Goal: Find specific page/section: Find specific page/section

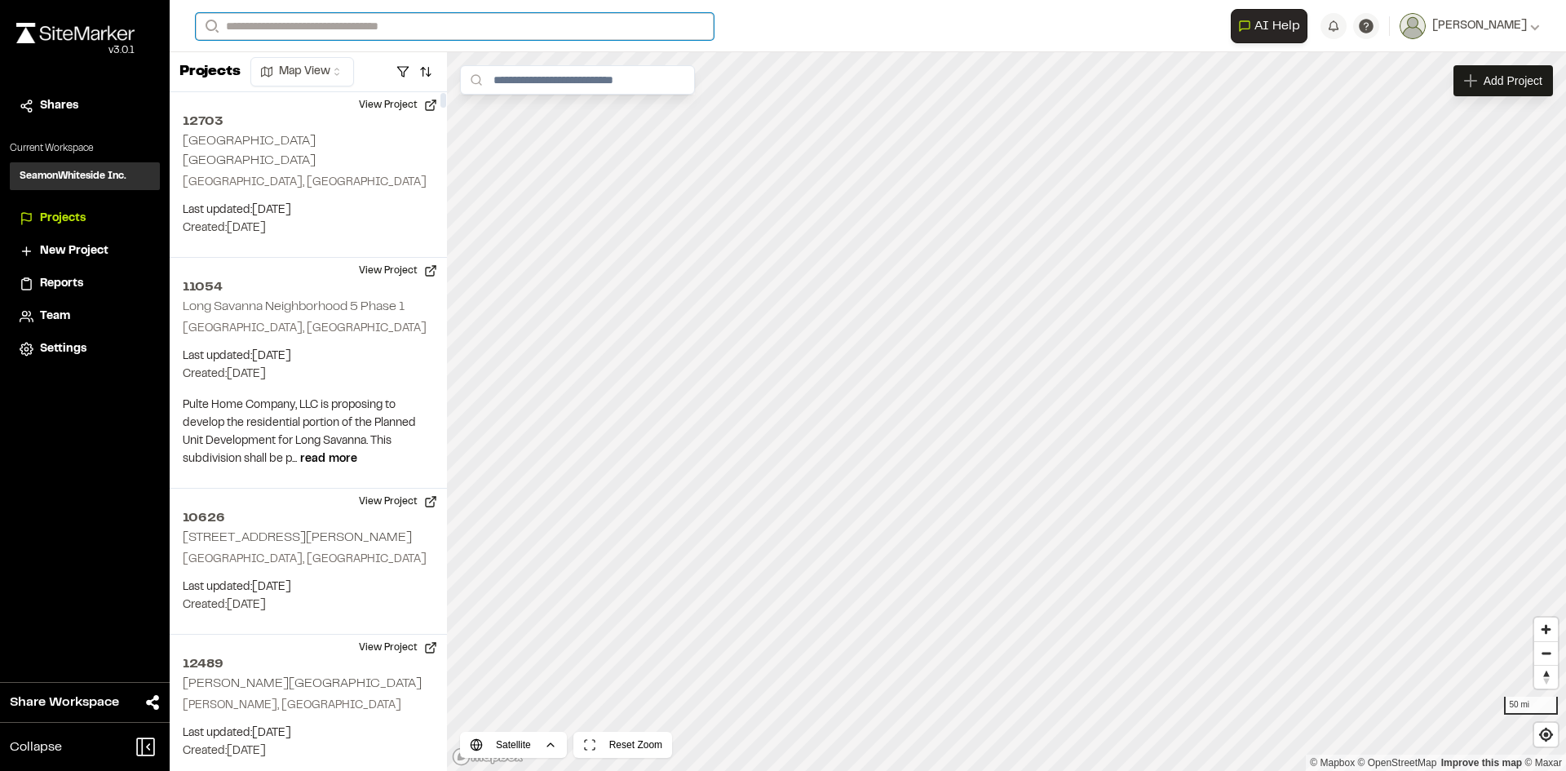
click at [263, 26] on input "Search" at bounding box center [455, 26] width 518 height 27
click at [261, 97] on p "[GEOGRAPHIC_DATA] , [GEOGRAPHIC_DATA]" at bounding box center [438, 106] width 465 height 18
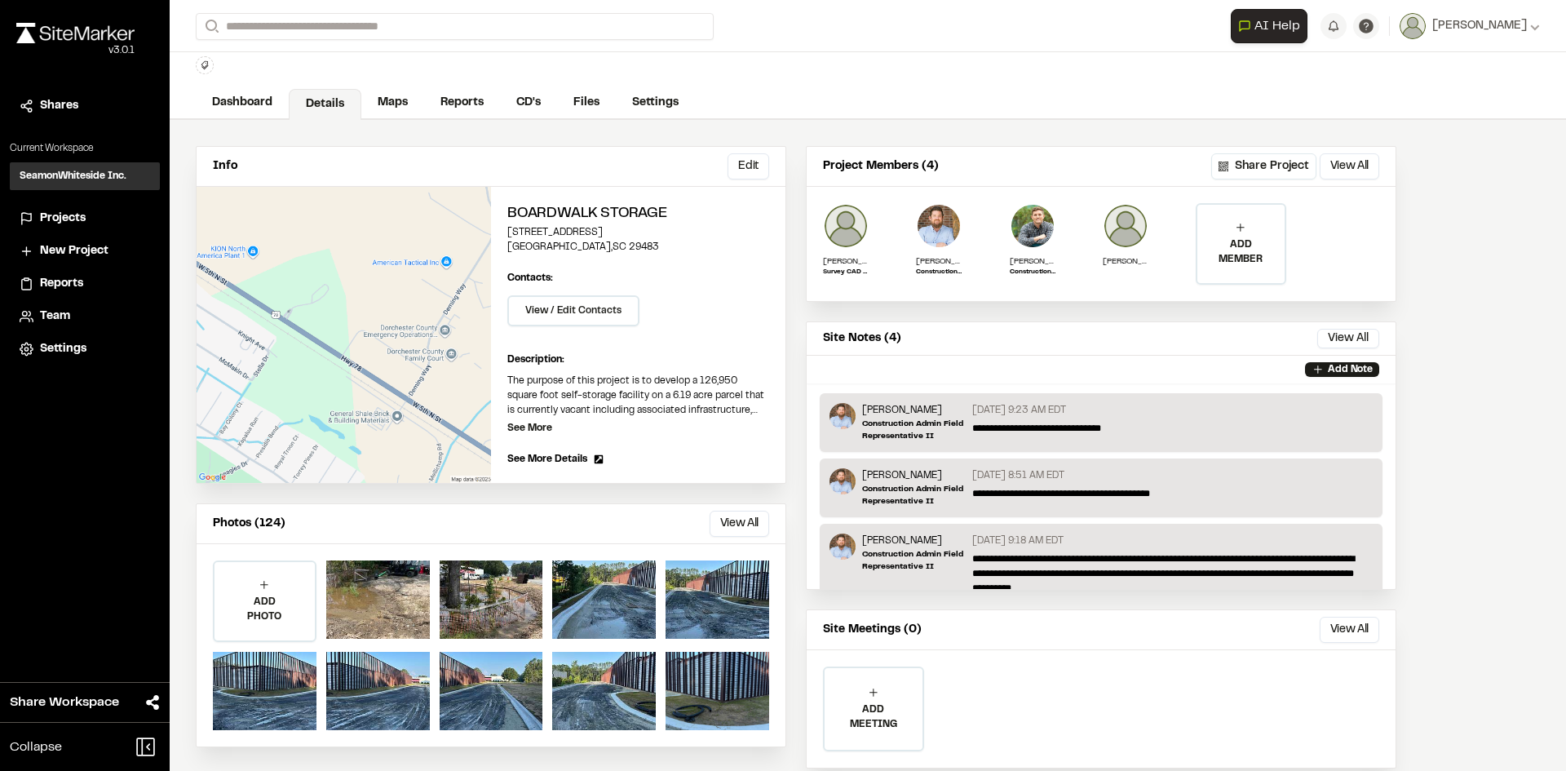
scroll to position [85, 0]
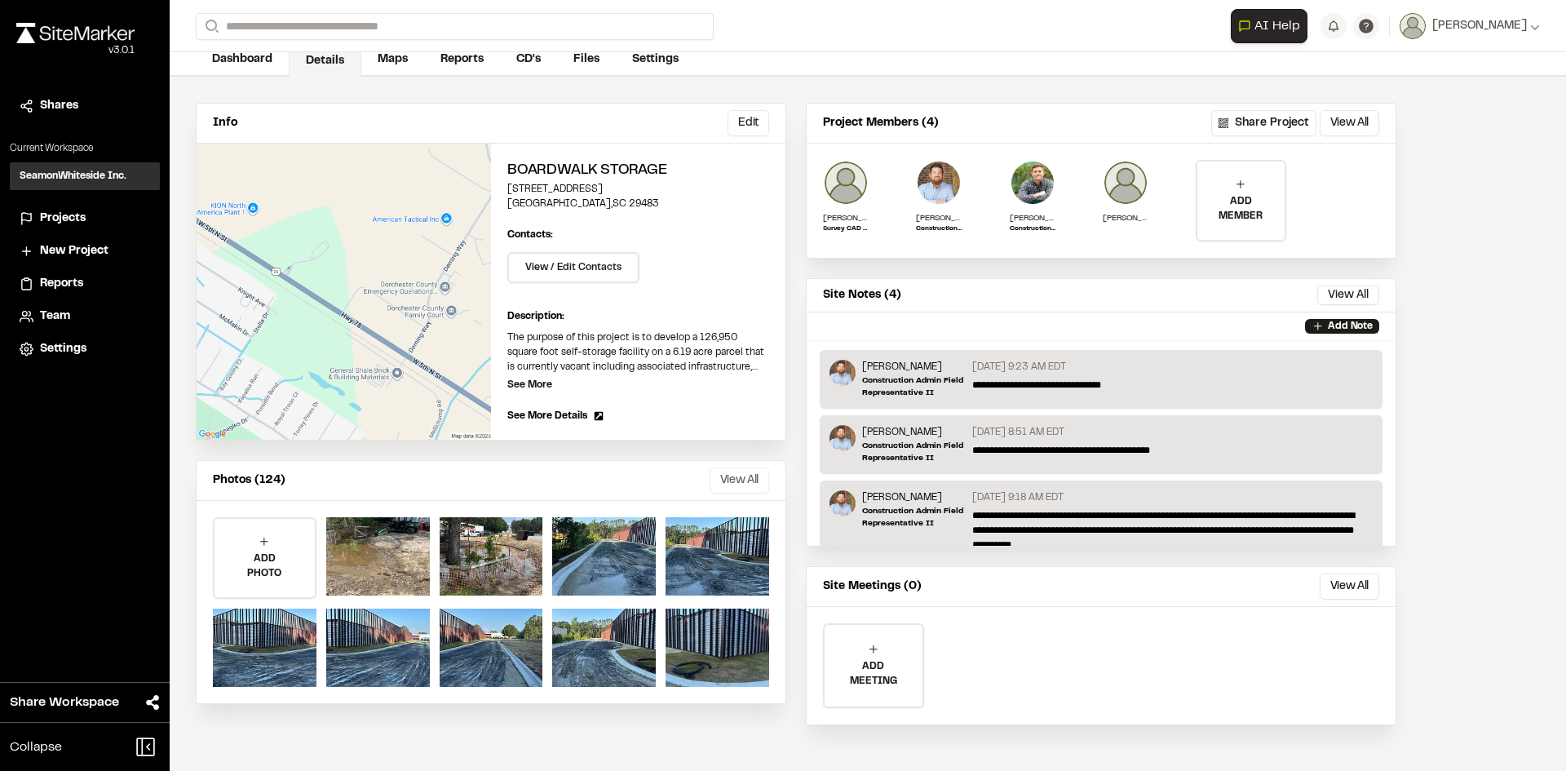
click at [737, 477] on button "View All" at bounding box center [740, 480] width 60 height 26
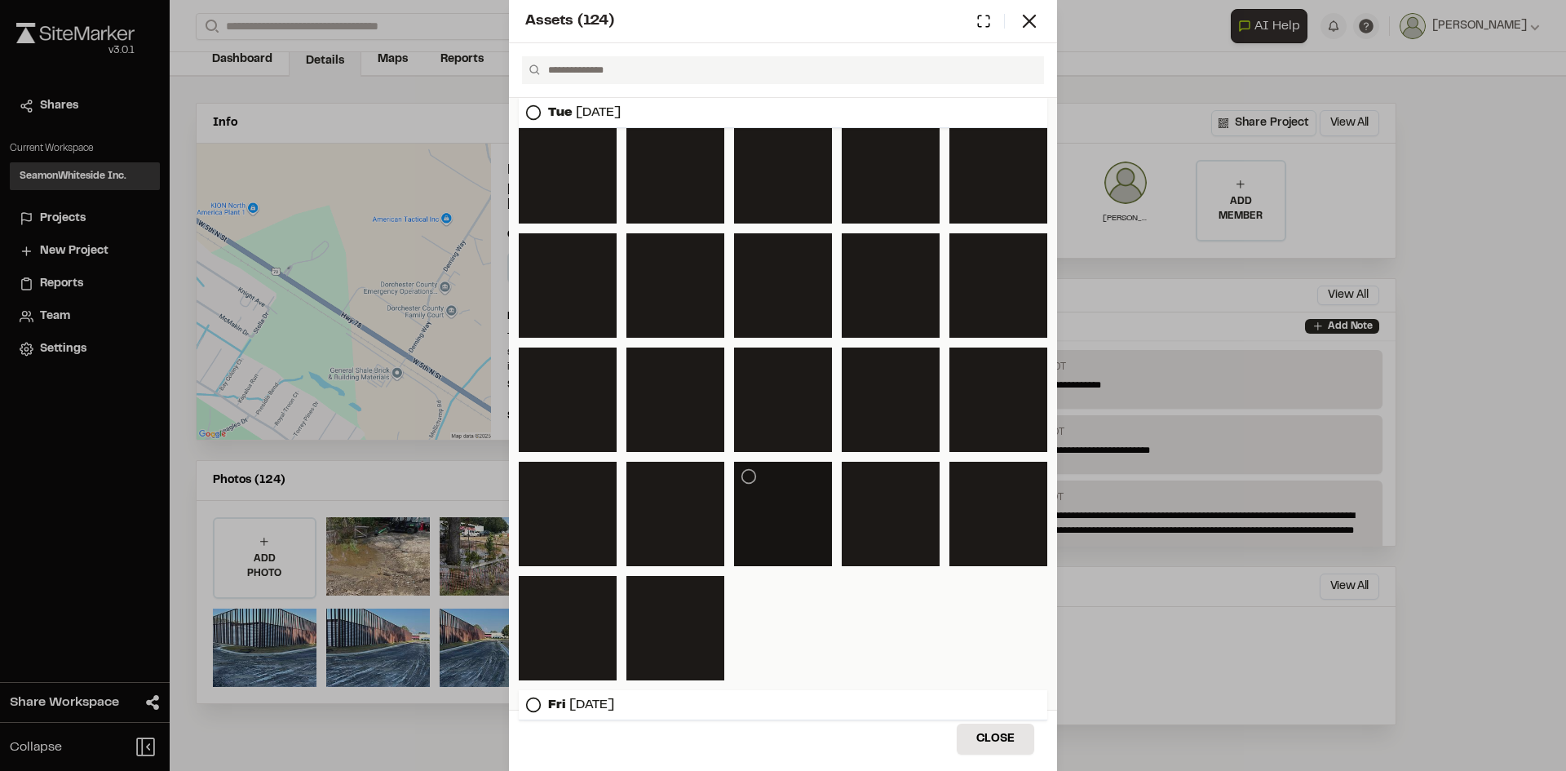
scroll to position [631, 0]
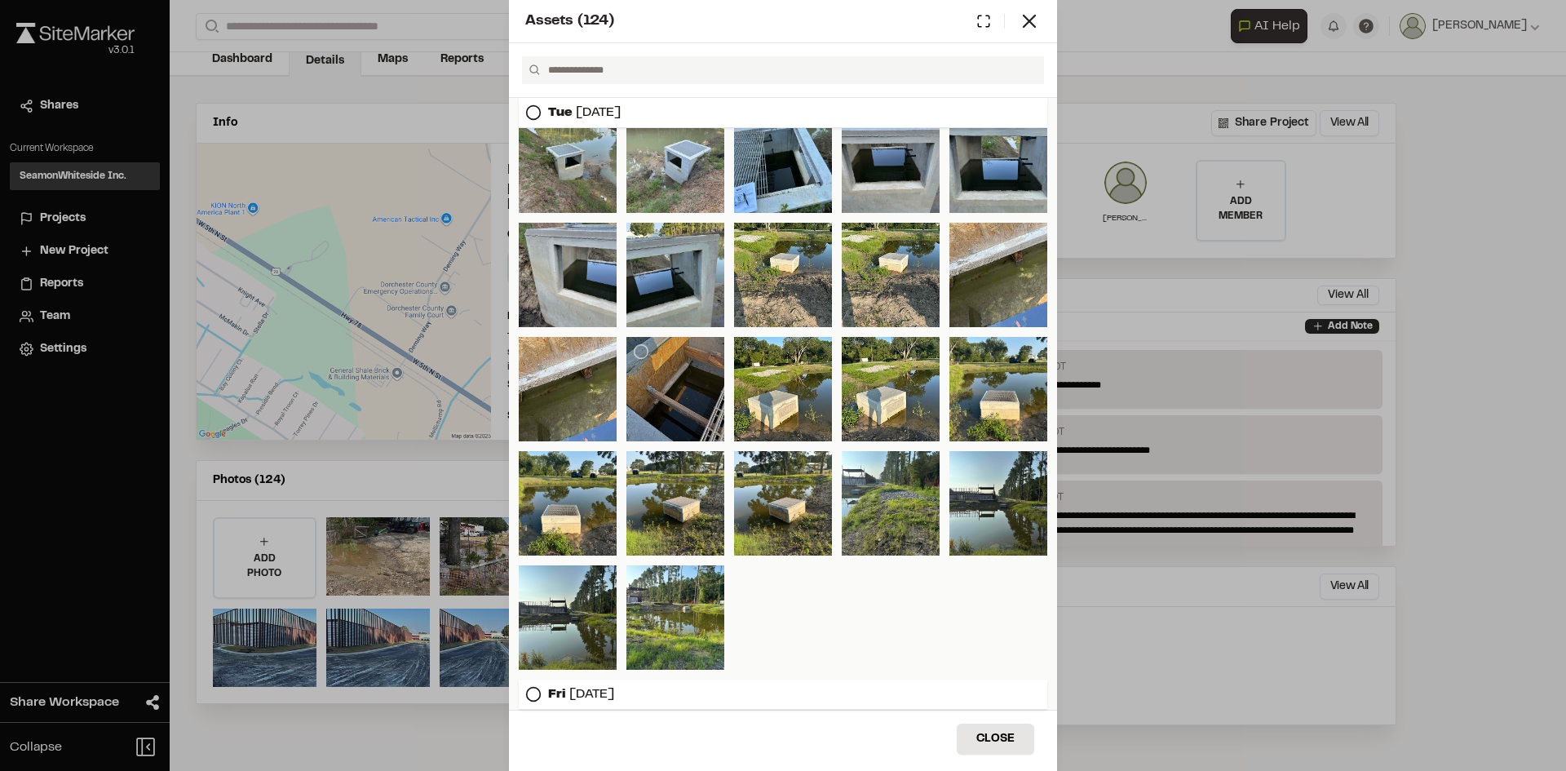
click at [666, 391] on div at bounding box center [675, 389] width 98 height 104
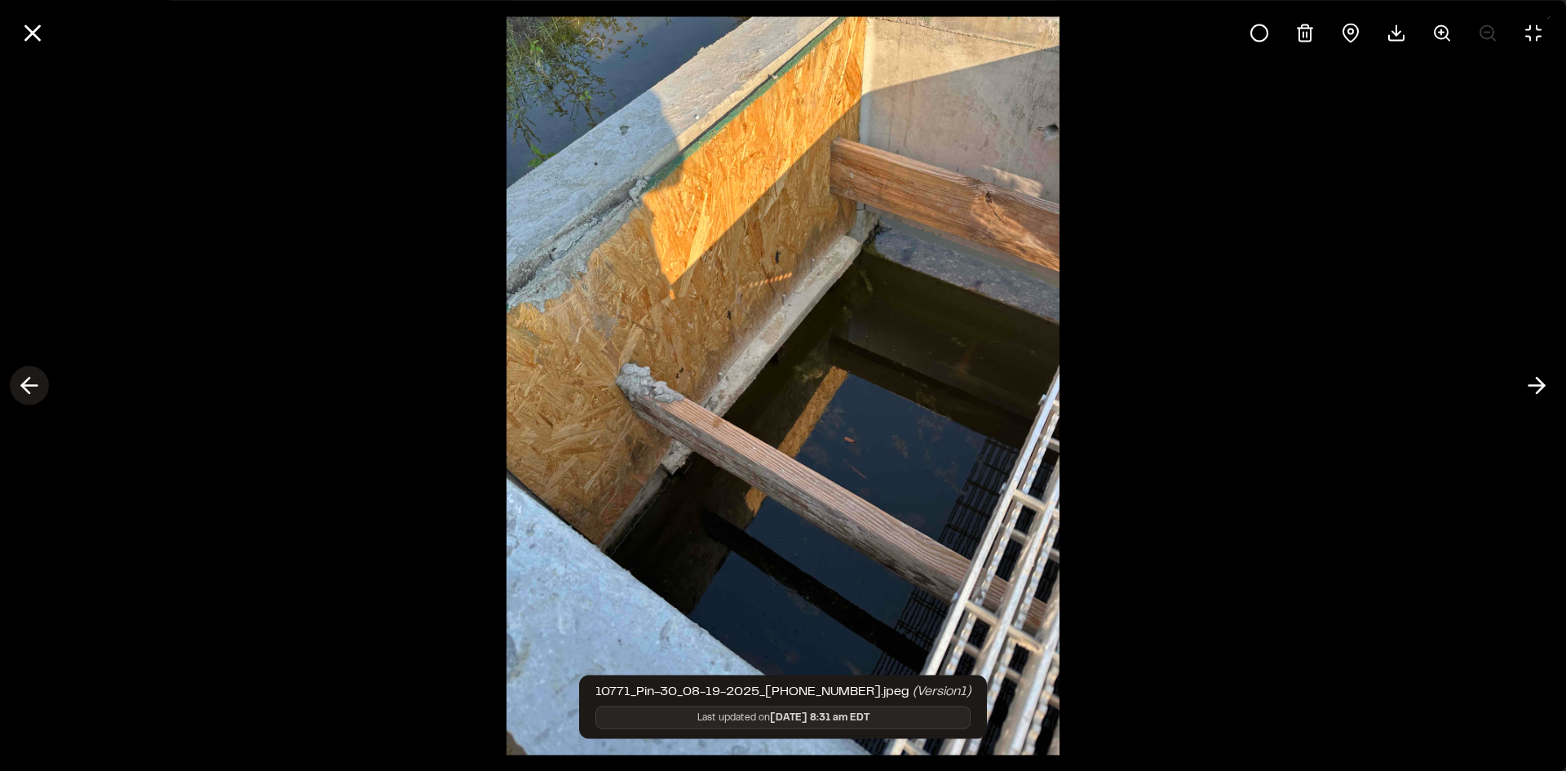
click at [34, 387] on icon at bounding box center [29, 386] width 26 height 28
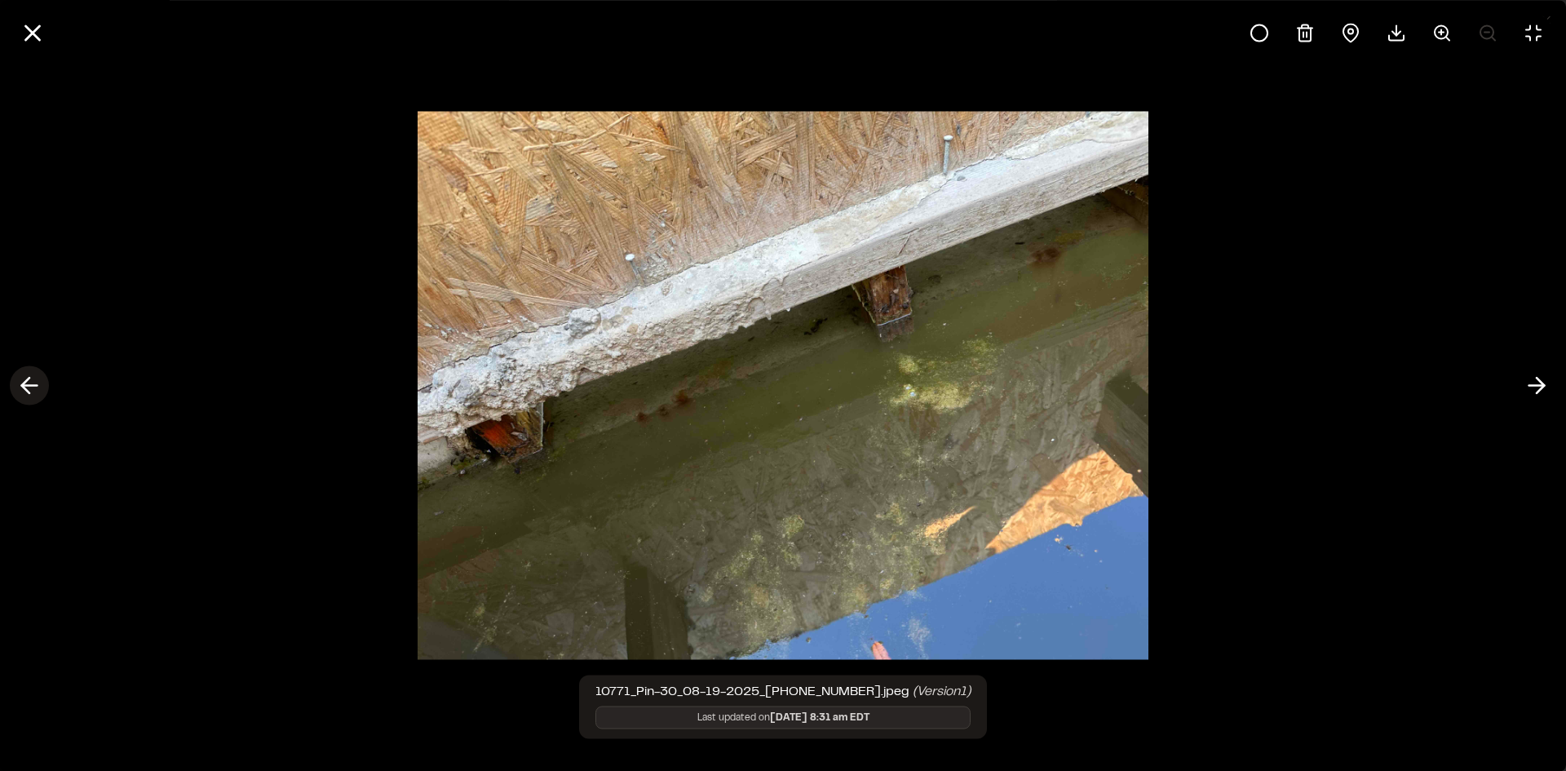
click at [34, 387] on icon at bounding box center [29, 386] width 26 height 28
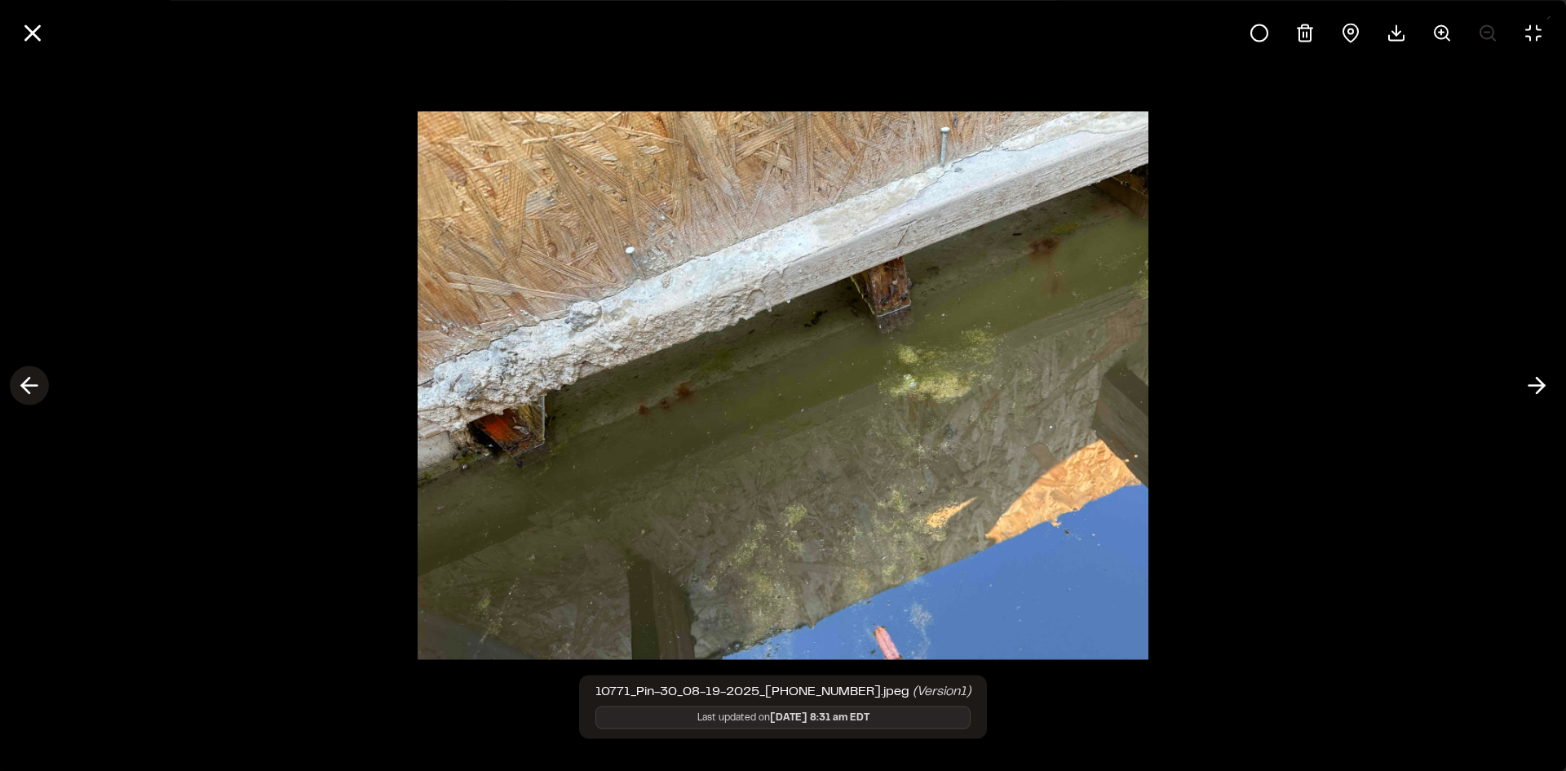
click at [34, 387] on icon at bounding box center [29, 386] width 26 height 28
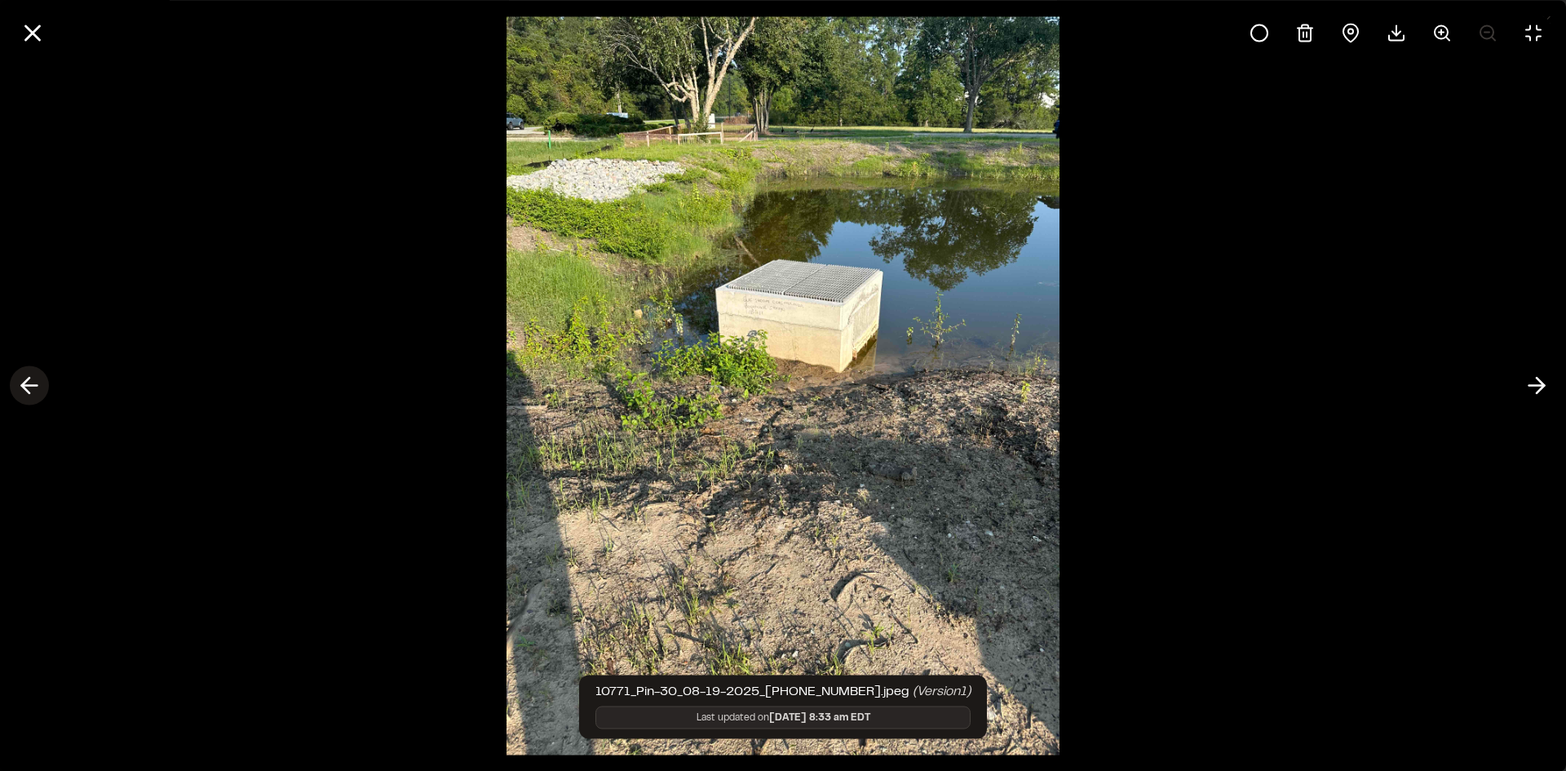
click at [34, 387] on icon at bounding box center [29, 386] width 26 height 28
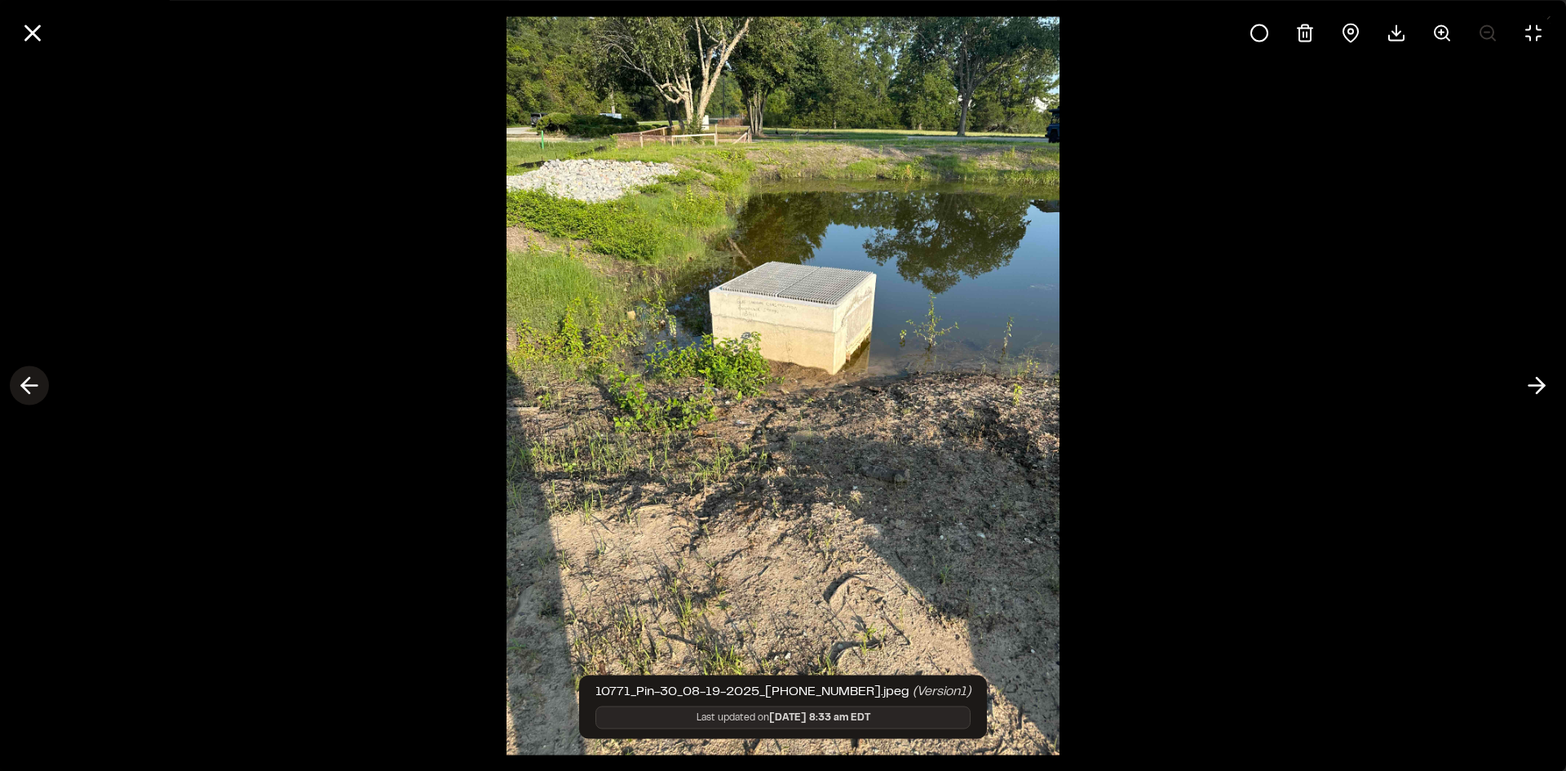
click at [34, 387] on icon at bounding box center [29, 386] width 26 height 28
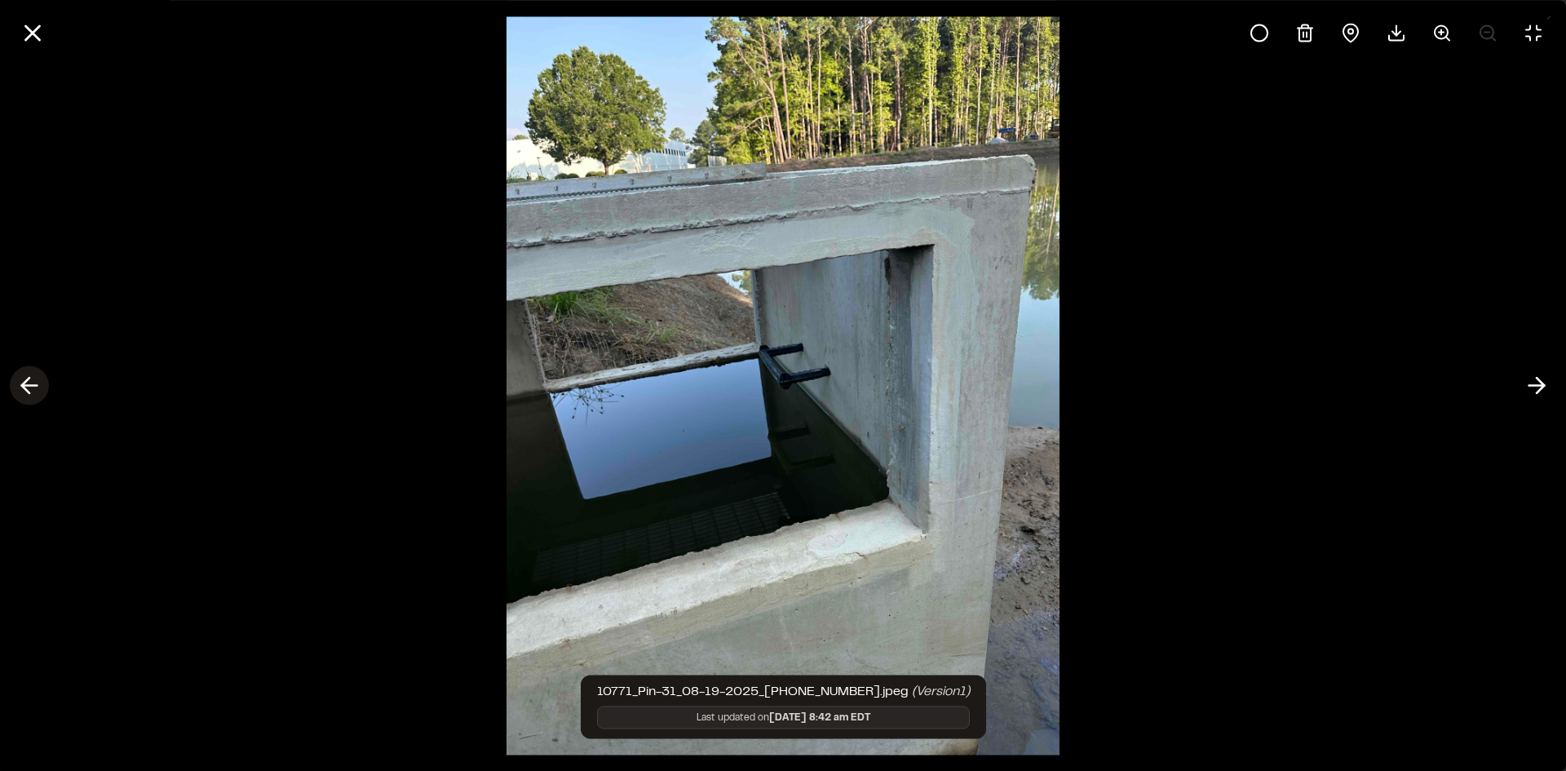
click at [34, 387] on icon at bounding box center [29, 386] width 26 height 28
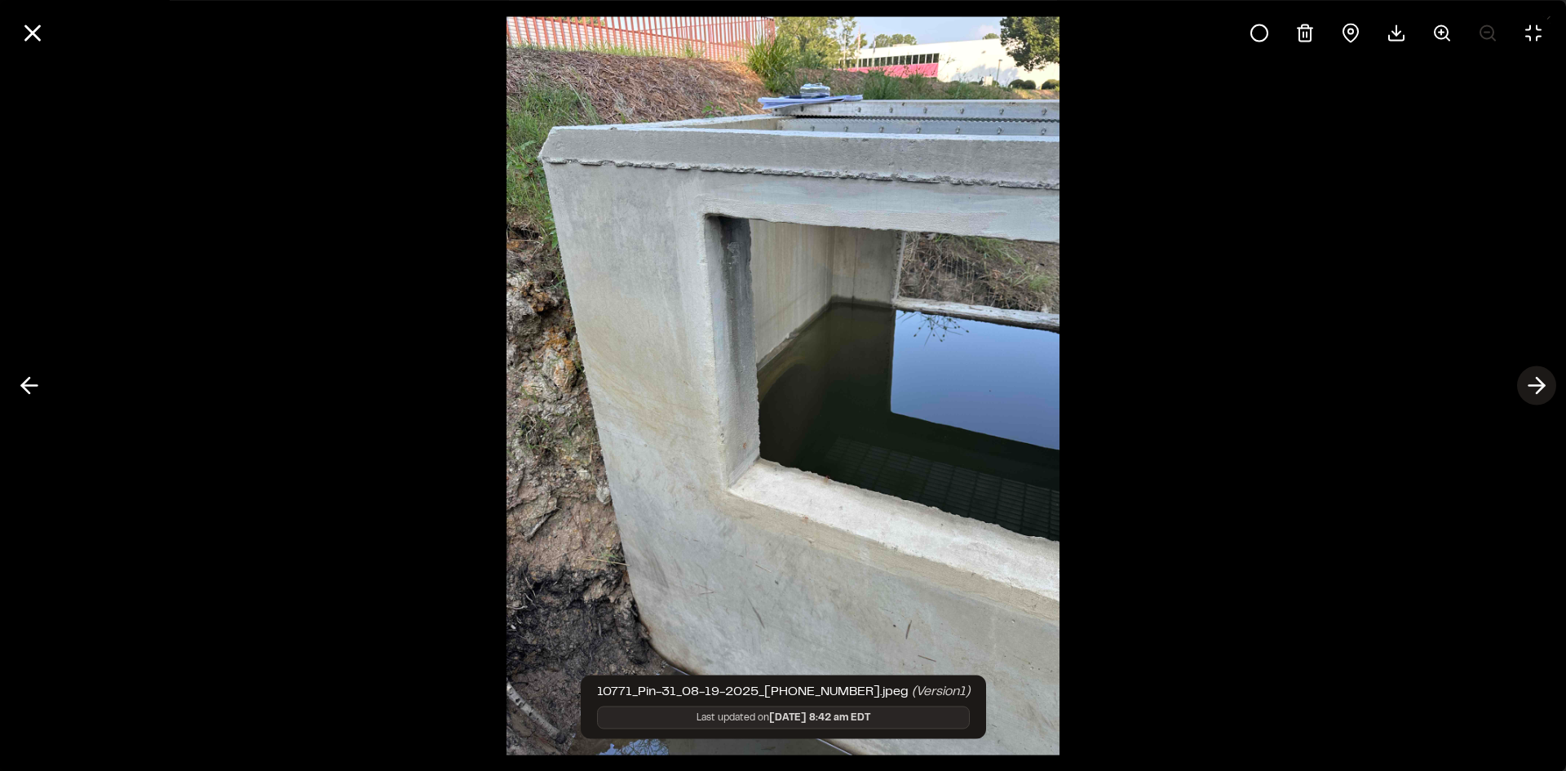
click at [1541, 388] on polyline at bounding box center [1540, 385] width 7 height 15
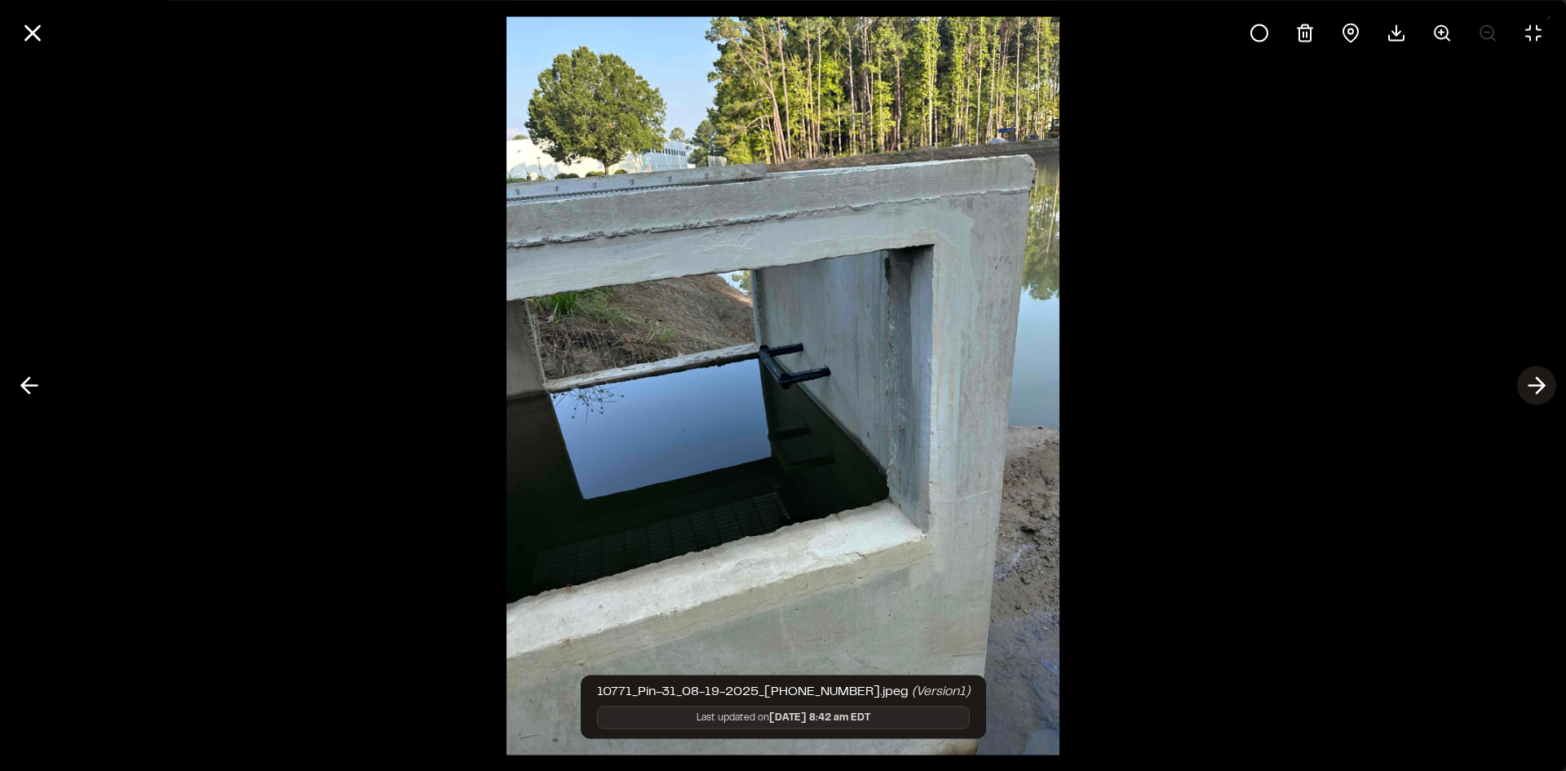
click at [1541, 388] on polyline at bounding box center [1540, 385] width 7 height 15
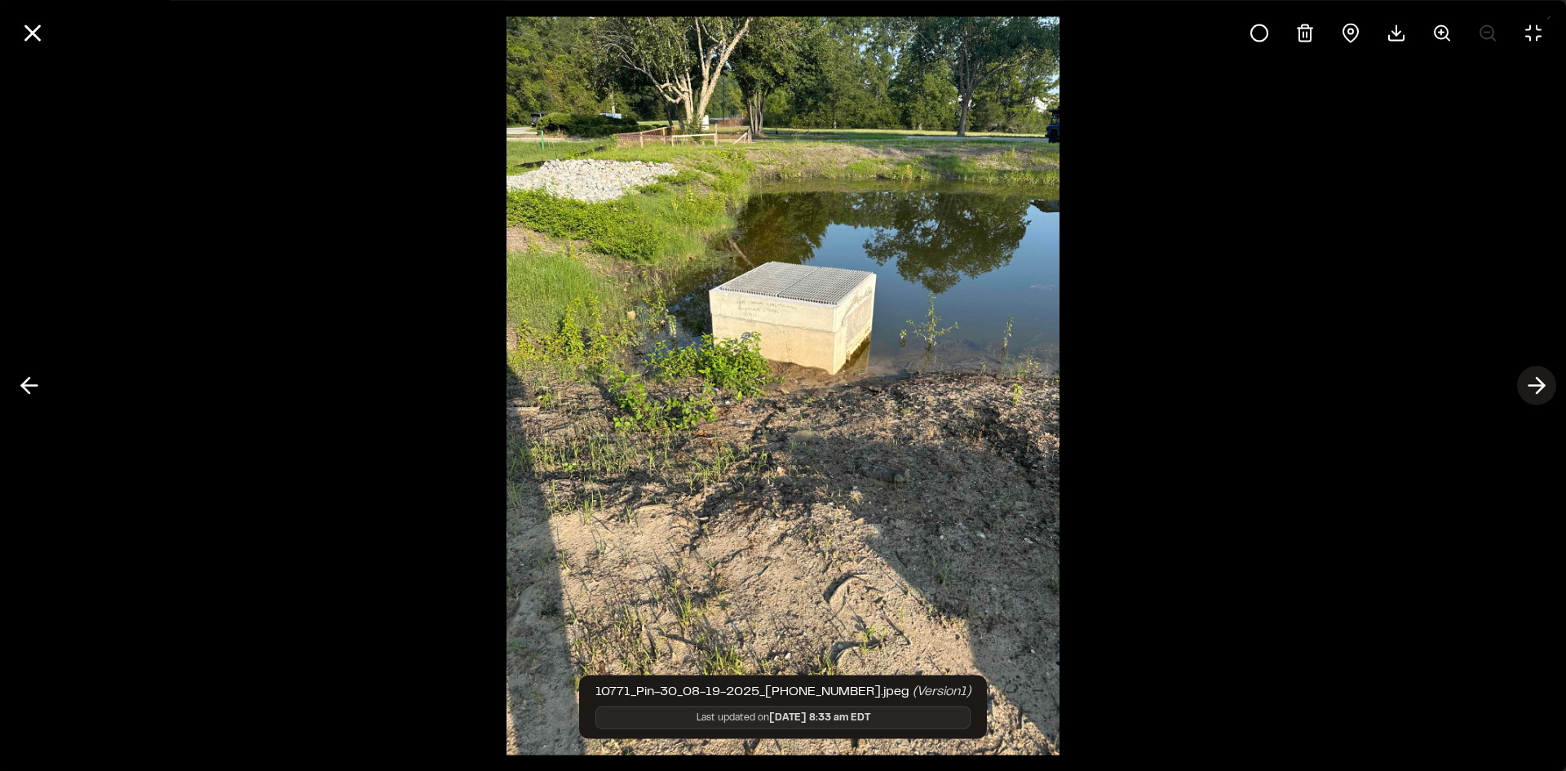
click at [1541, 388] on polyline at bounding box center [1540, 385] width 7 height 15
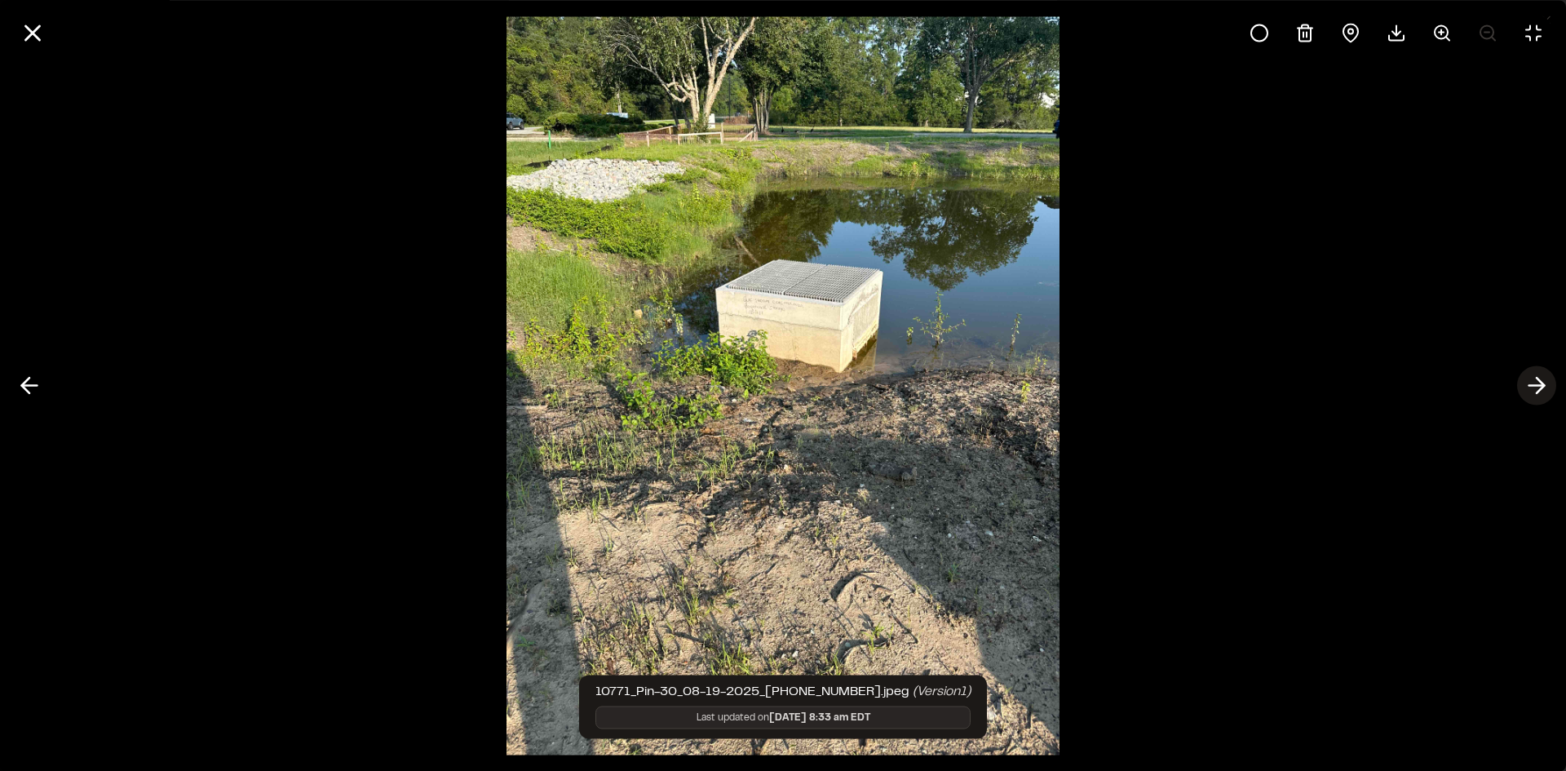
click at [1541, 388] on polyline at bounding box center [1540, 385] width 7 height 15
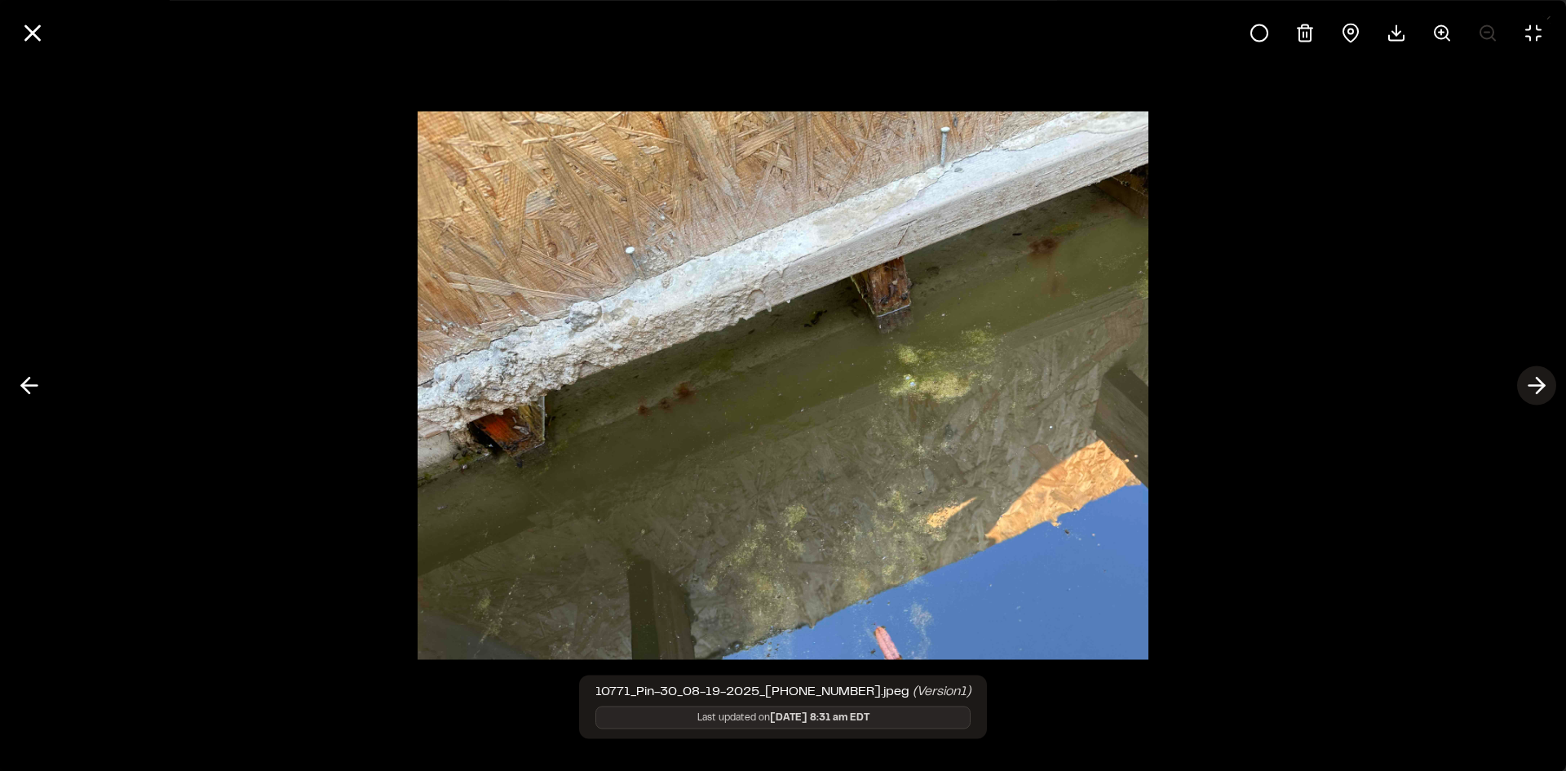
click at [1539, 389] on polyline at bounding box center [1540, 385] width 7 height 15
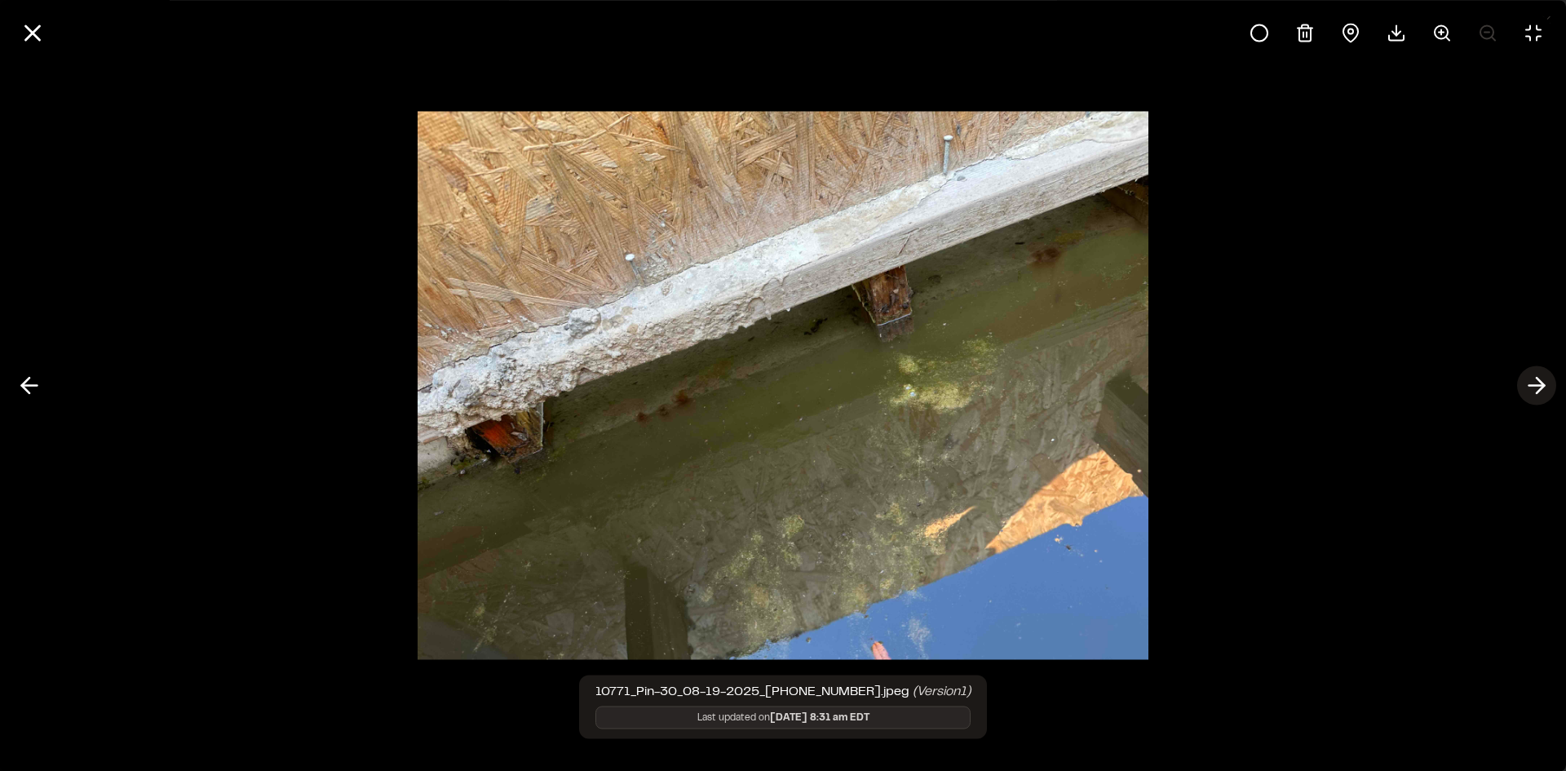
click at [1539, 389] on polyline at bounding box center [1540, 385] width 7 height 15
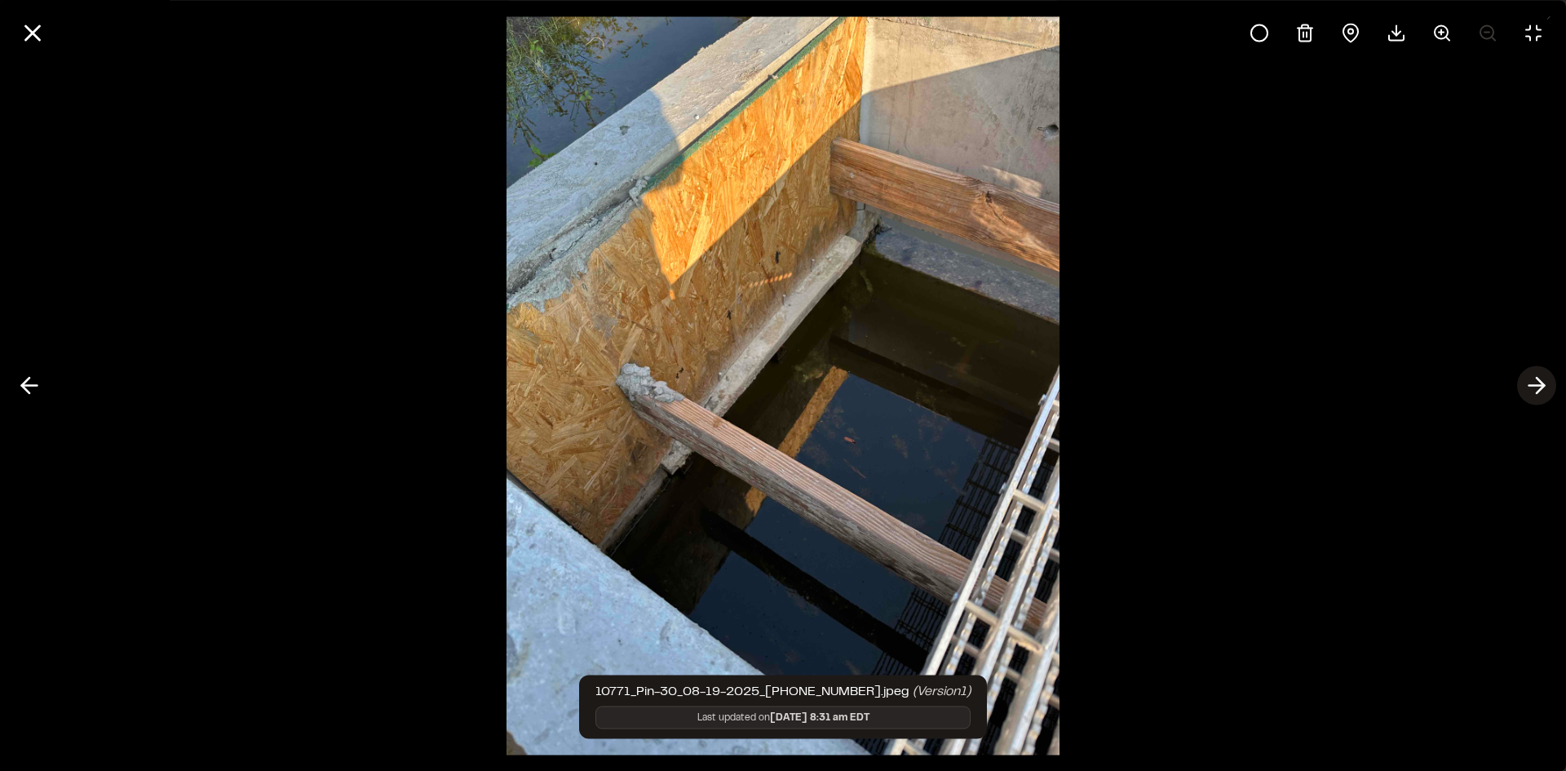
click at [1535, 390] on icon at bounding box center [1537, 386] width 26 height 28
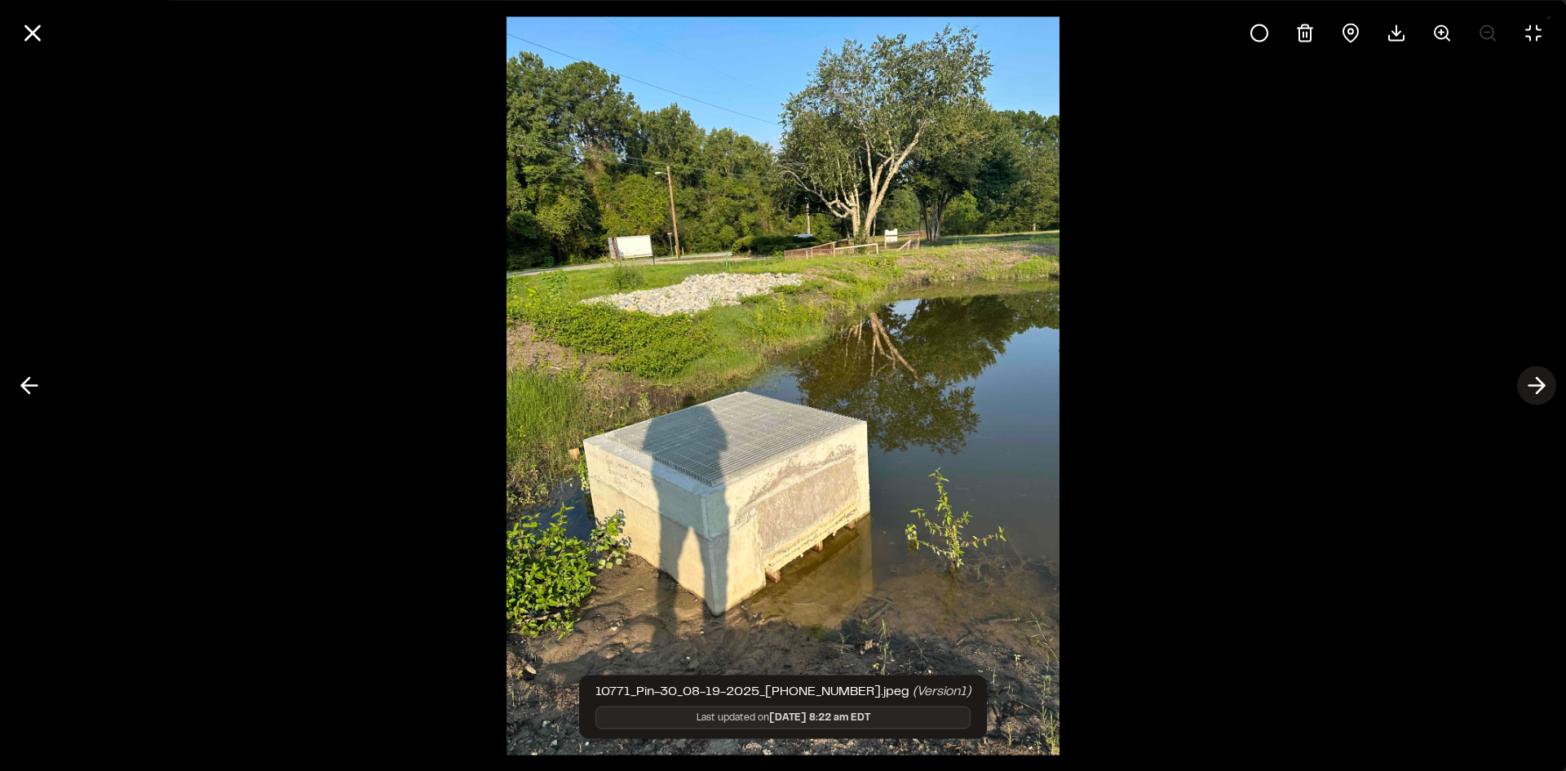
click at [1535, 390] on icon at bounding box center [1537, 386] width 26 height 28
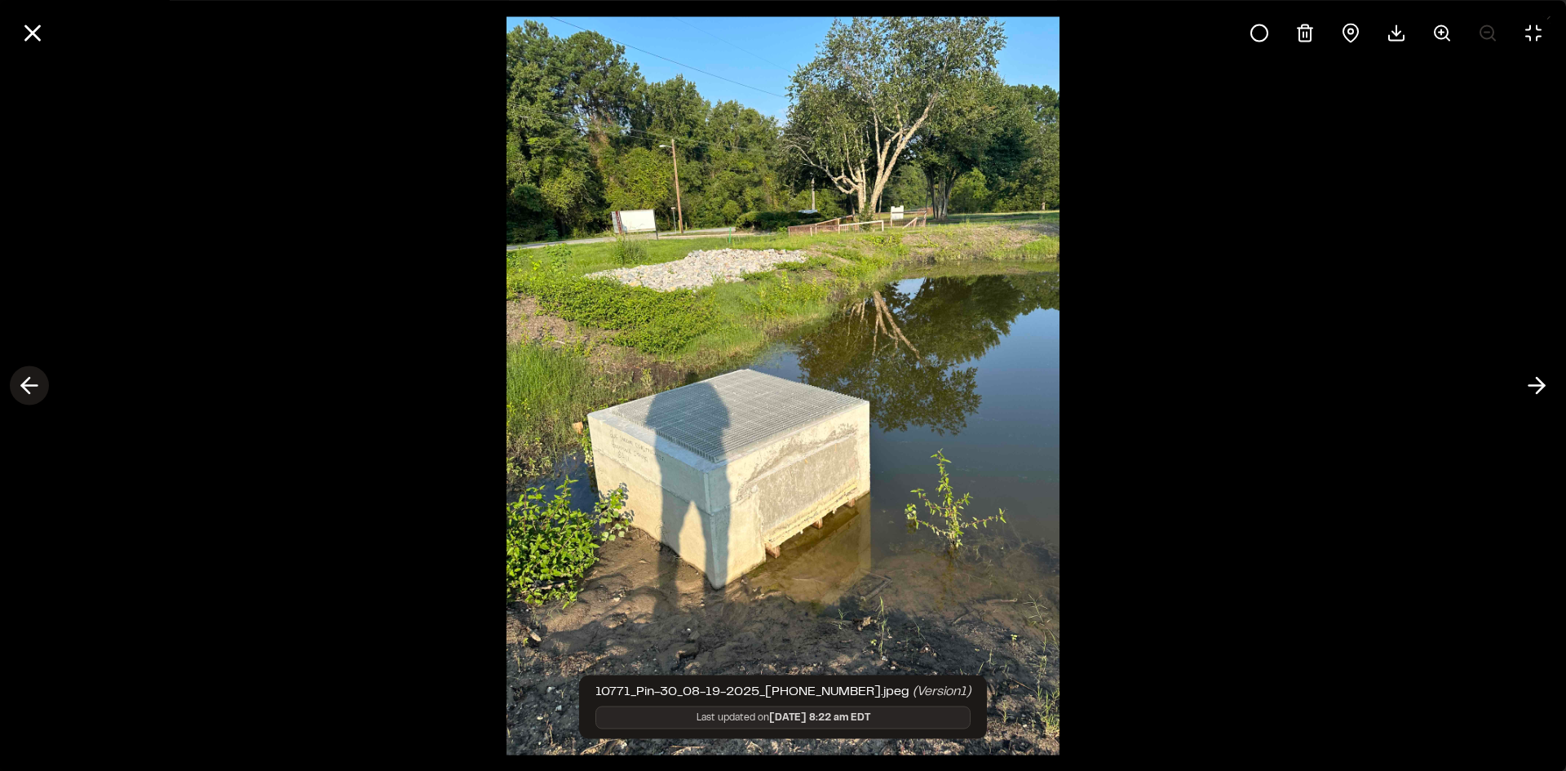
click at [28, 384] on icon at bounding box center [29, 386] width 26 height 28
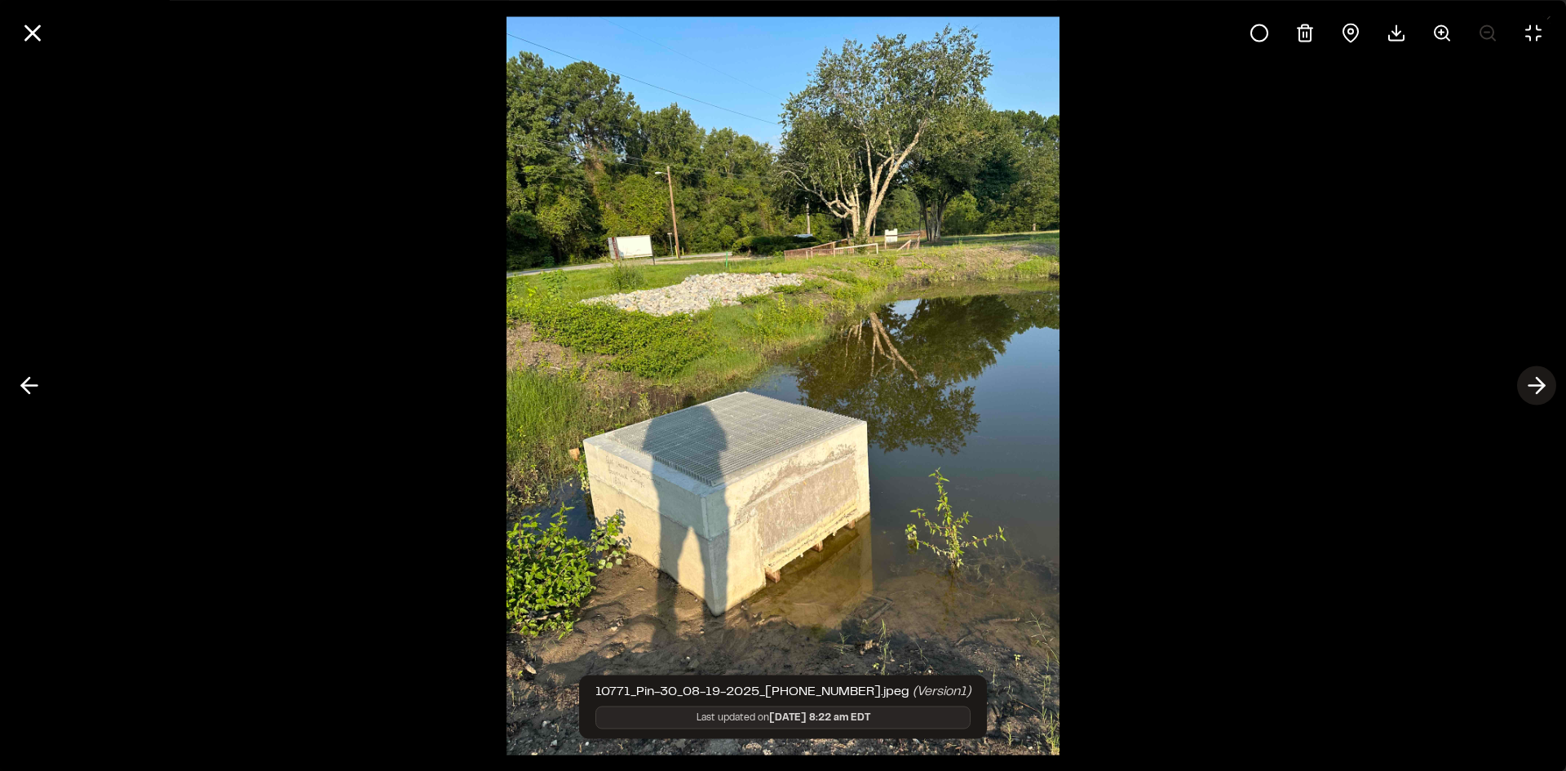
click at [1535, 384] on icon at bounding box center [1537, 386] width 26 height 28
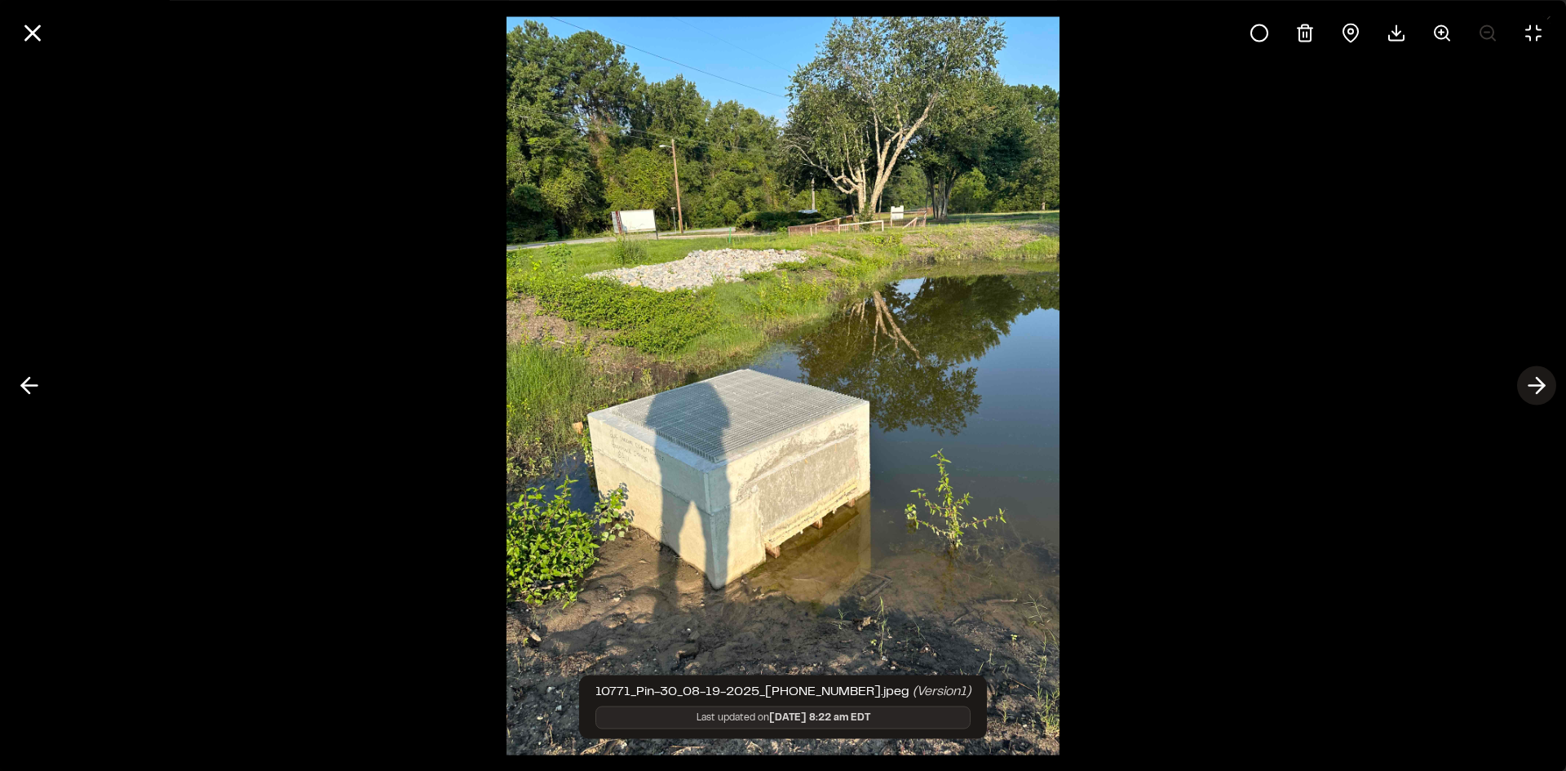
click at [1535, 386] on line at bounding box center [1536, 386] width 15 height 0
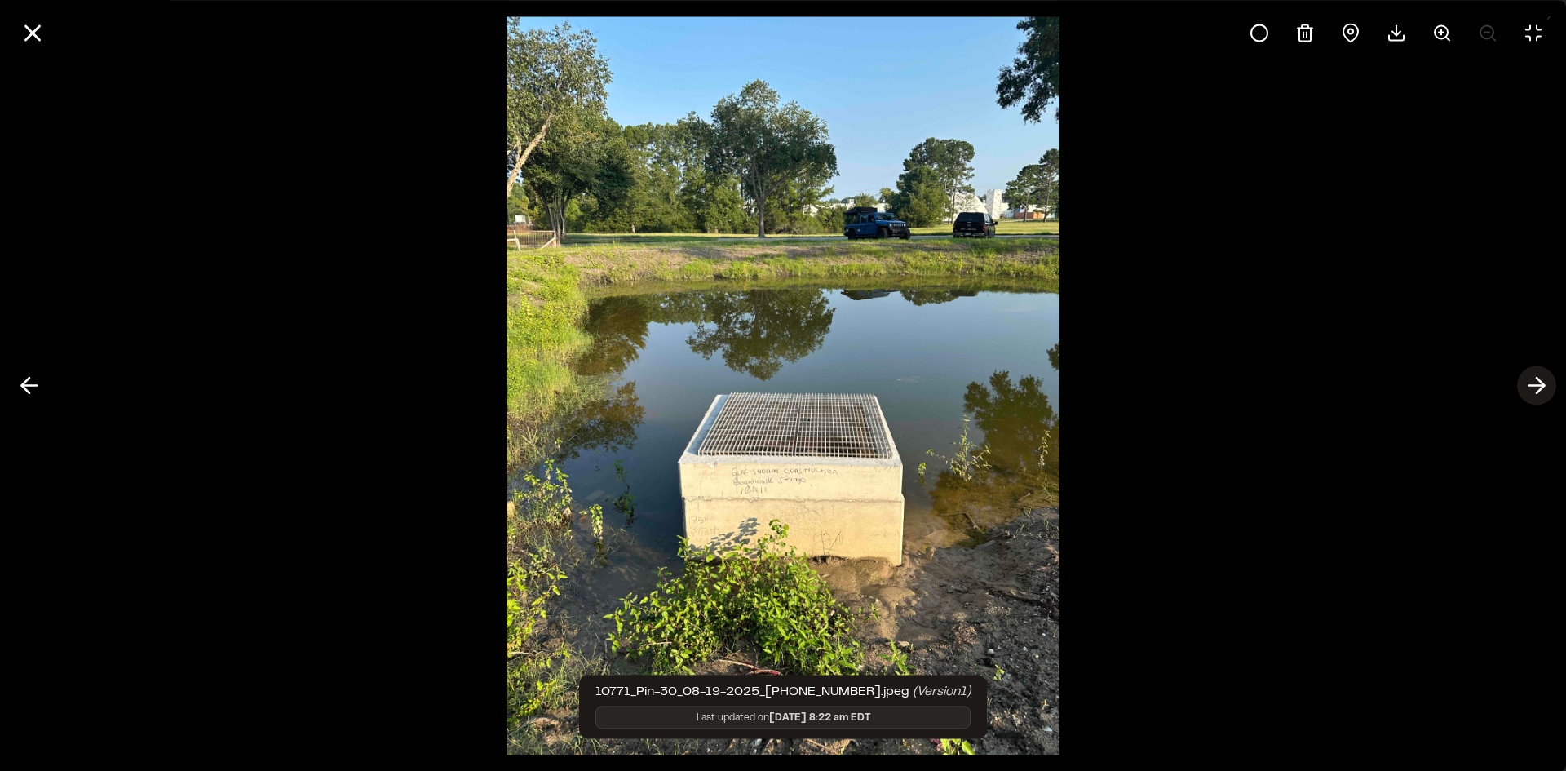
click at [1535, 386] on line at bounding box center [1536, 386] width 15 height 0
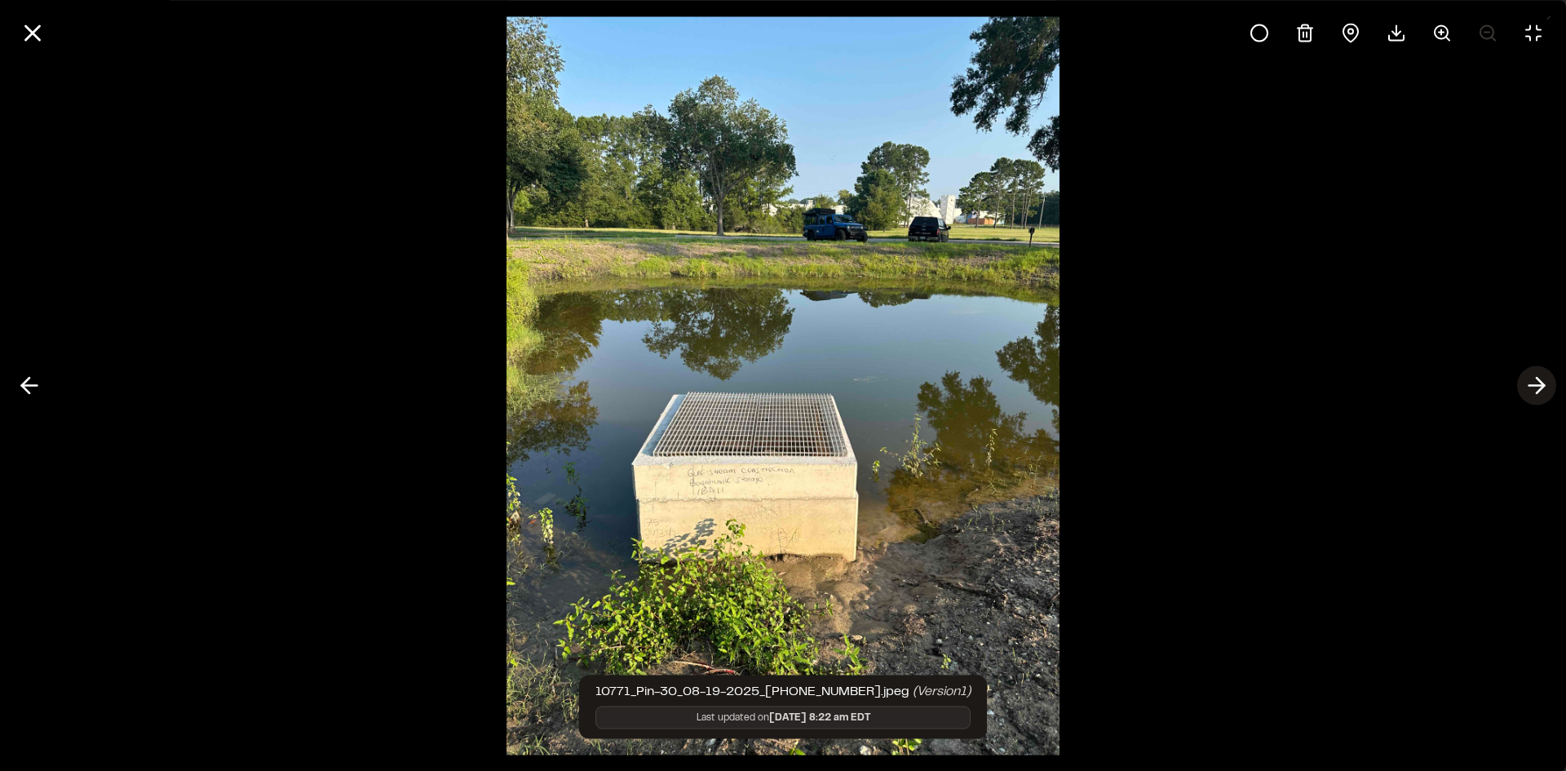
click at [1535, 386] on line at bounding box center [1536, 386] width 15 height 0
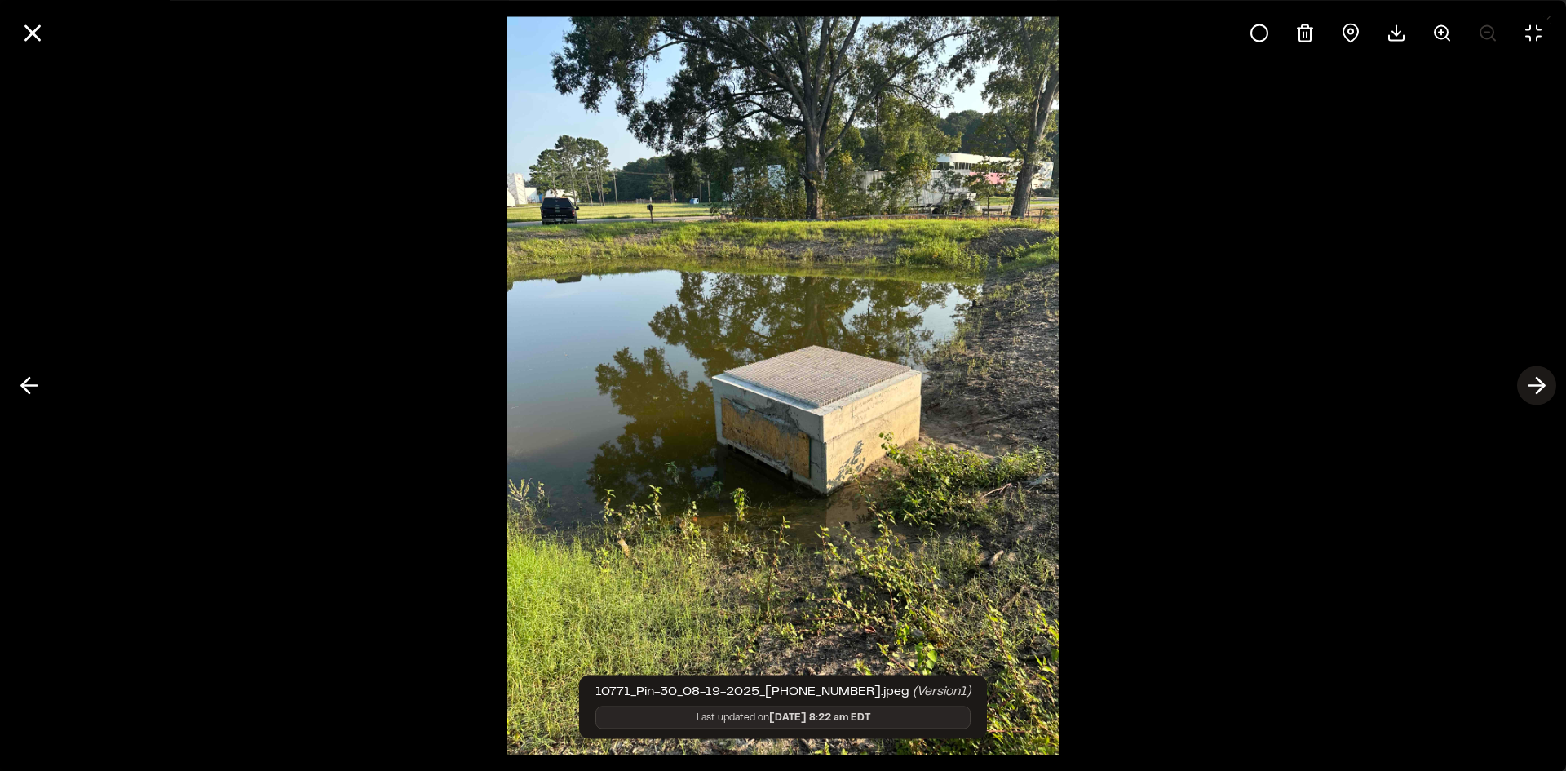
click at [1535, 381] on icon at bounding box center [1537, 386] width 26 height 28
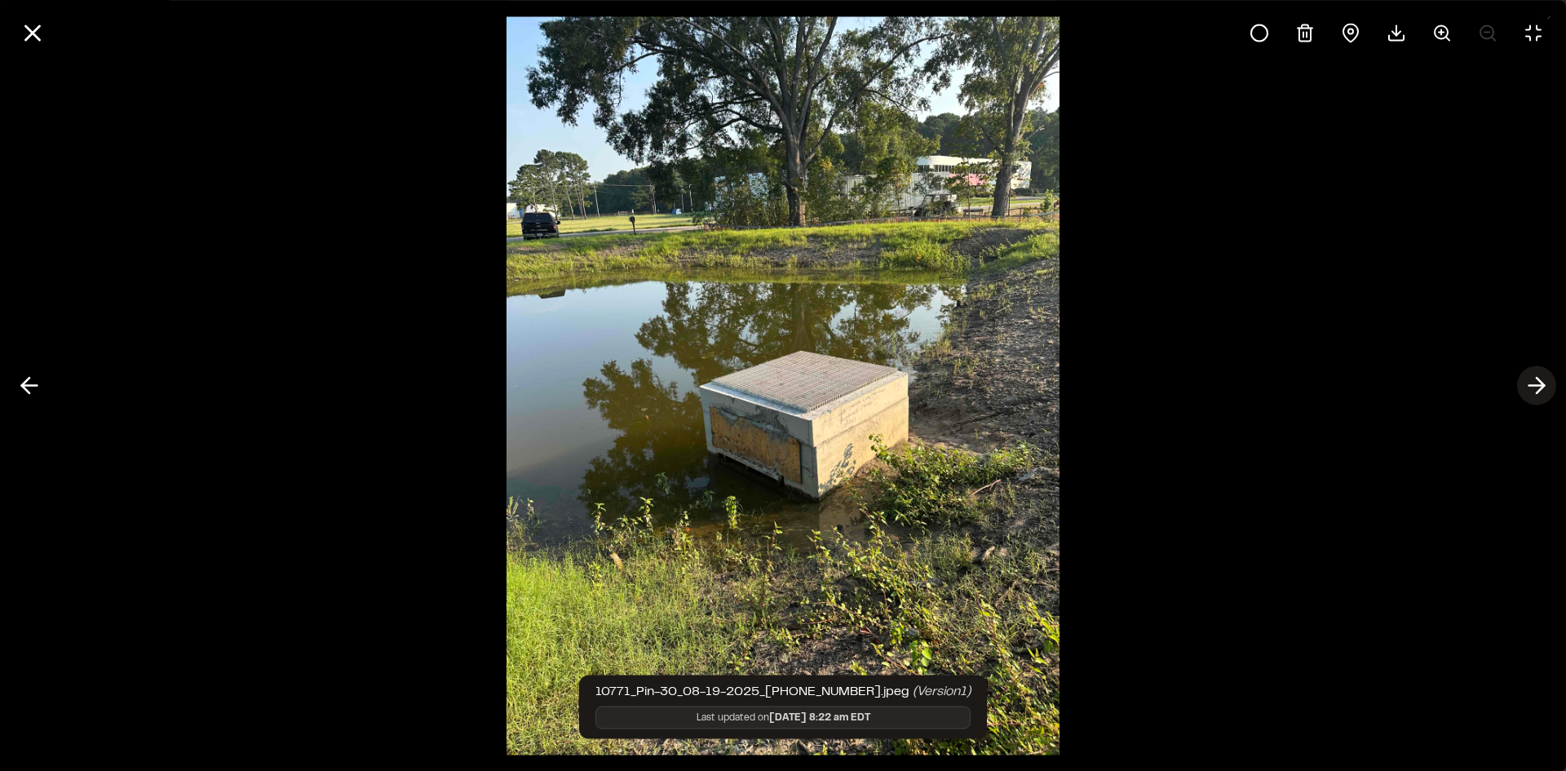
click at [1535, 381] on icon at bounding box center [1537, 386] width 26 height 28
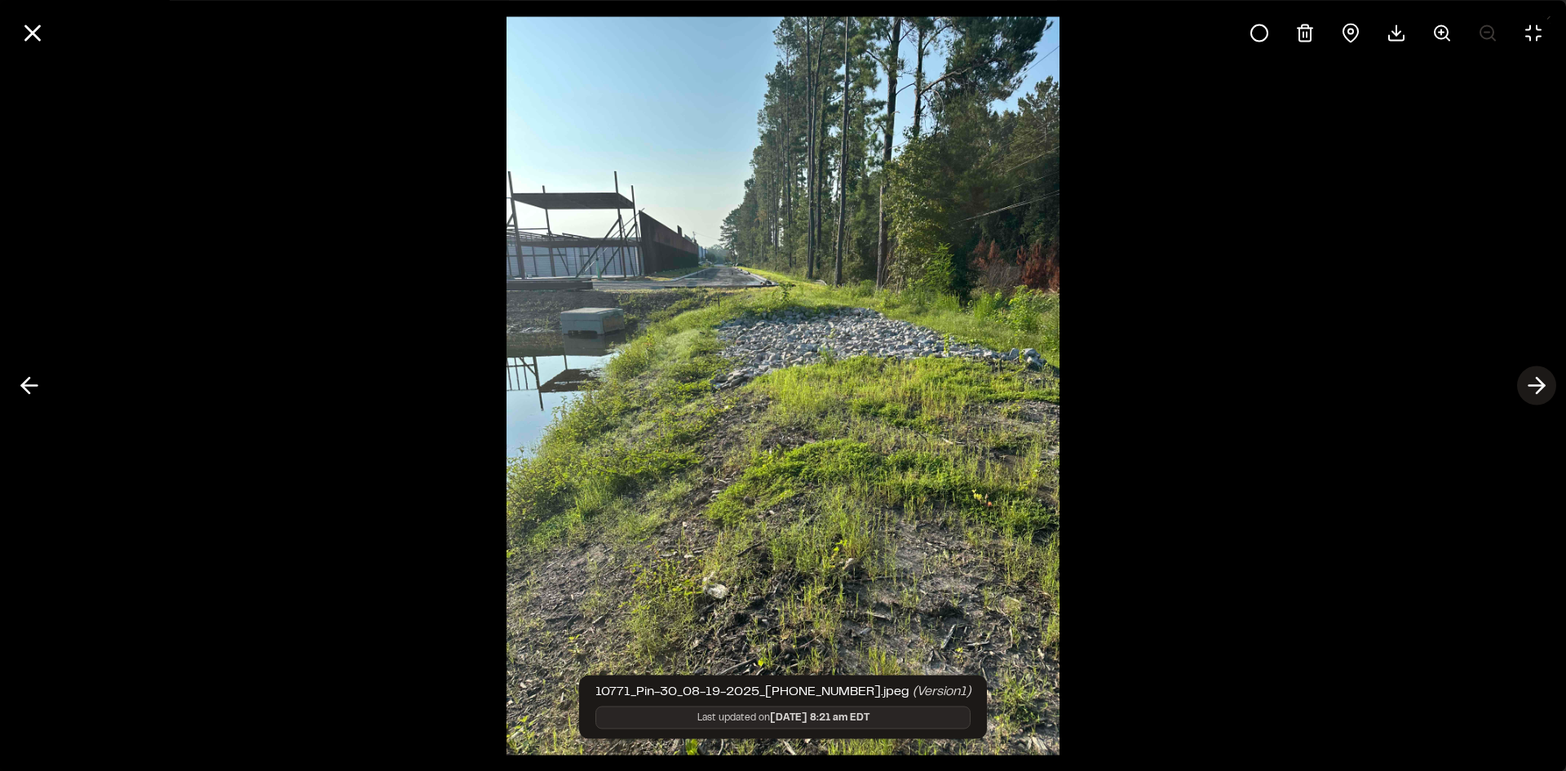
click at [1535, 381] on icon at bounding box center [1537, 386] width 26 height 28
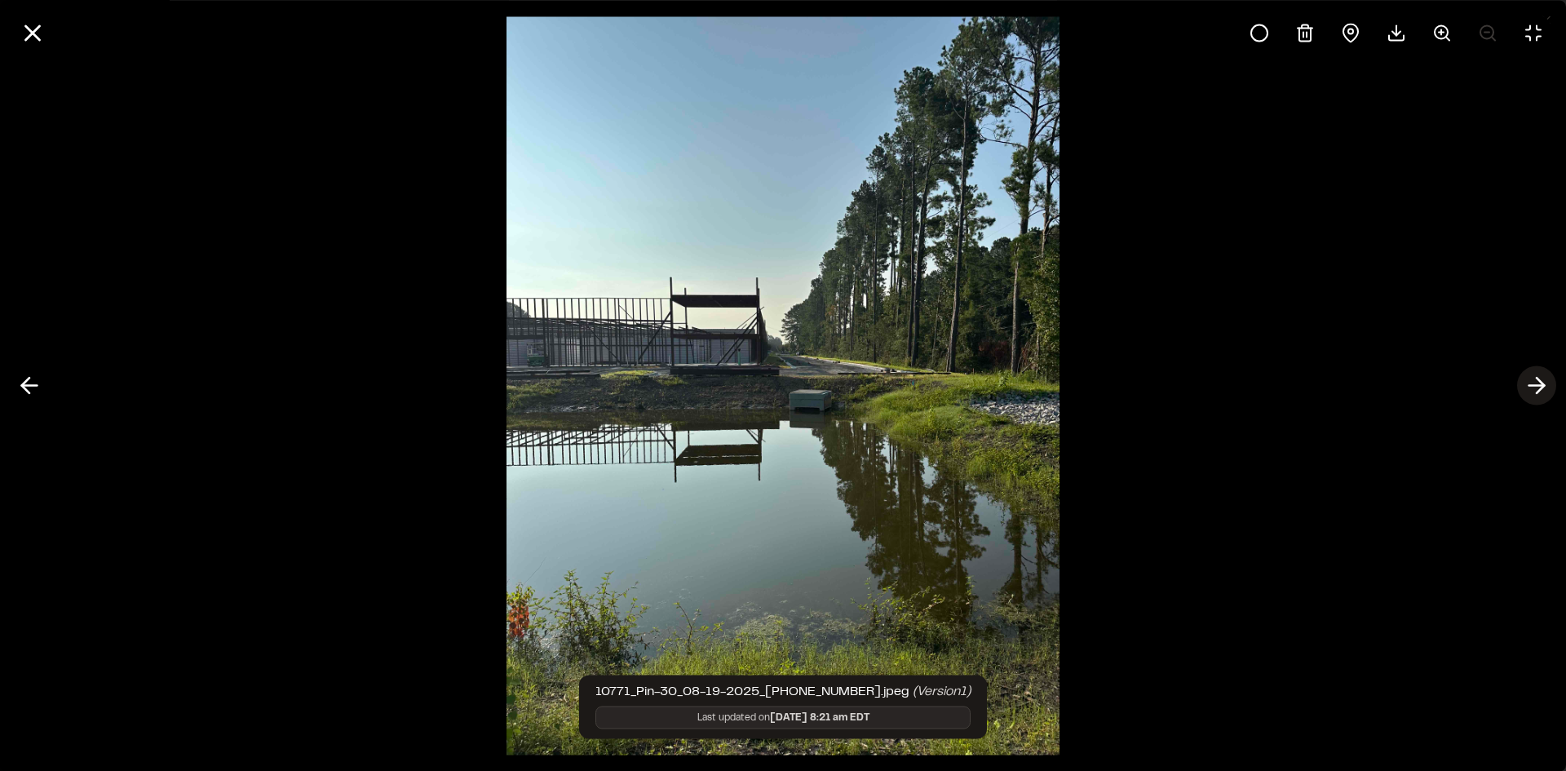
click at [1535, 381] on icon at bounding box center [1537, 386] width 26 height 28
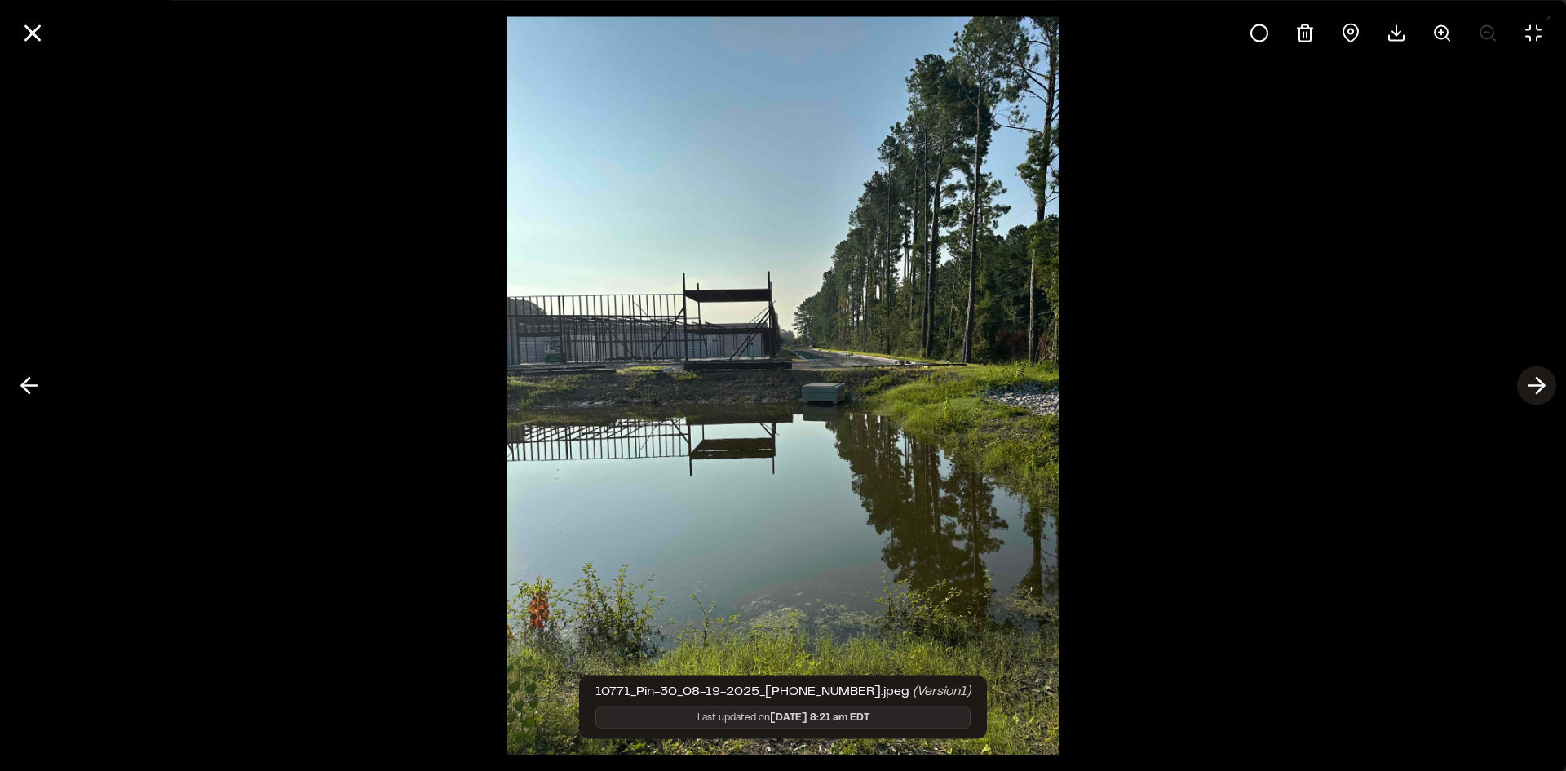
click at [1535, 381] on icon at bounding box center [1537, 386] width 26 height 28
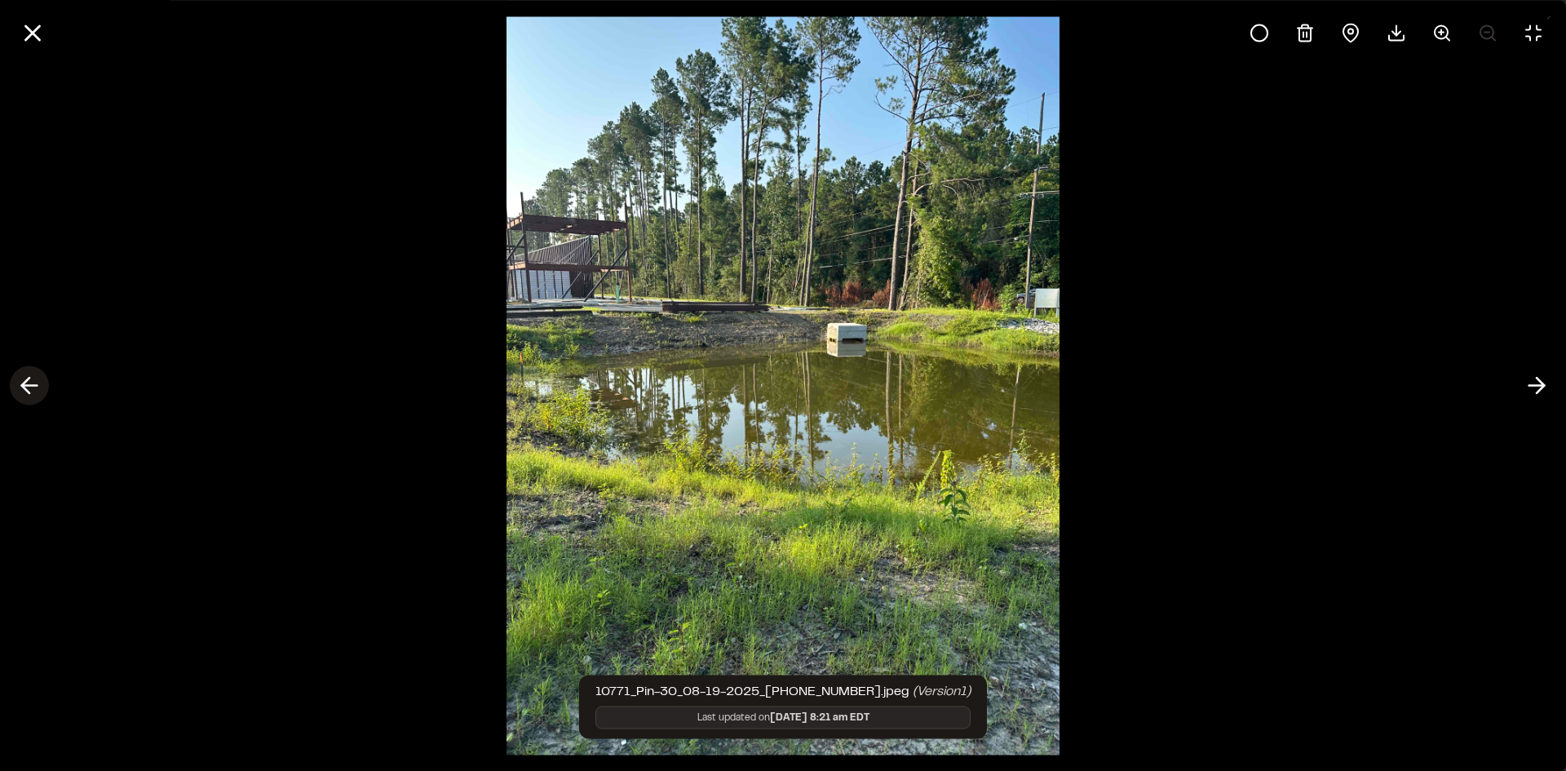
click at [26, 382] on polyline at bounding box center [25, 385] width 7 height 15
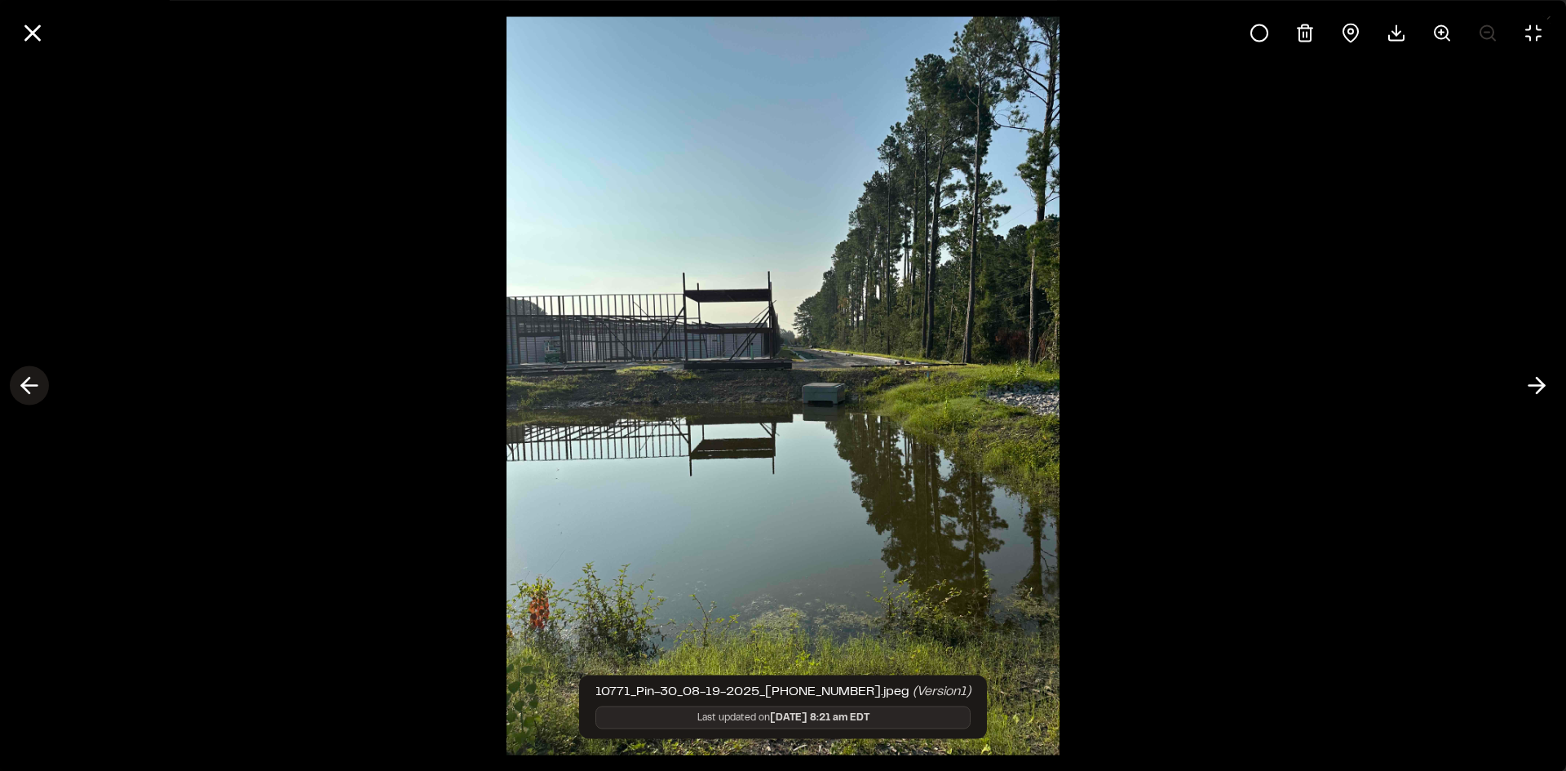
click at [27, 382] on polyline at bounding box center [25, 385] width 7 height 15
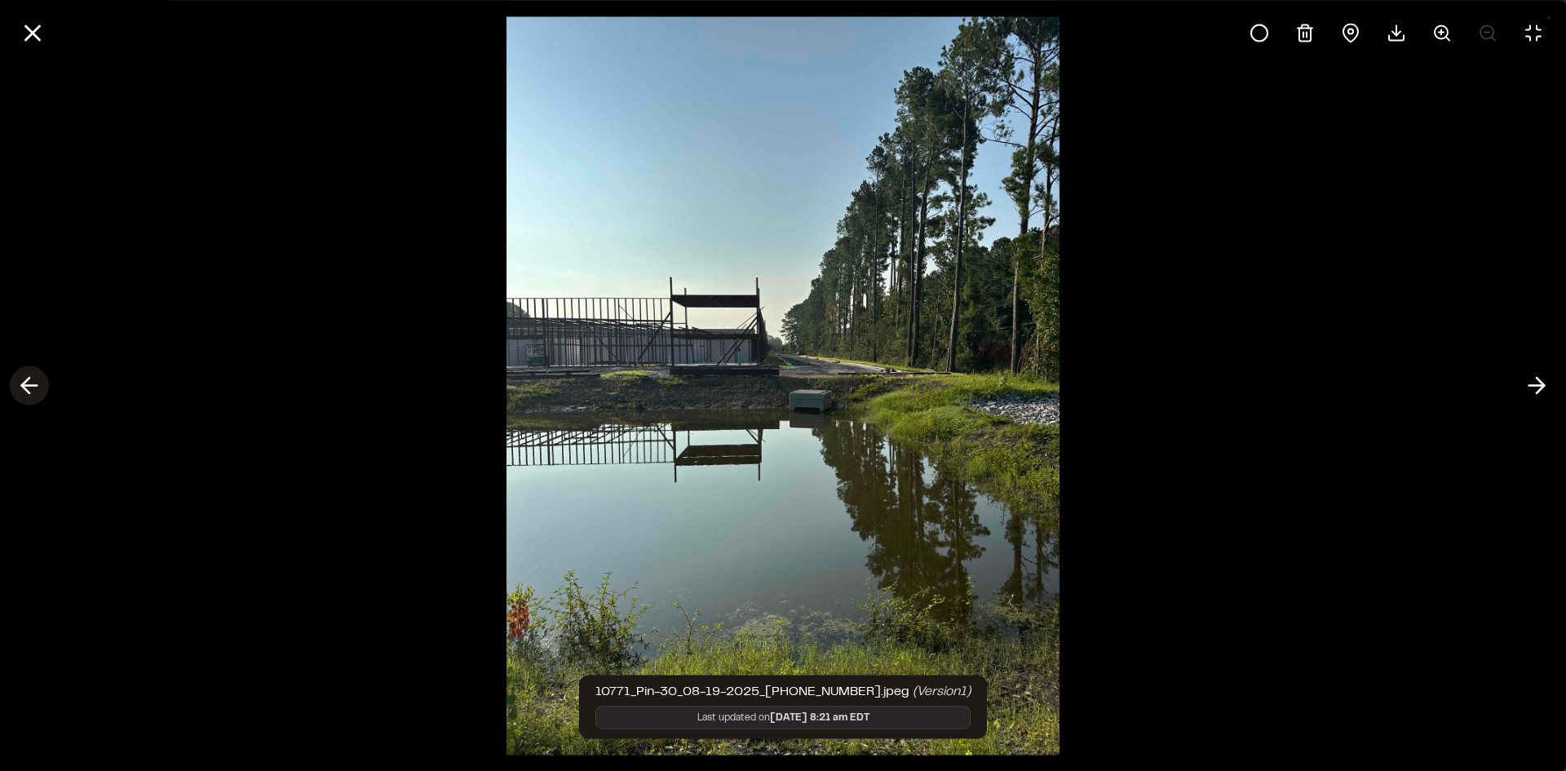
click at [27, 383] on icon at bounding box center [29, 386] width 26 height 28
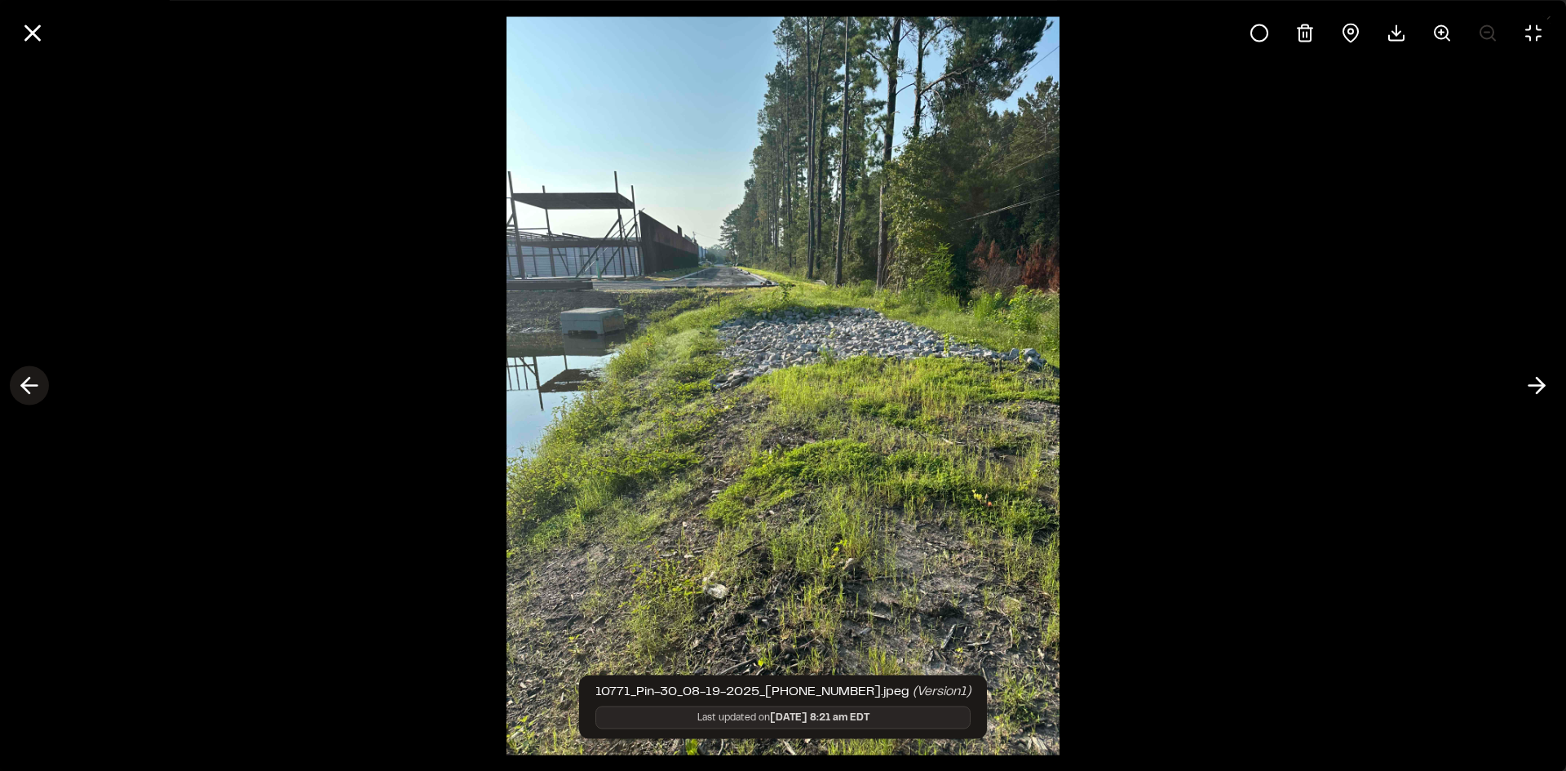
click at [27, 383] on icon at bounding box center [29, 386] width 26 height 28
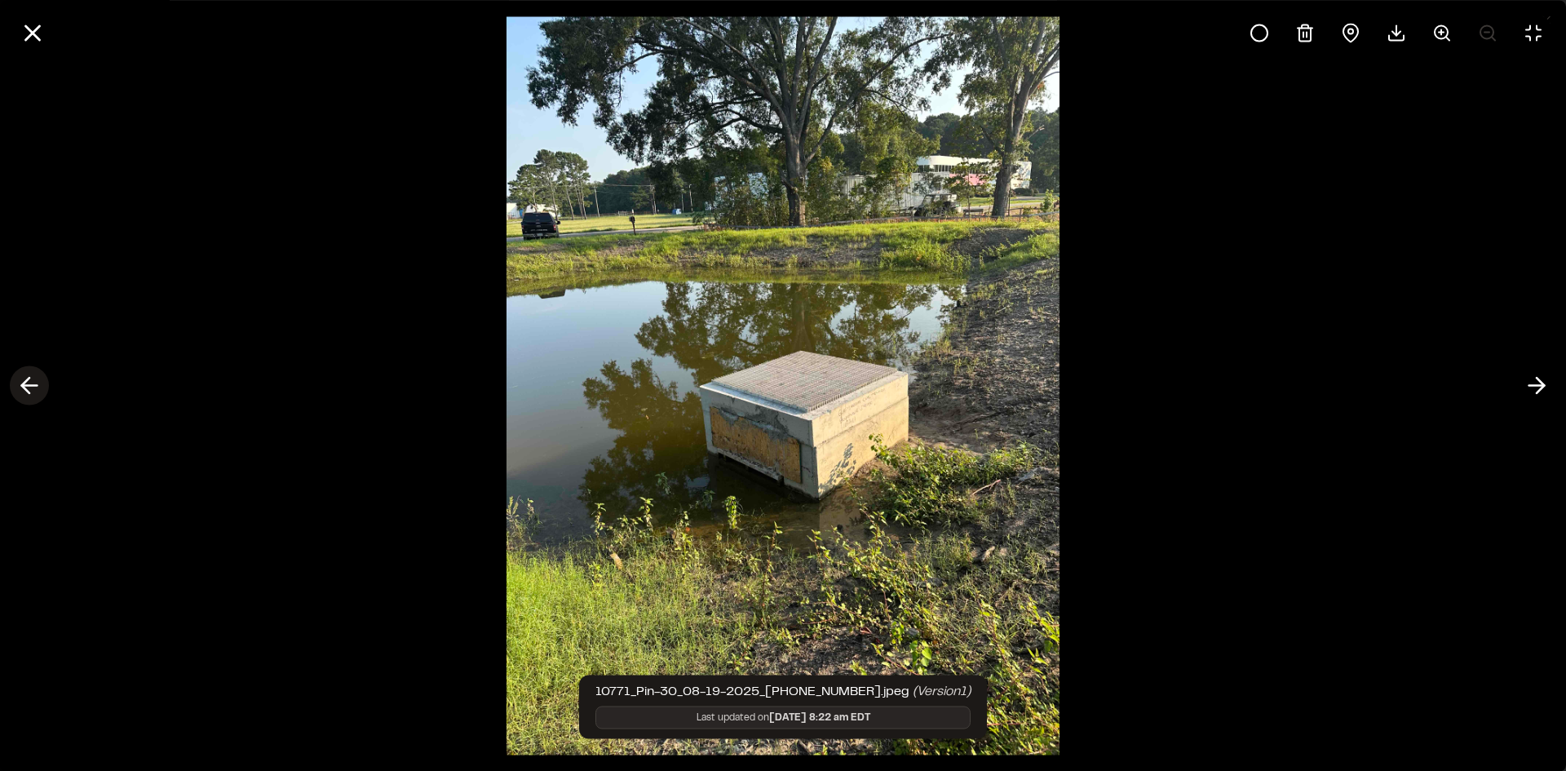
click at [27, 383] on icon at bounding box center [29, 386] width 26 height 28
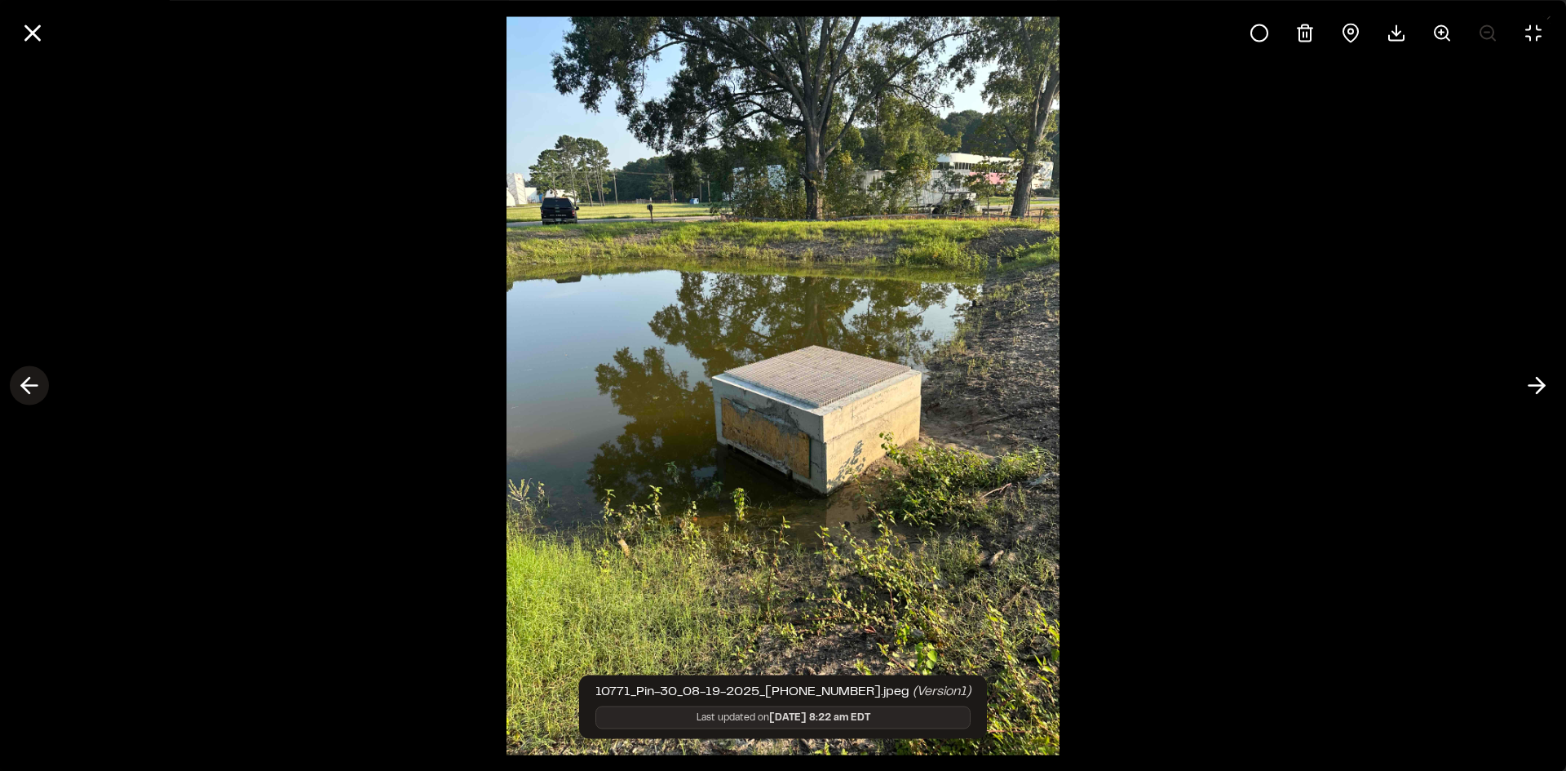
click at [27, 383] on icon at bounding box center [29, 386] width 26 height 28
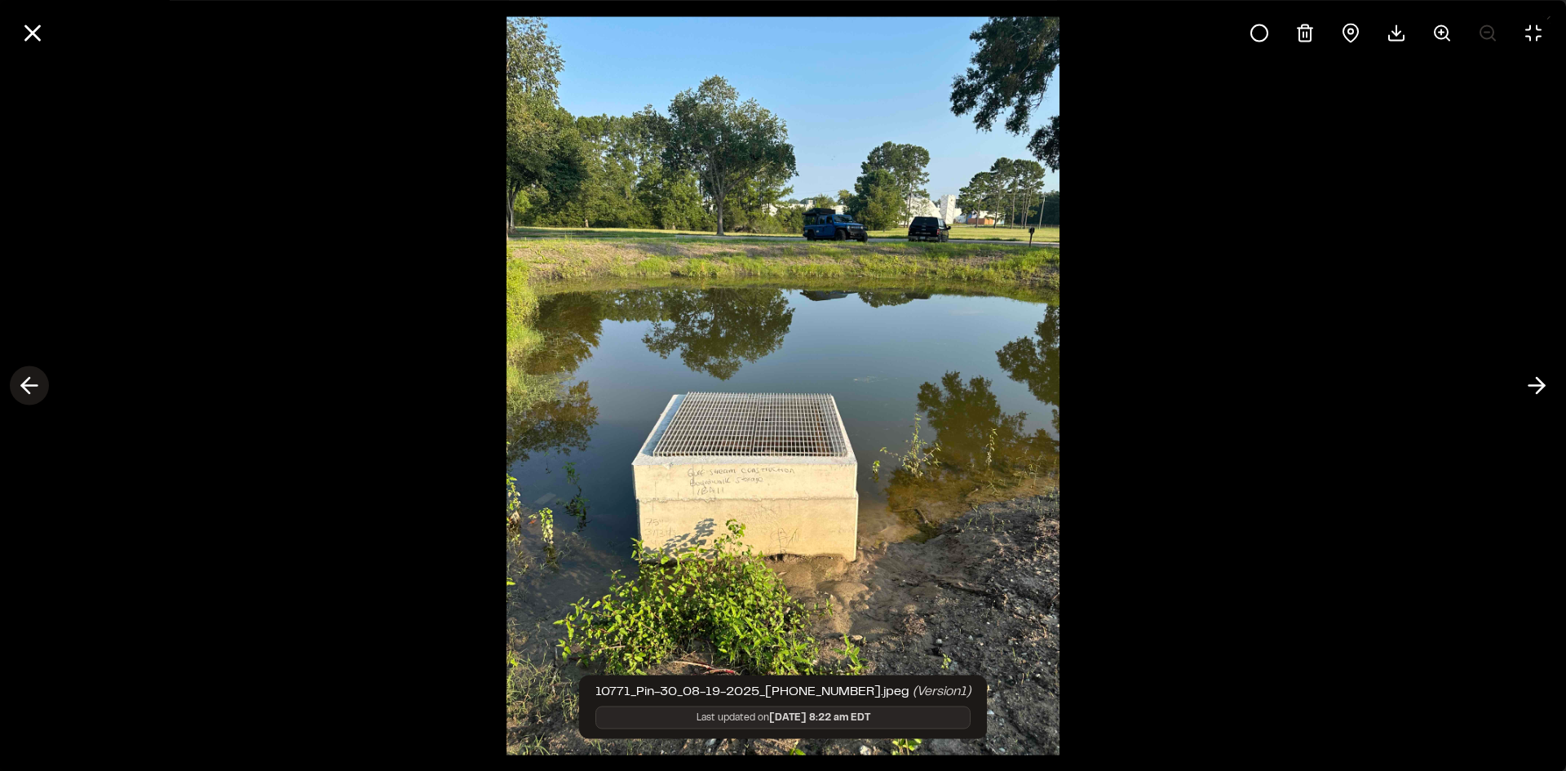
click at [27, 383] on icon at bounding box center [29, 386] width 26 height 28
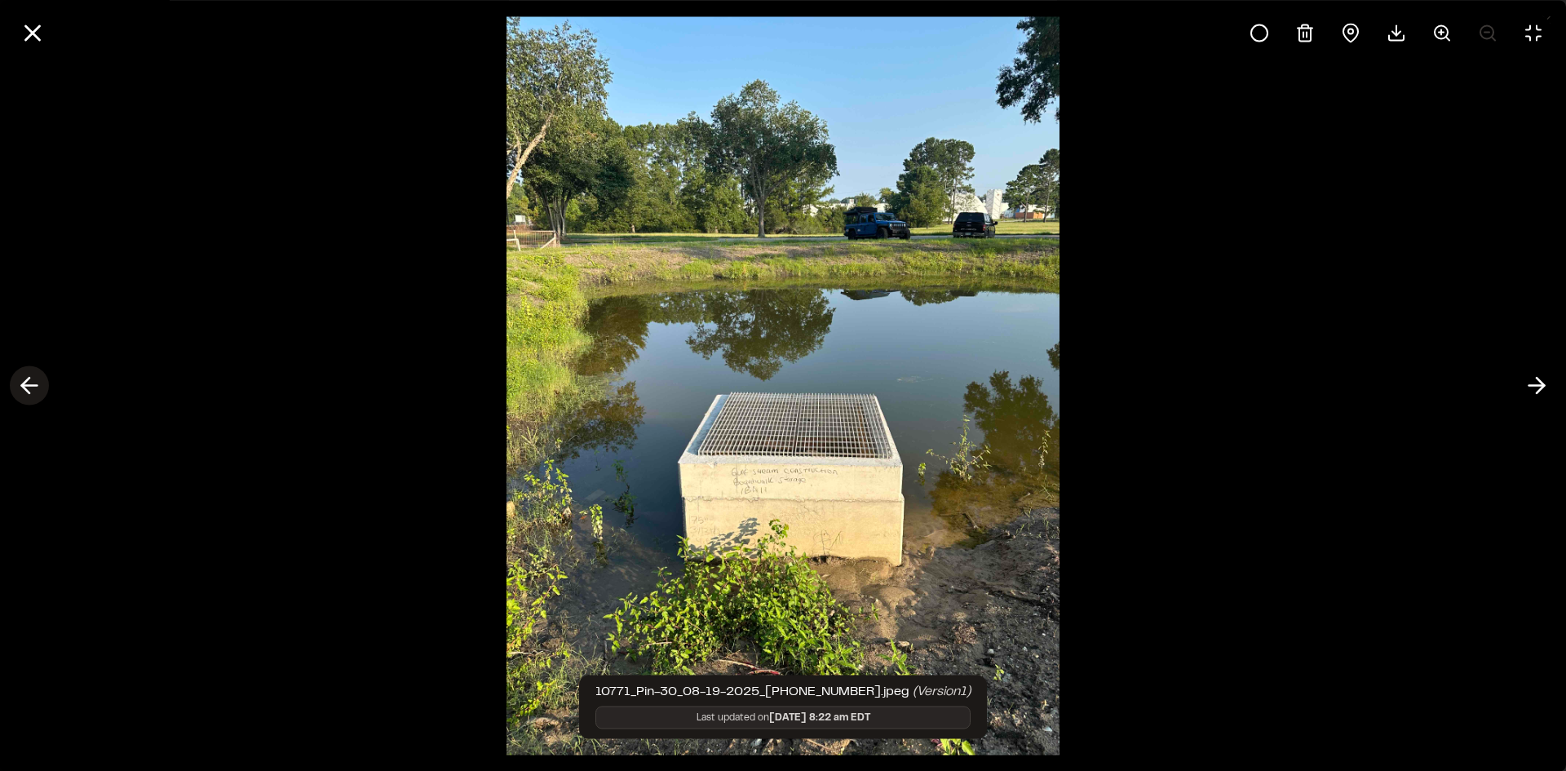
click at [27, 383] on icon at bounding box center [29, 386] width 26 height 28
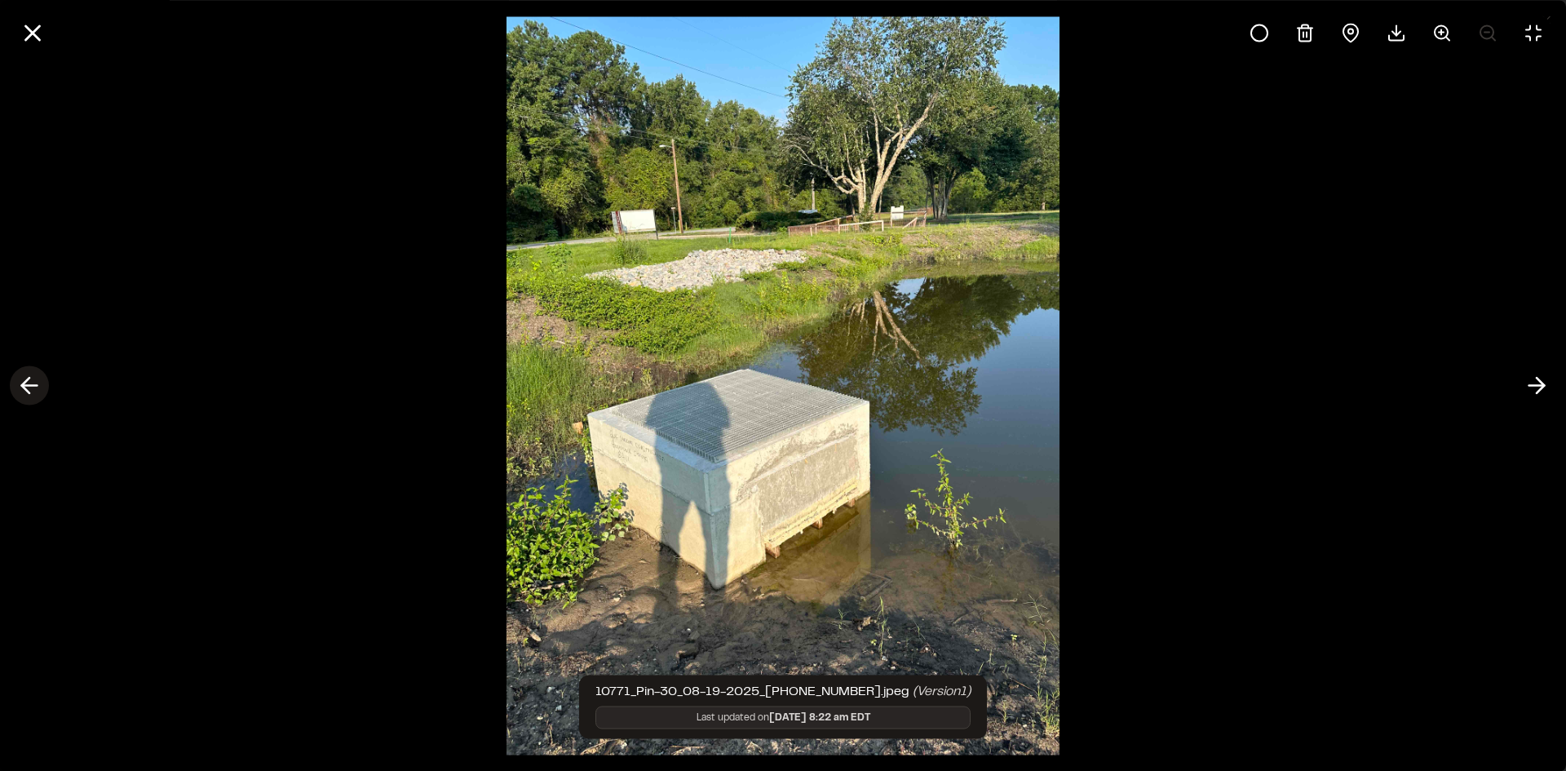
click at [30, 384] on icon at bounding box center [29, 386] width 26 height 28
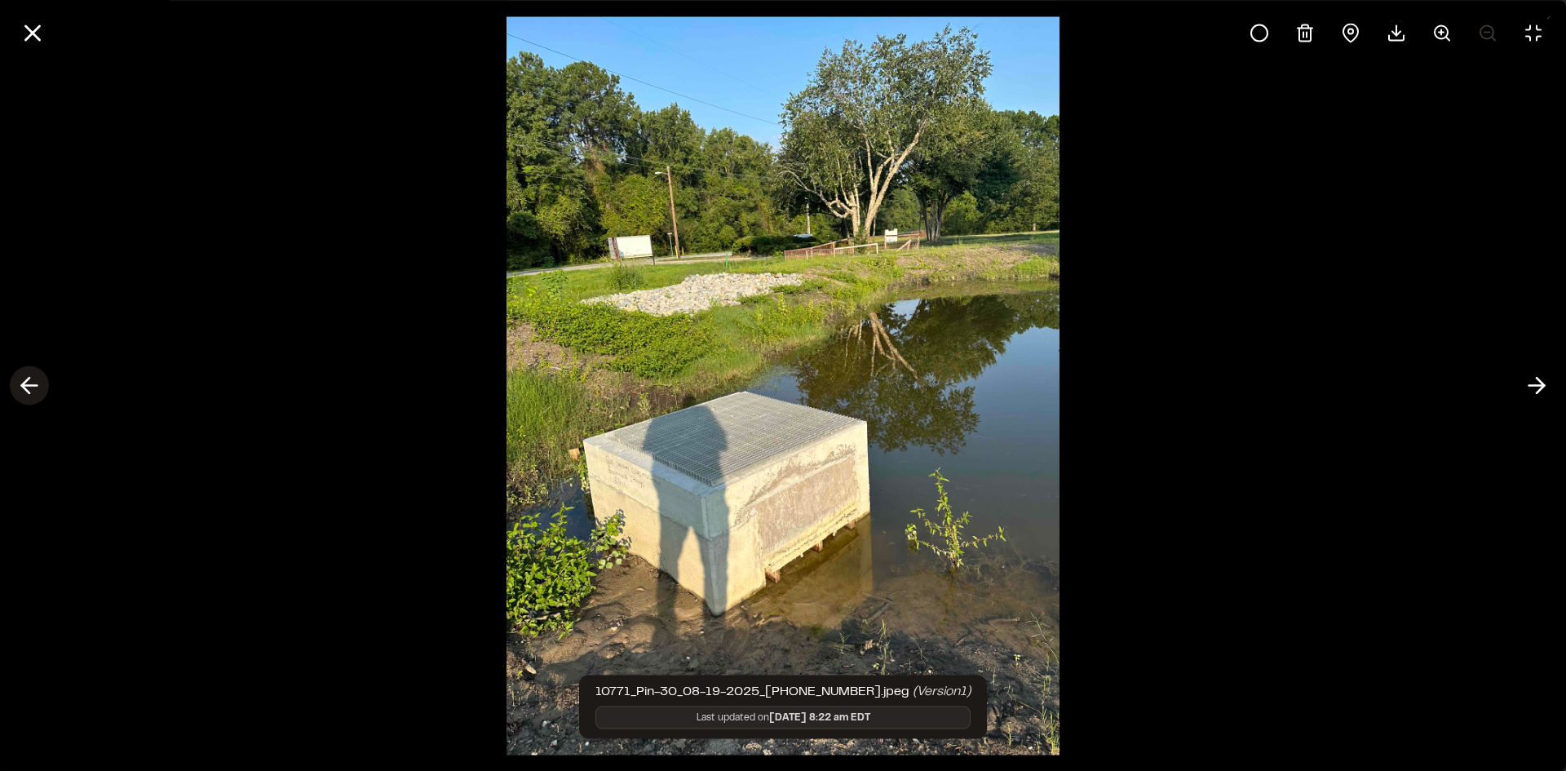
click at [29, 384] on icon at bounding box center [29, 386] width 26 height 28
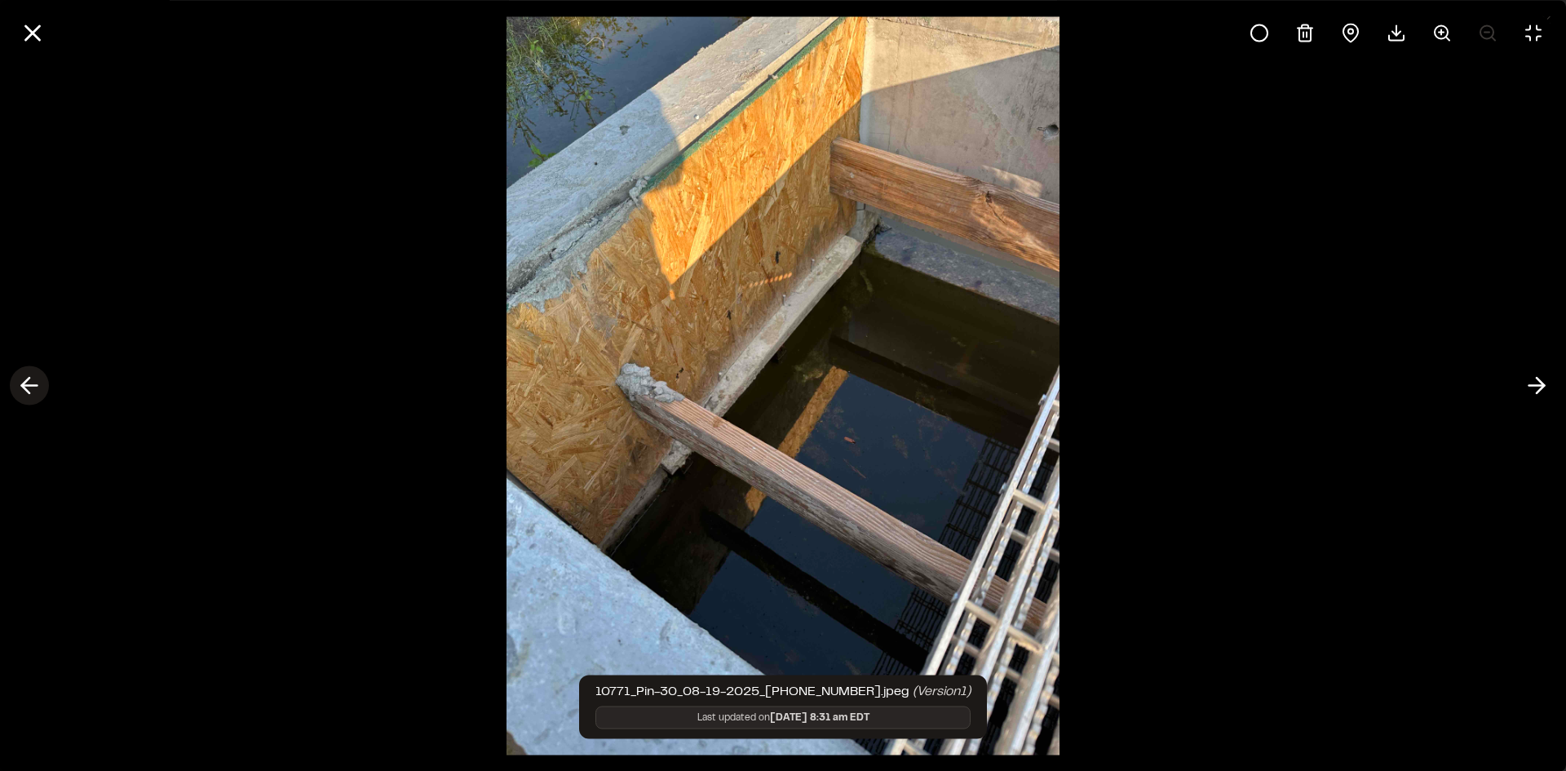
click at [29, 384] on icon at bounding box center [29, 386] width 26 height 28
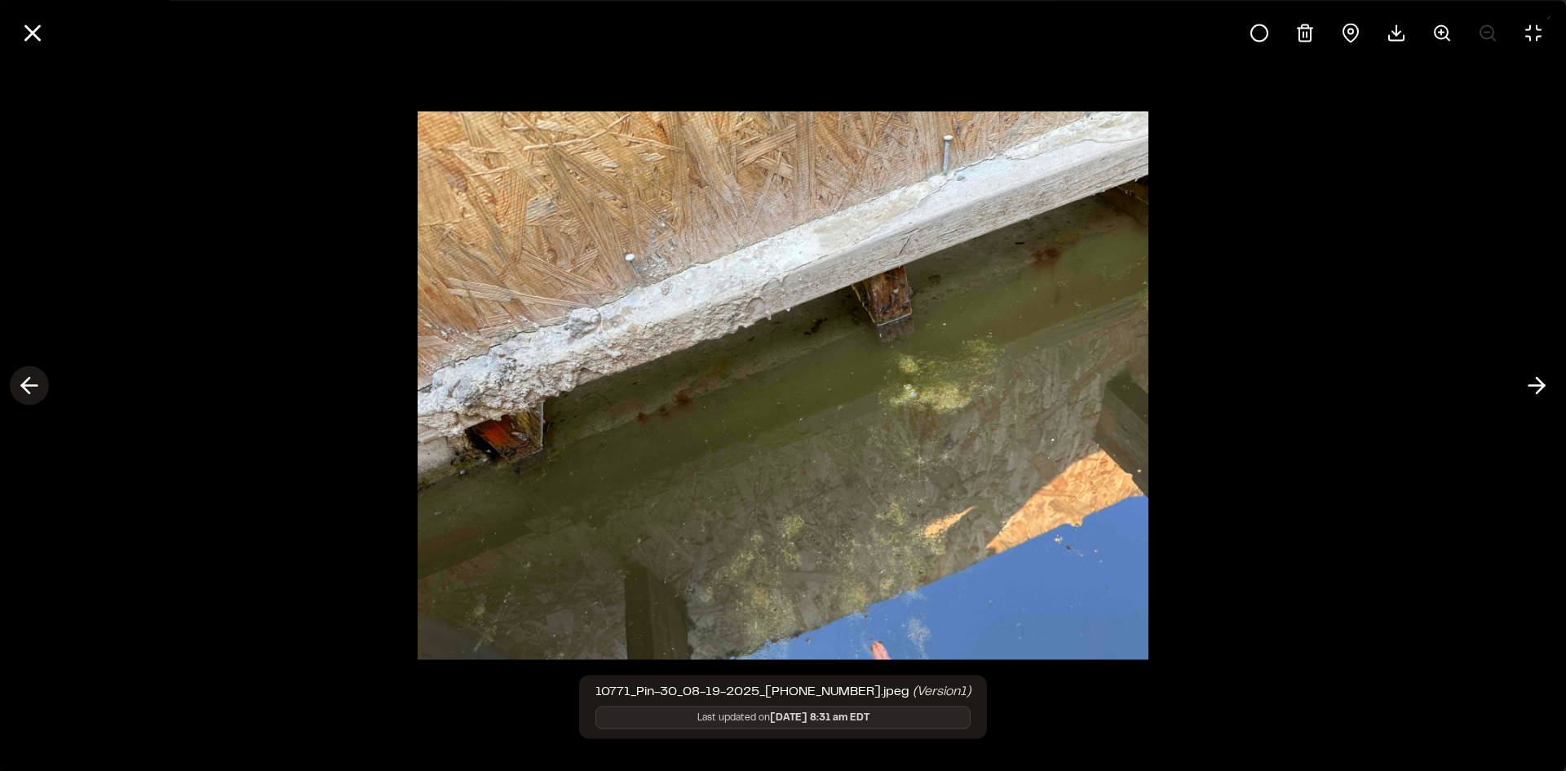
click at [29, 384] on icon at bounding box center [29, 386] width 26 height 28
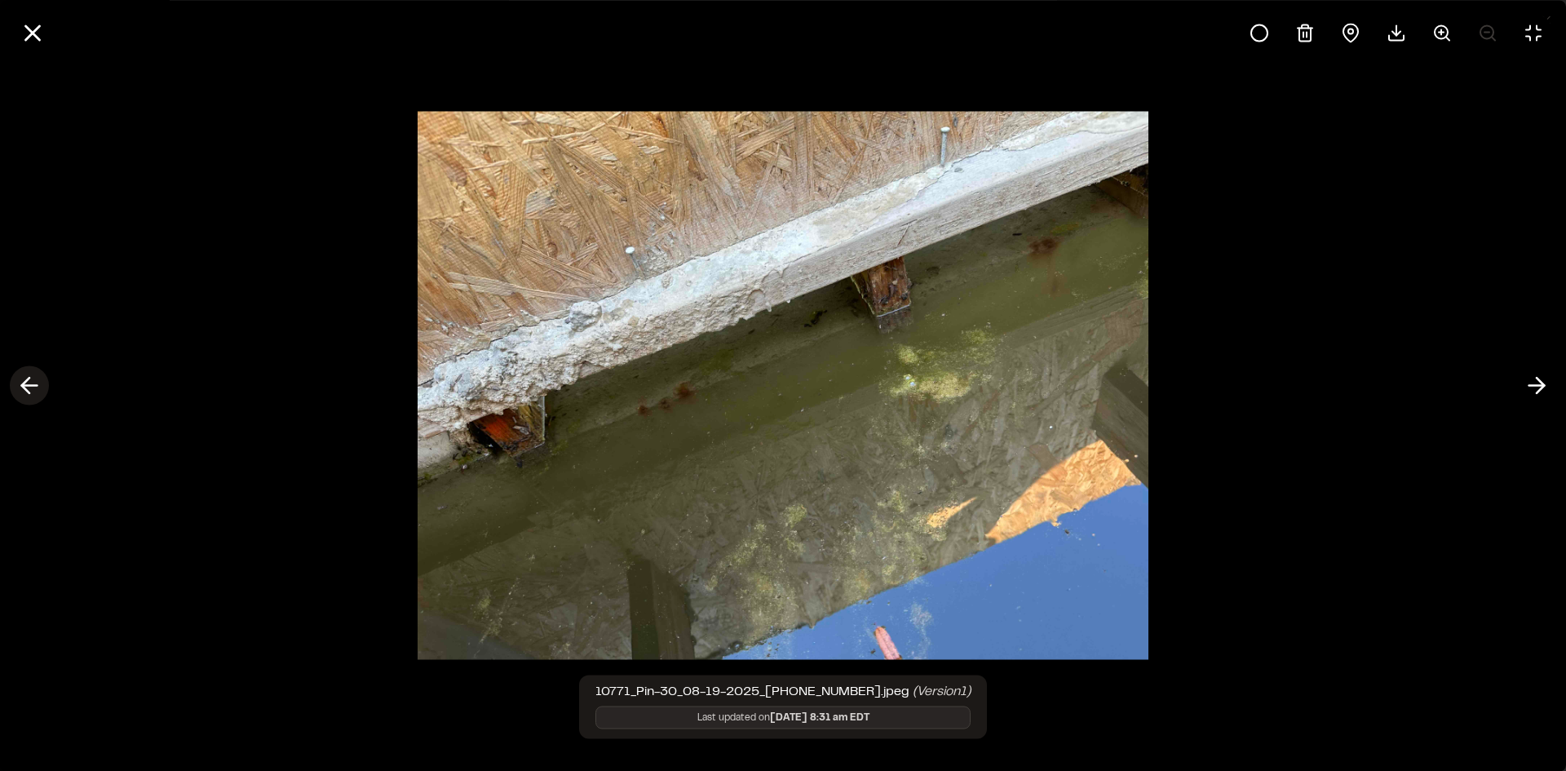
click at [29, 384] on icon at bounding box center [29, 386] width 26 height 28
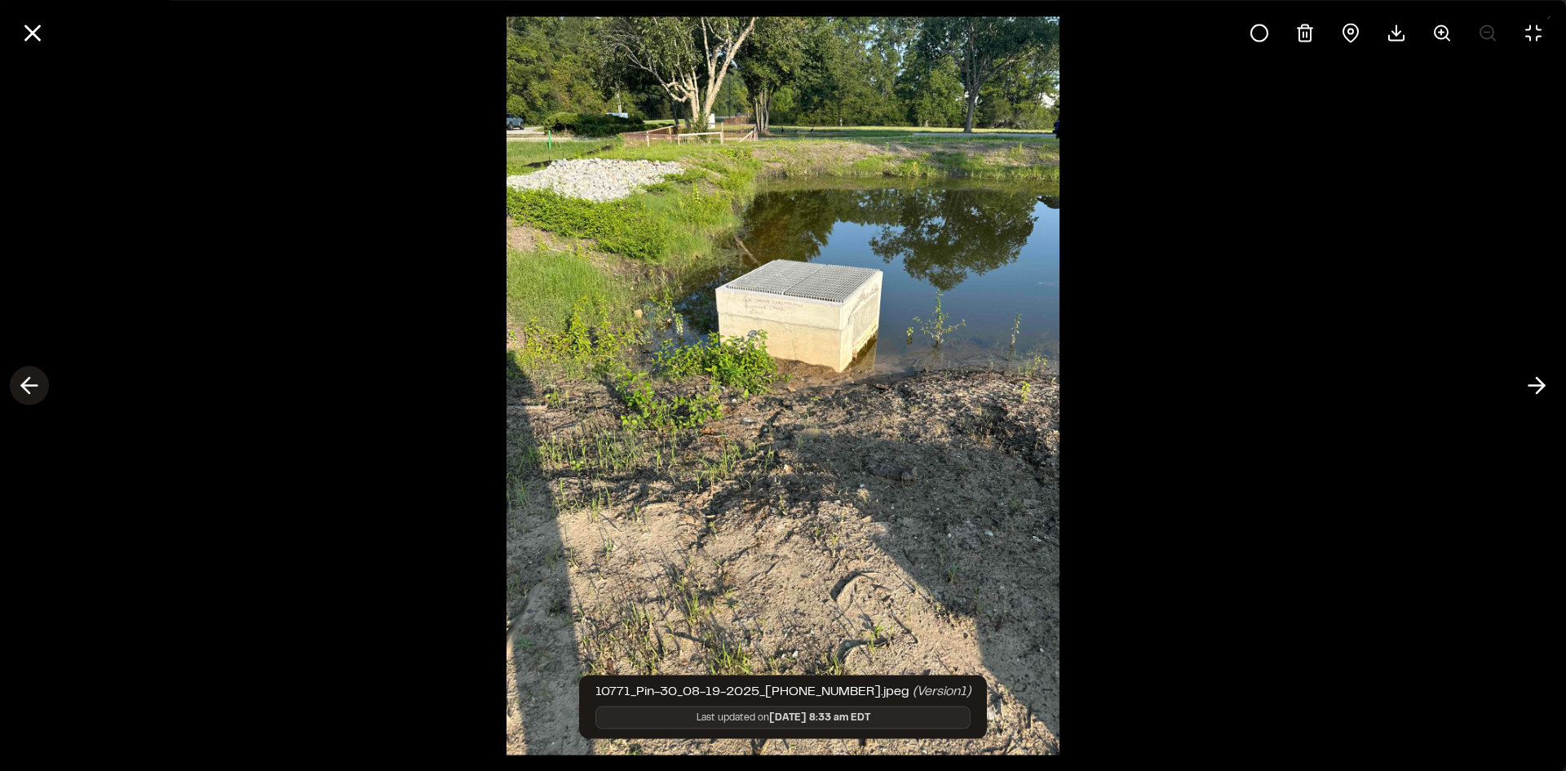
click at [29, 384] on icon at bounding box center [29, 386] width 26 height 28
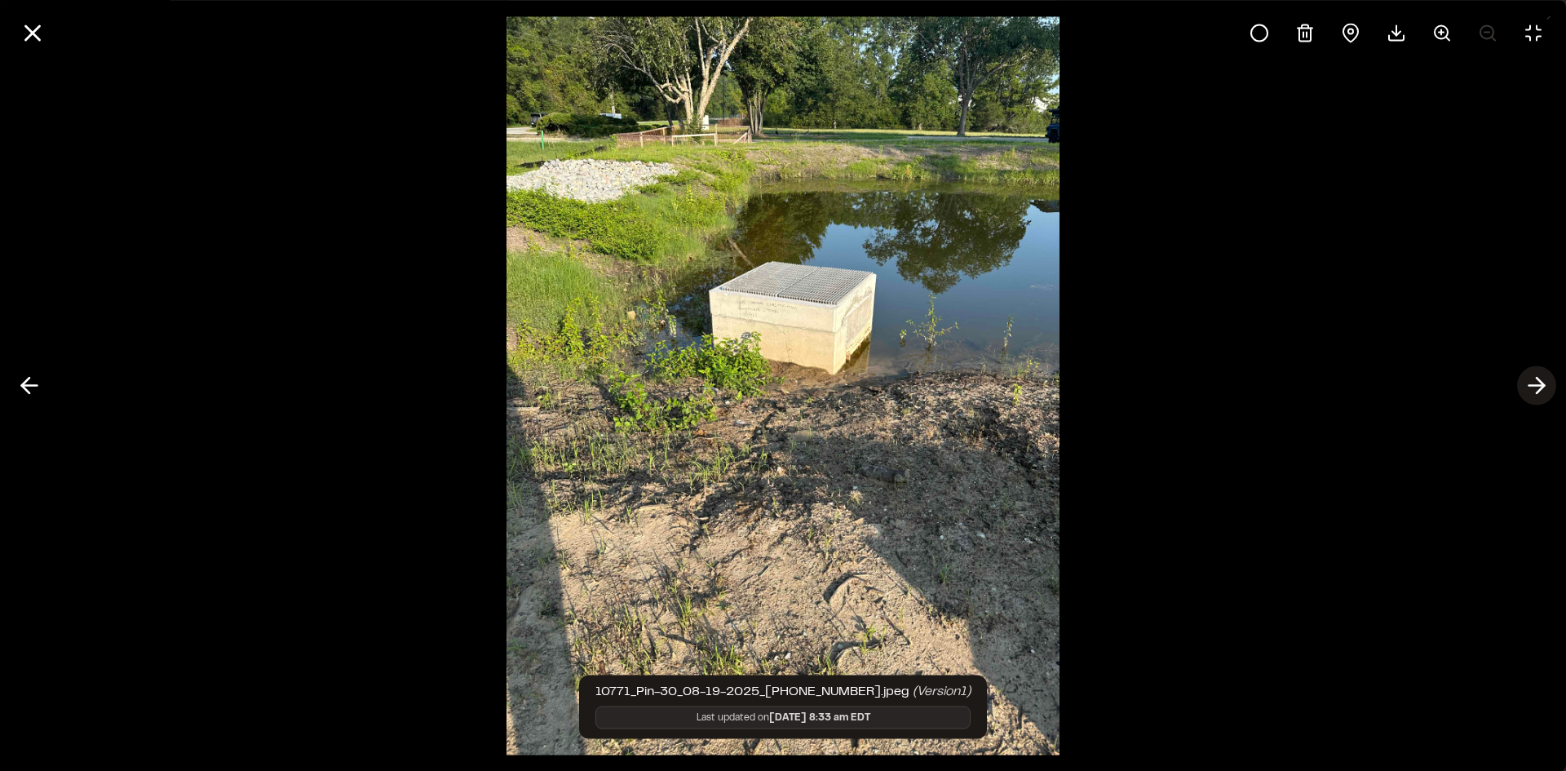
click at [1535, 382] on icon at bounding box center [1537, 386] width 26 height 28
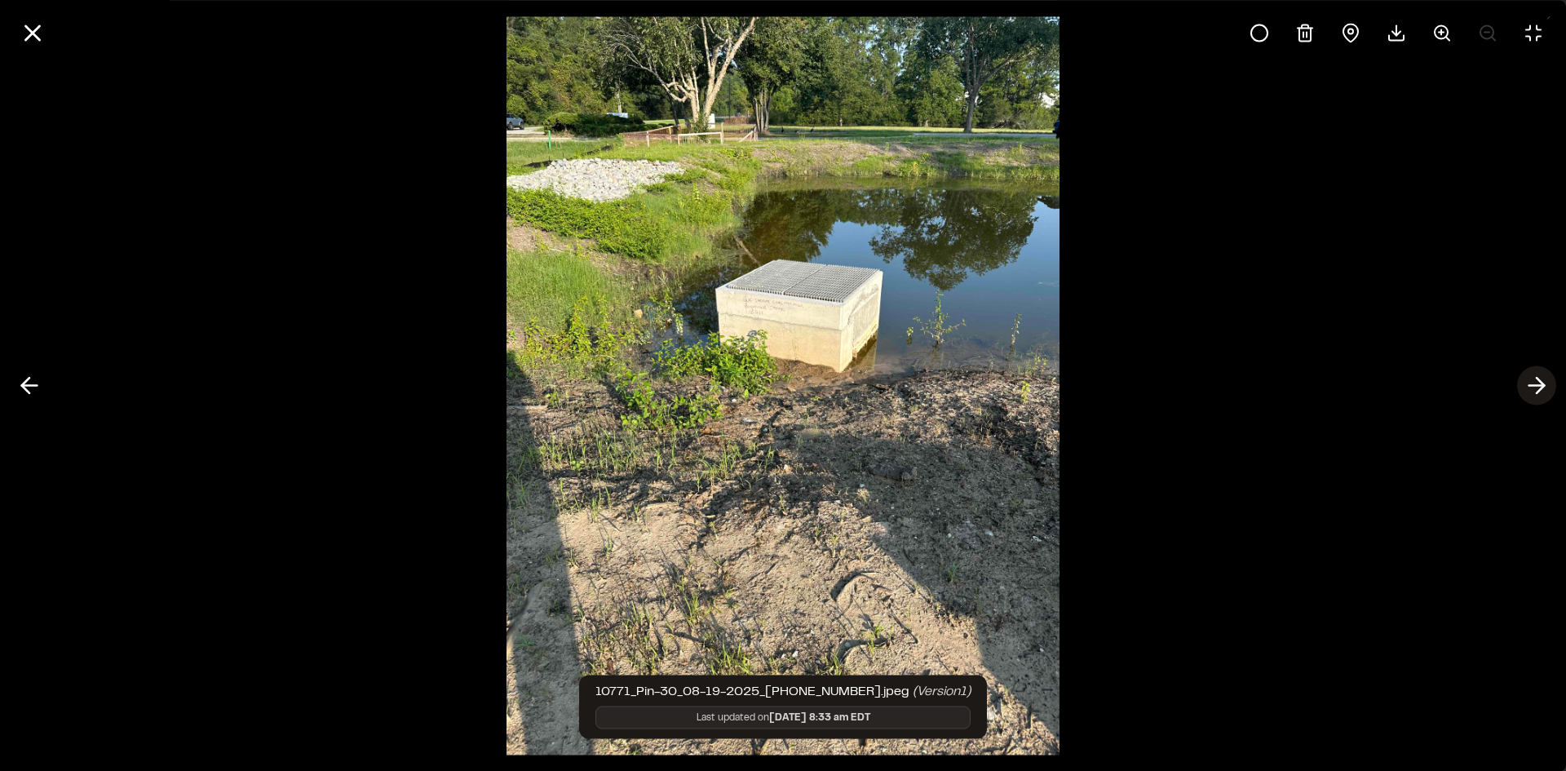
click at [1535, 382] on icon at bounding box center [1537, 386] width 26 height 28
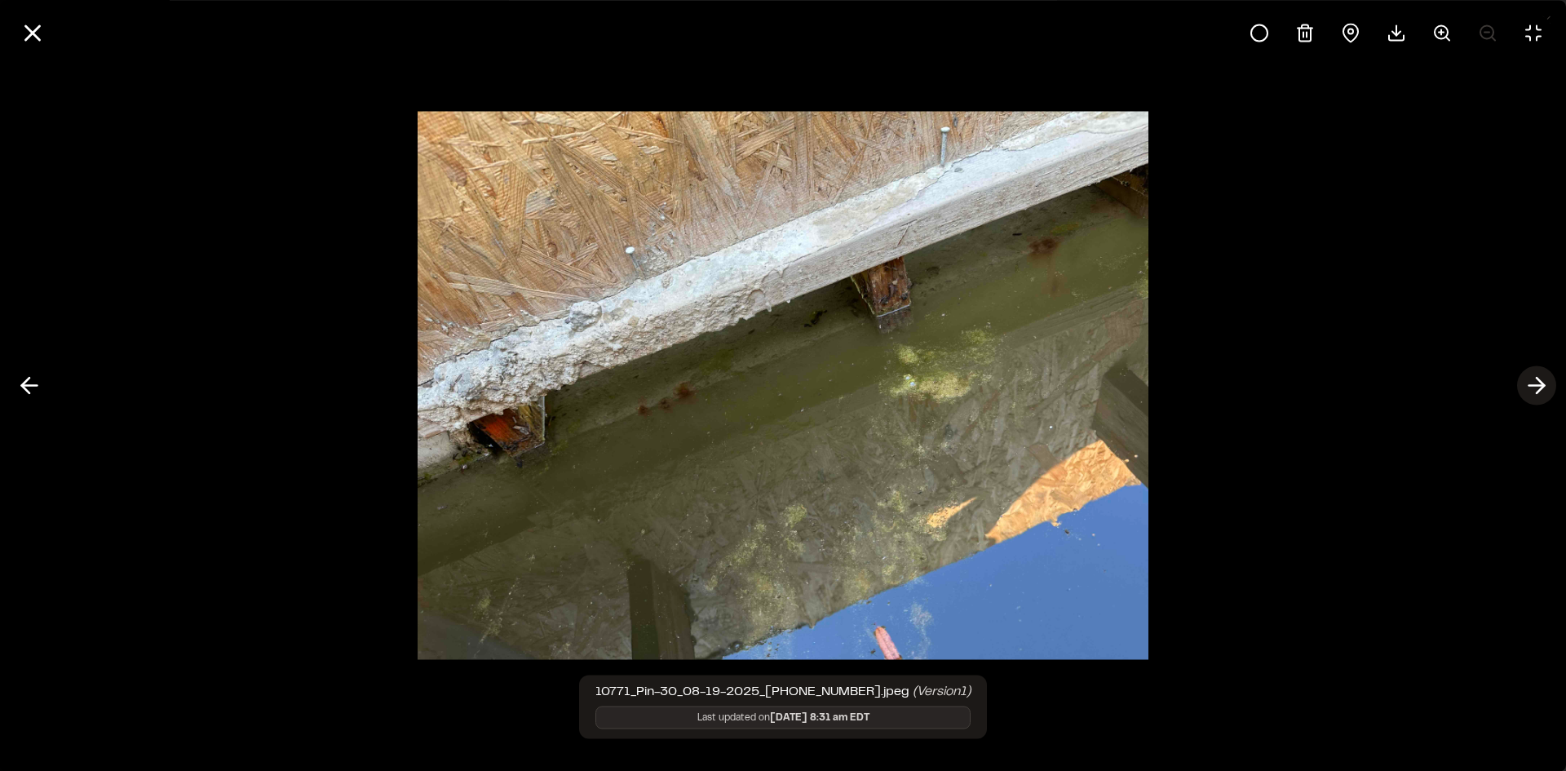
click at [1540, 383] on polyline at bounding box center [1540, 385] width 7 height 15
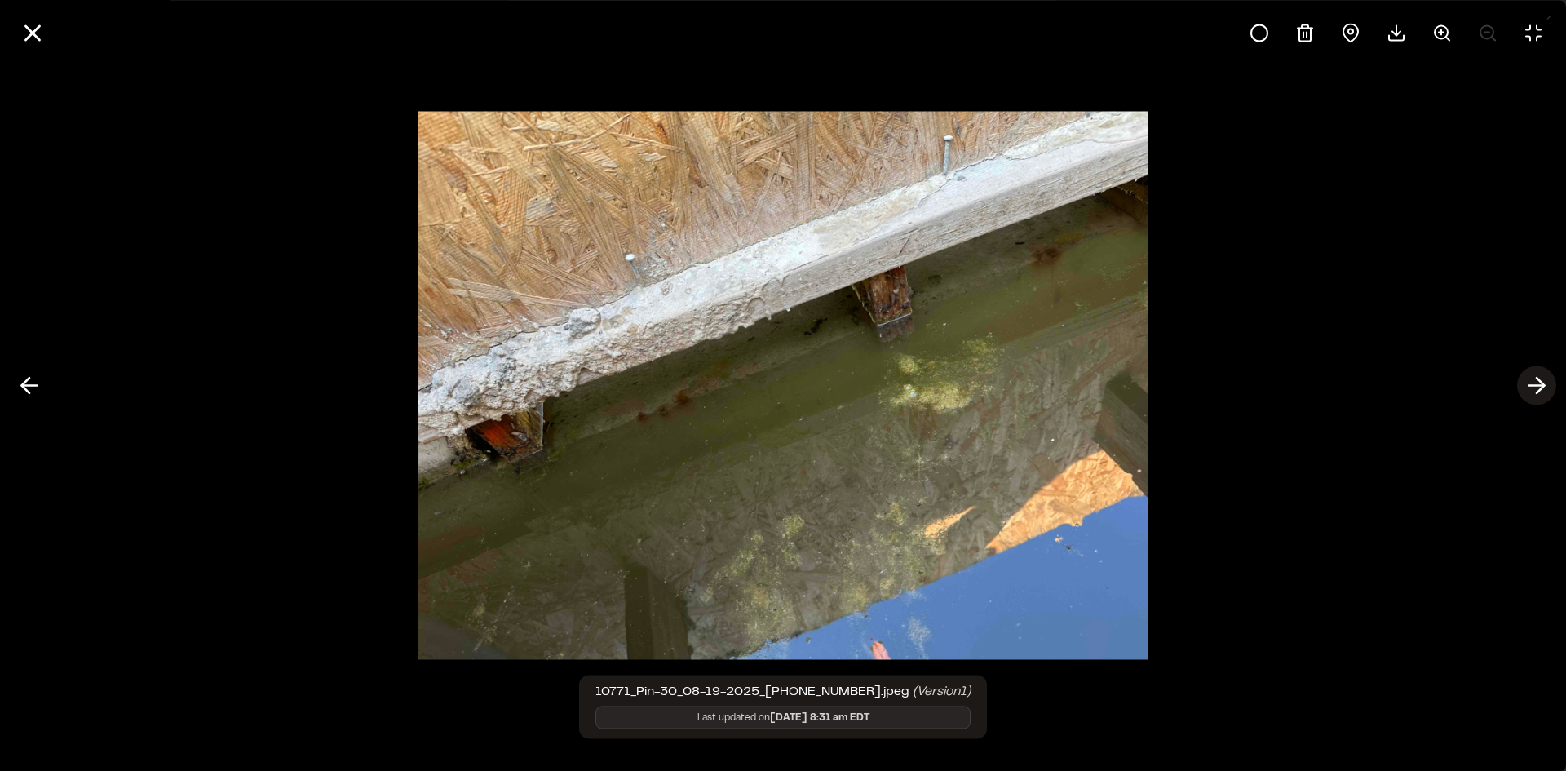
click at [1539, 382] on polyline at bounding box center [1540, 385] width 7 height 15
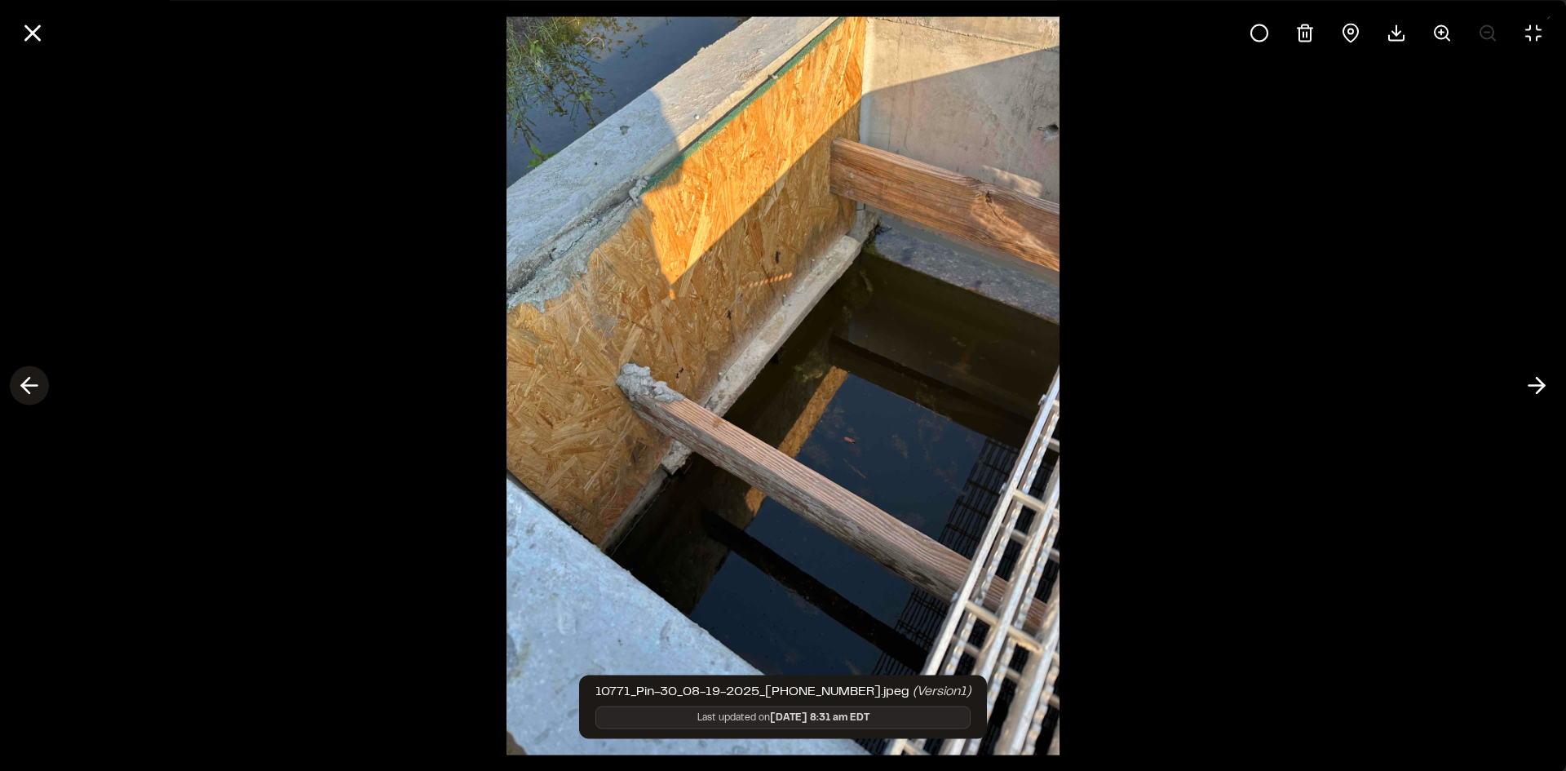
click at [36, 384] on icon at bounding box center [29, 386] width 26 height 28
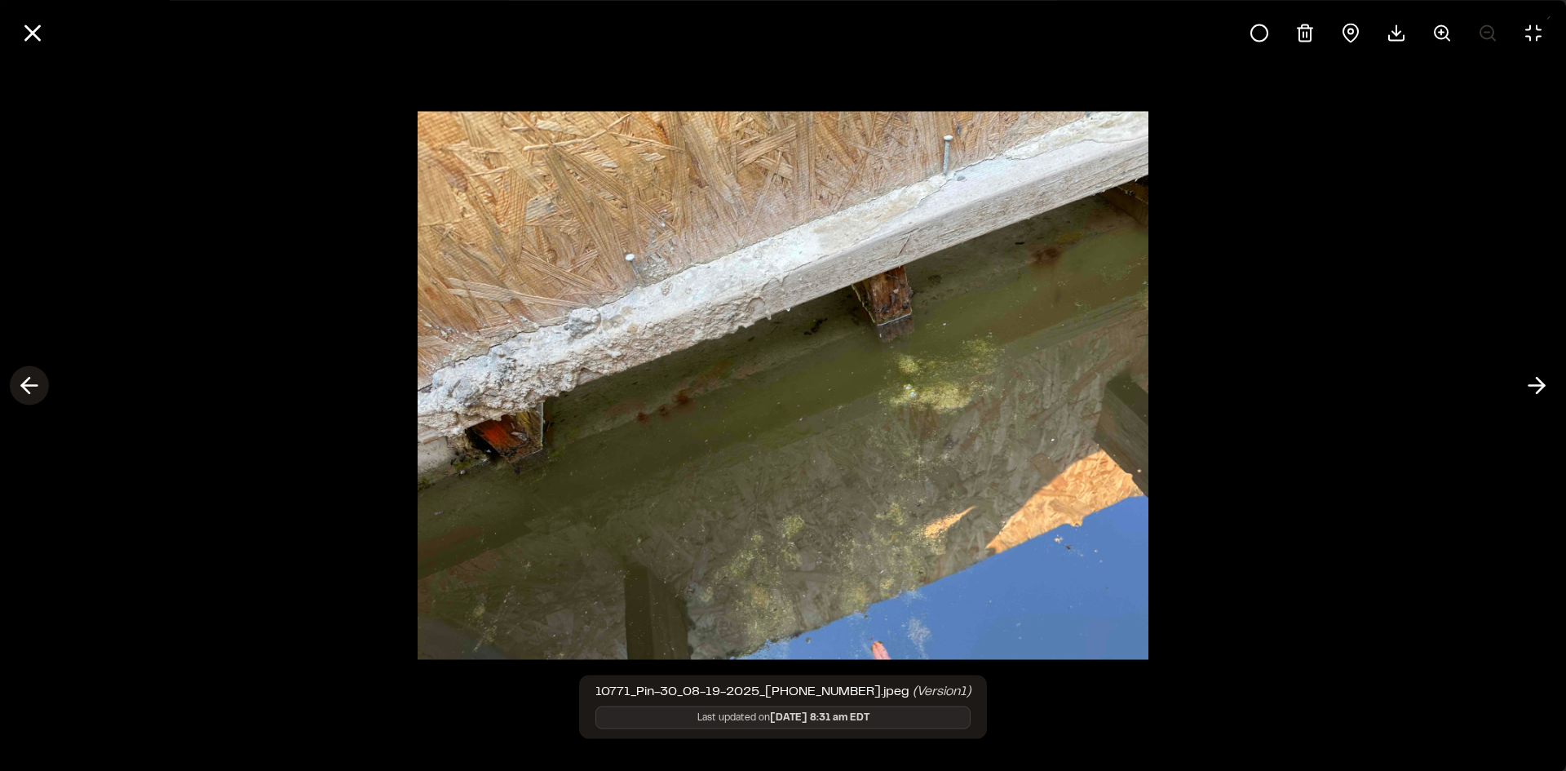
click at [36, 384] on icon at bounding box center [29, 386] width 26 height 28
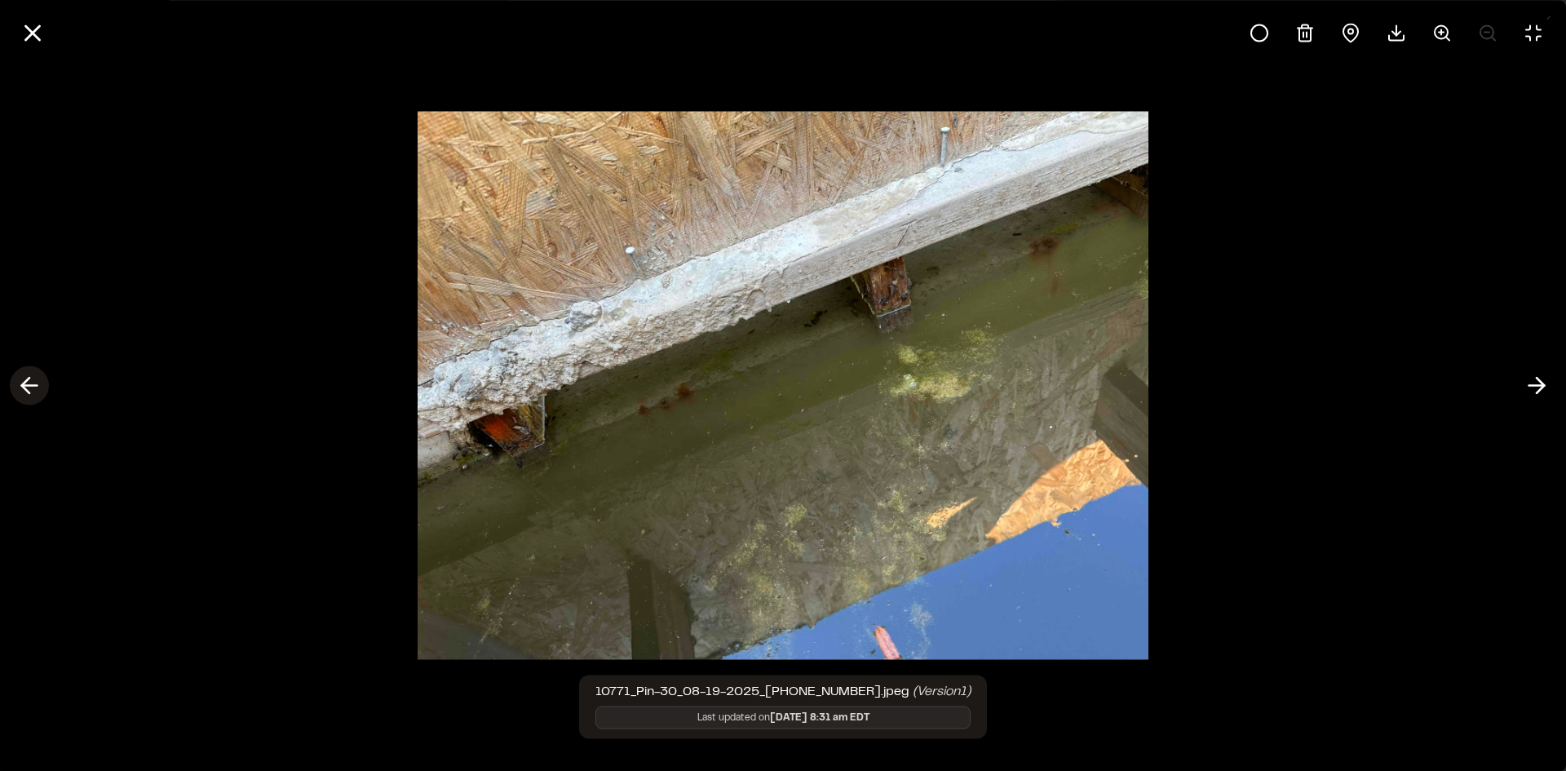
click at [36, 384] on icon at bounding box center [29, 386] width 26 height 28
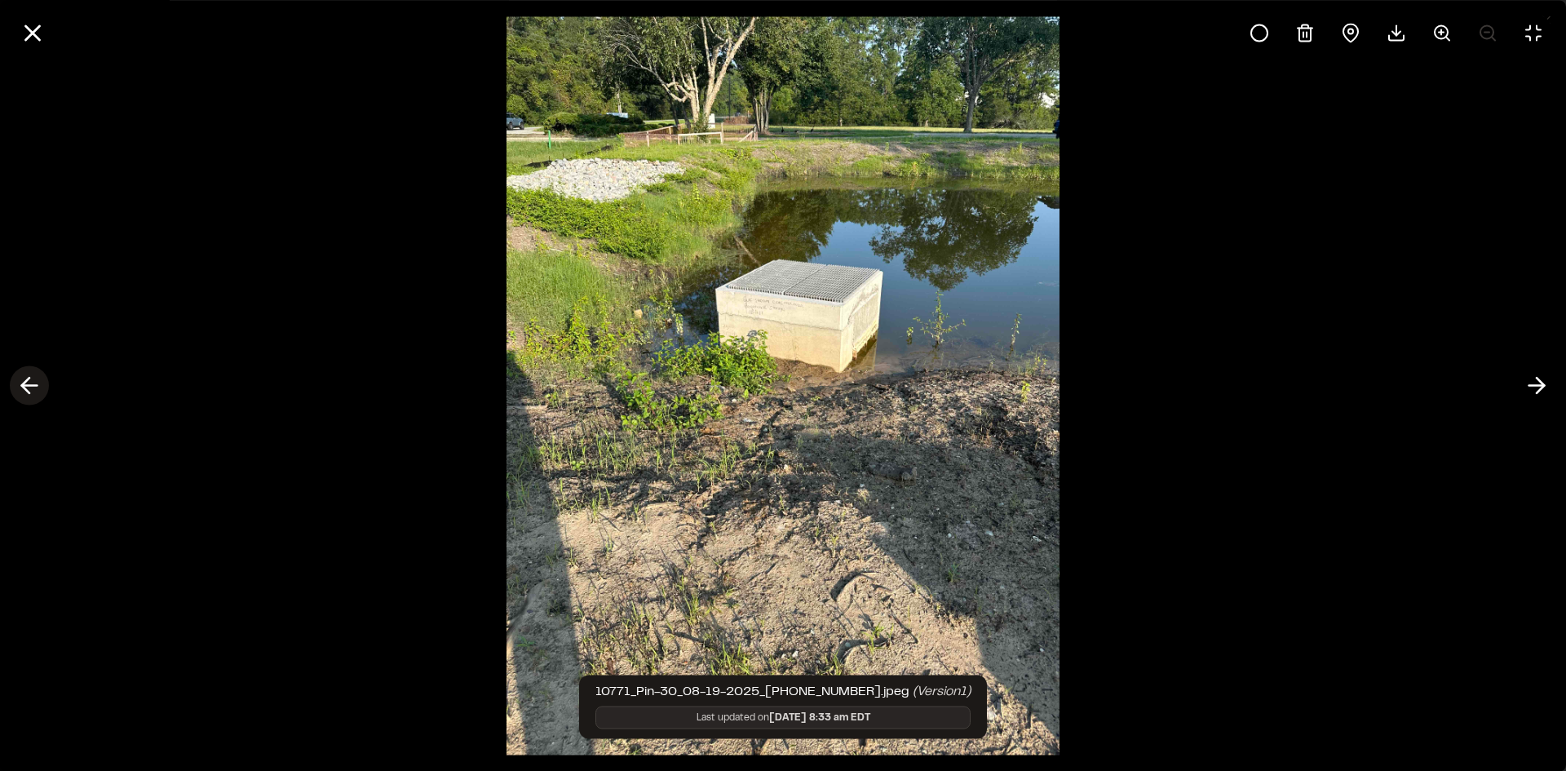
click at [30, 382] on icon at bounding box center [29, 386] width 26 height 28
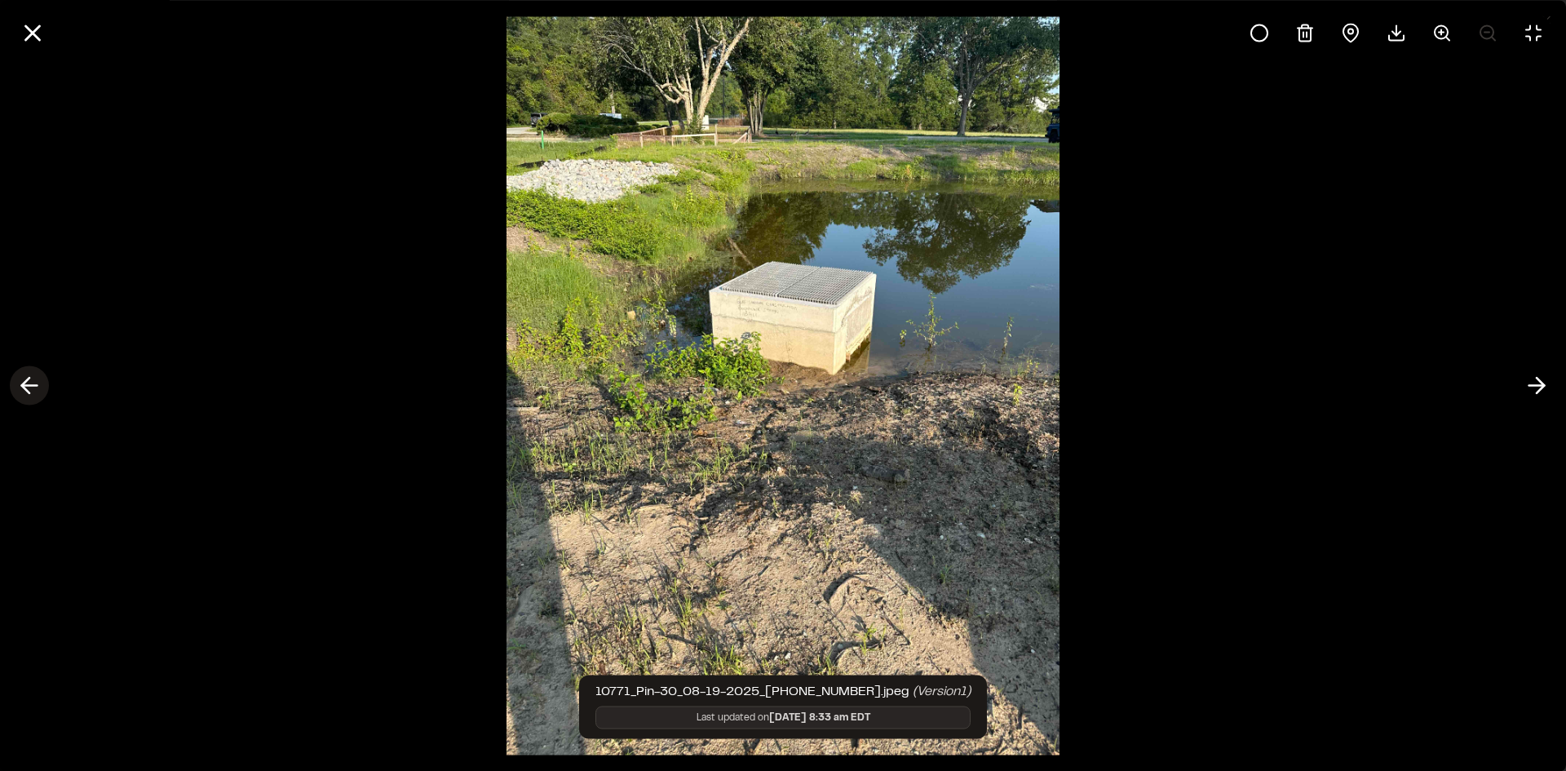
click at [30, 382] on icon at bounding box center [29, 386] width 26 height 28
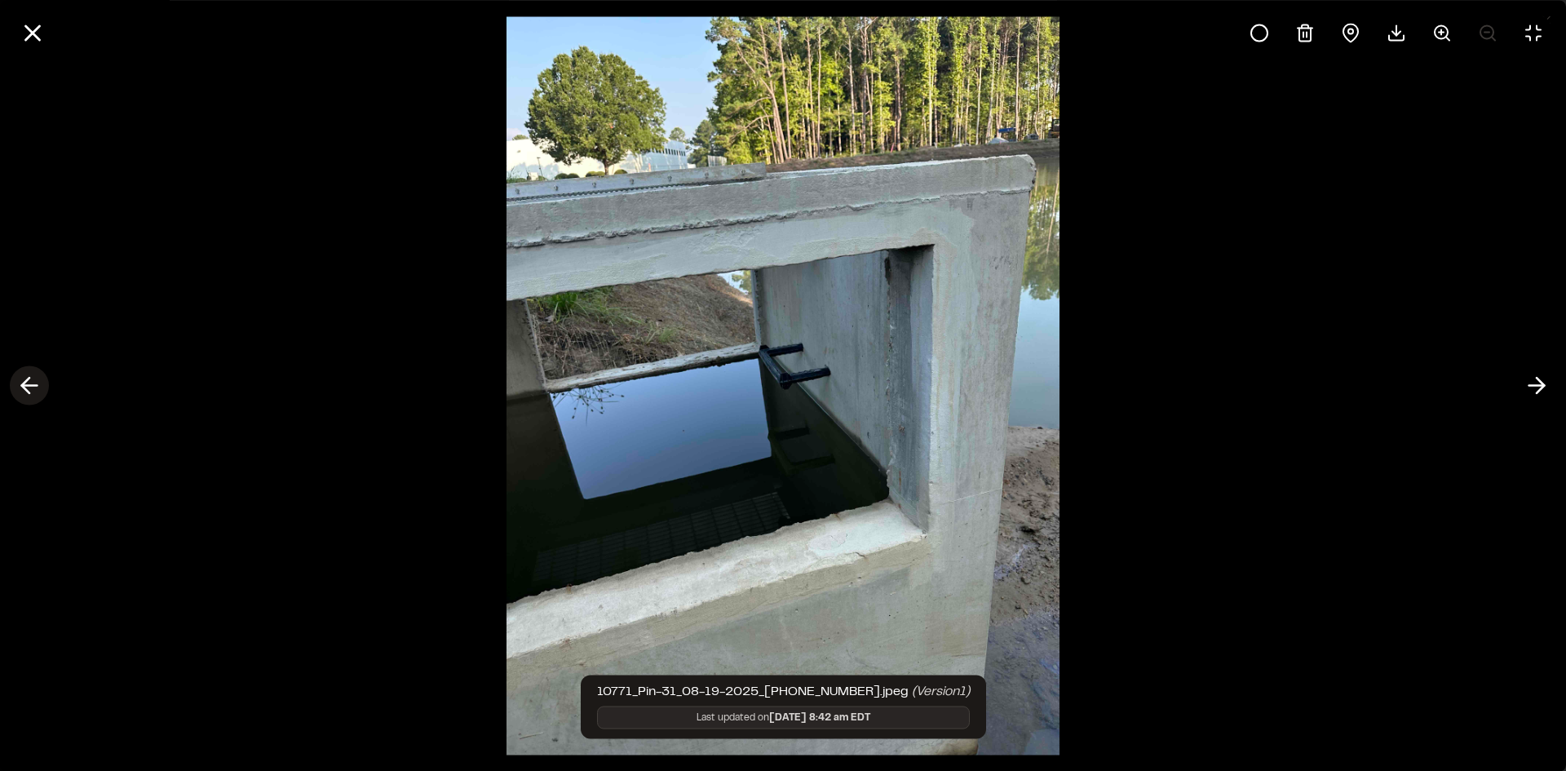
click at [30, 382] on icon at bounding box center [29, 386] width 26 height 28
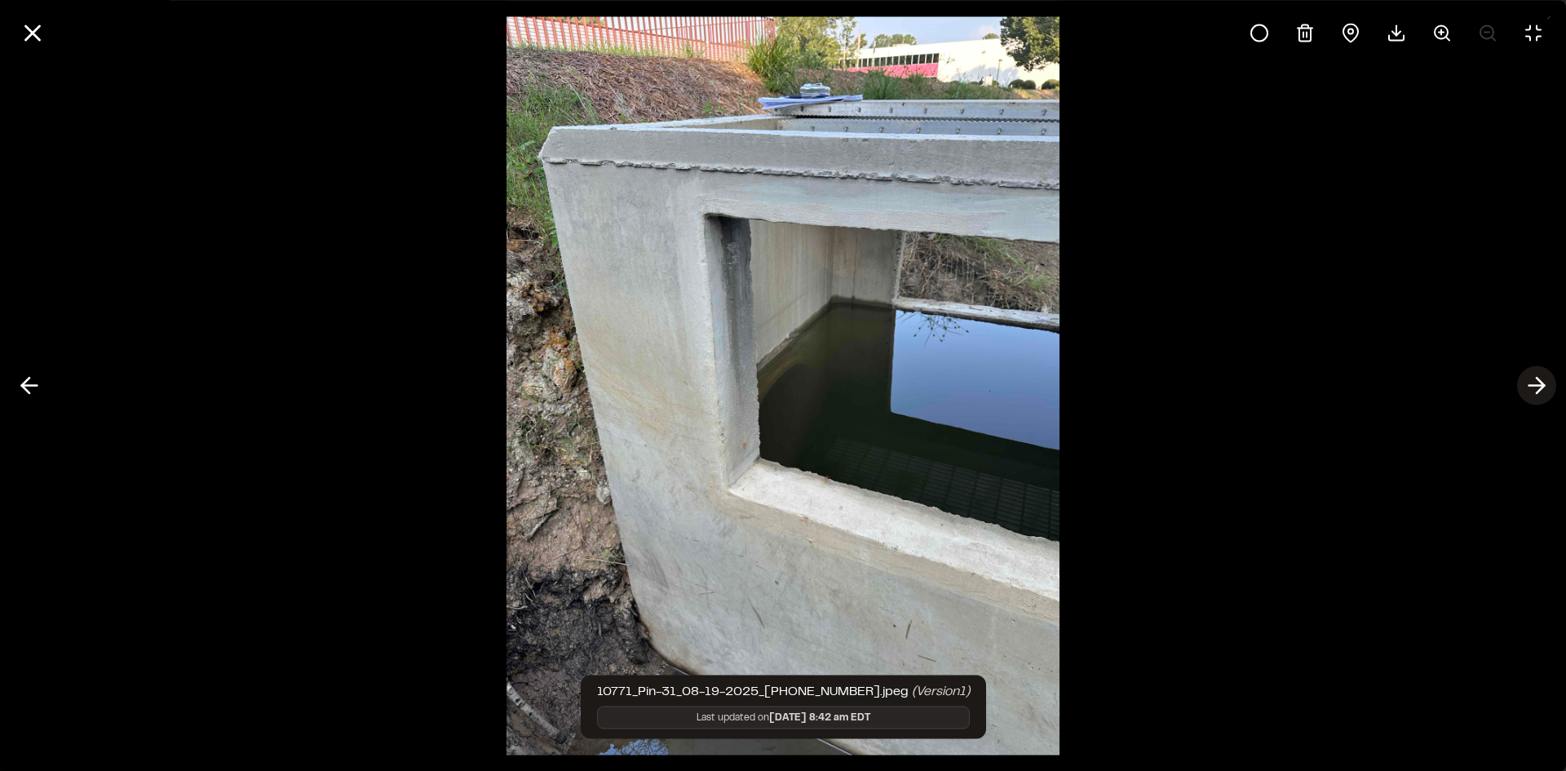
click at [1538, 381] on icon at bounding box center [1537, 386] width 26 height 28
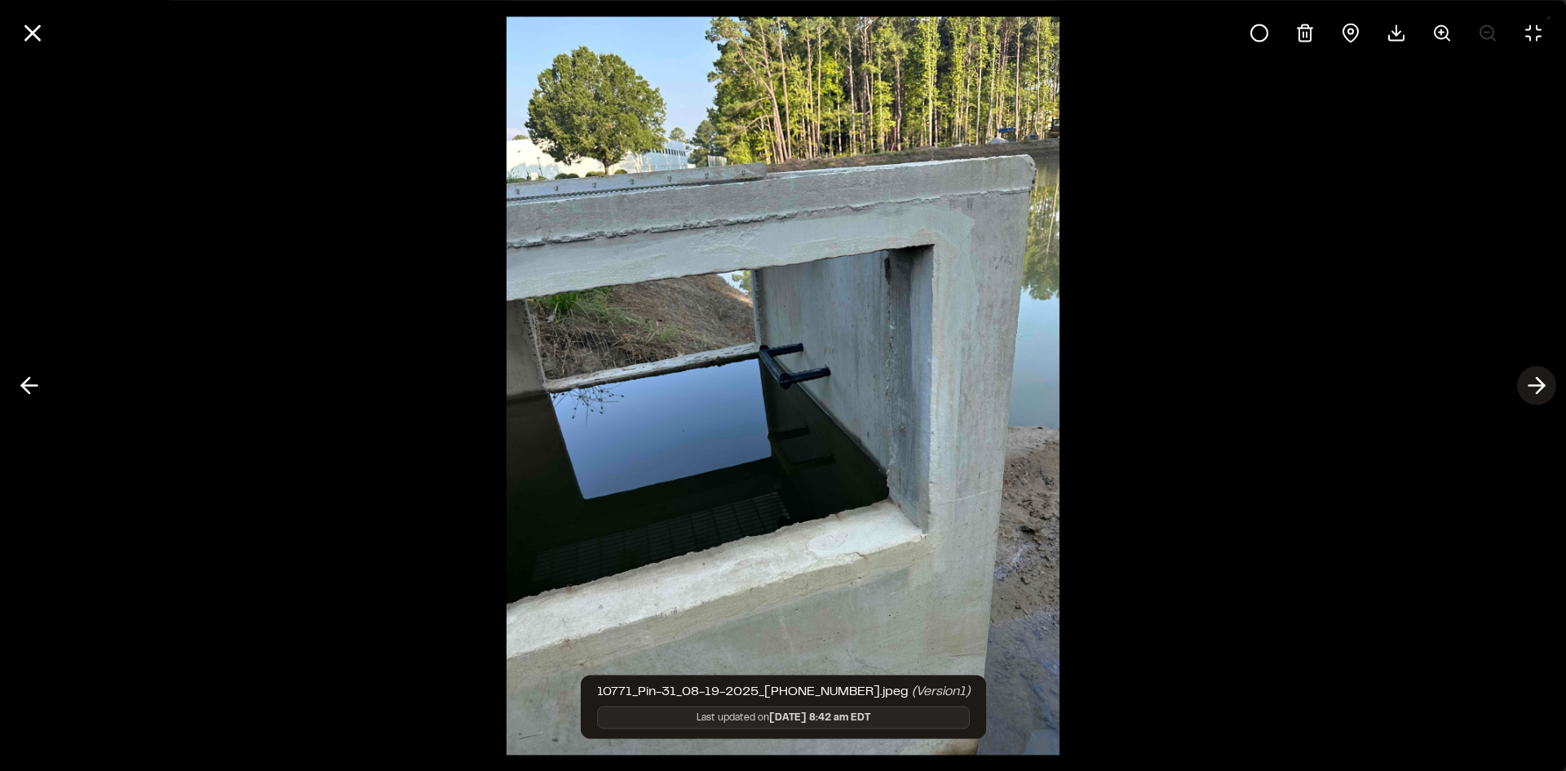
click at [1538, 381] on polyline at bounding box center [1540, 385] width 7 height 15
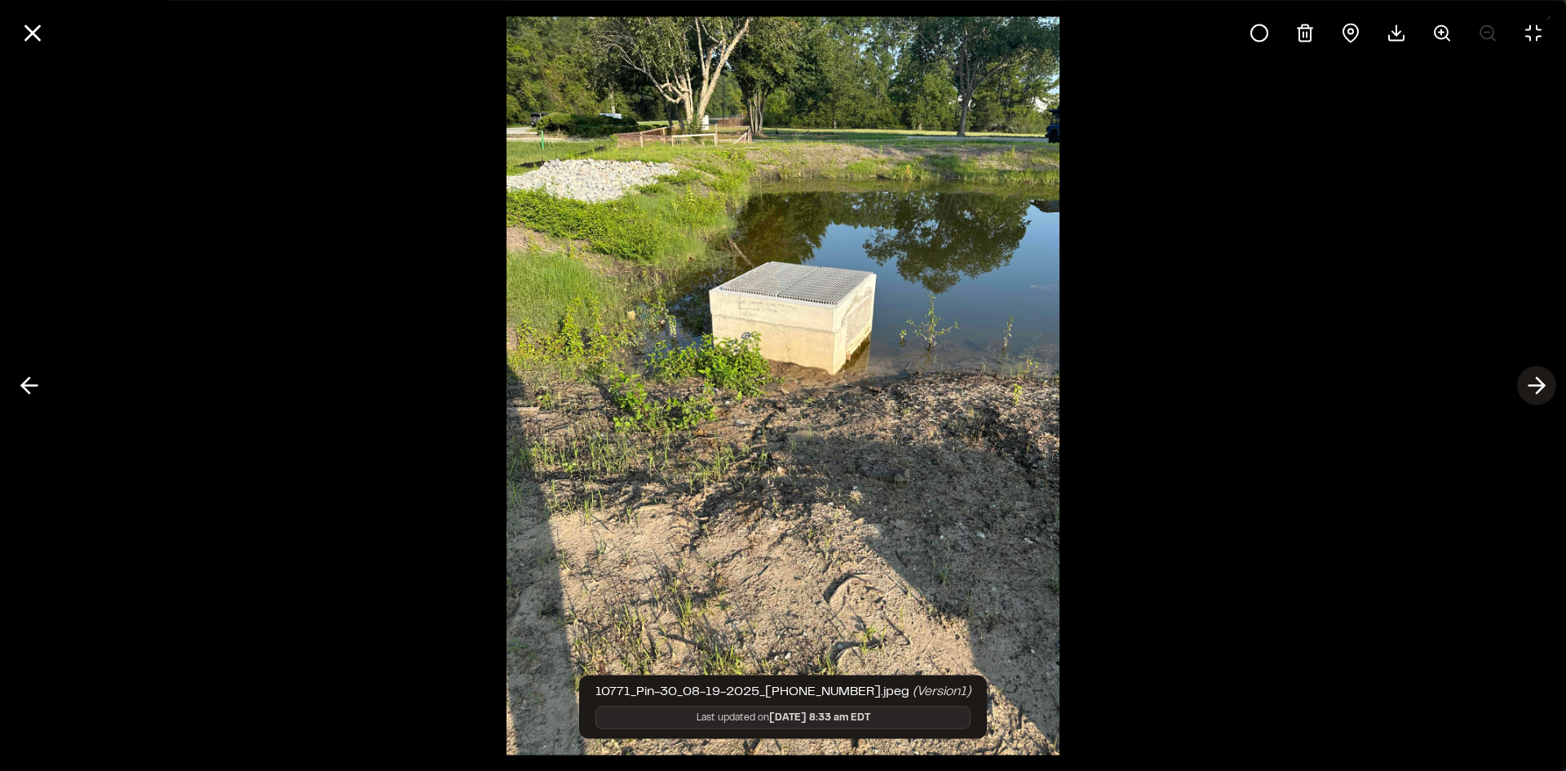
click at [1538, 381] on polyline at bounding box center [1540, 385] width 7 height 15
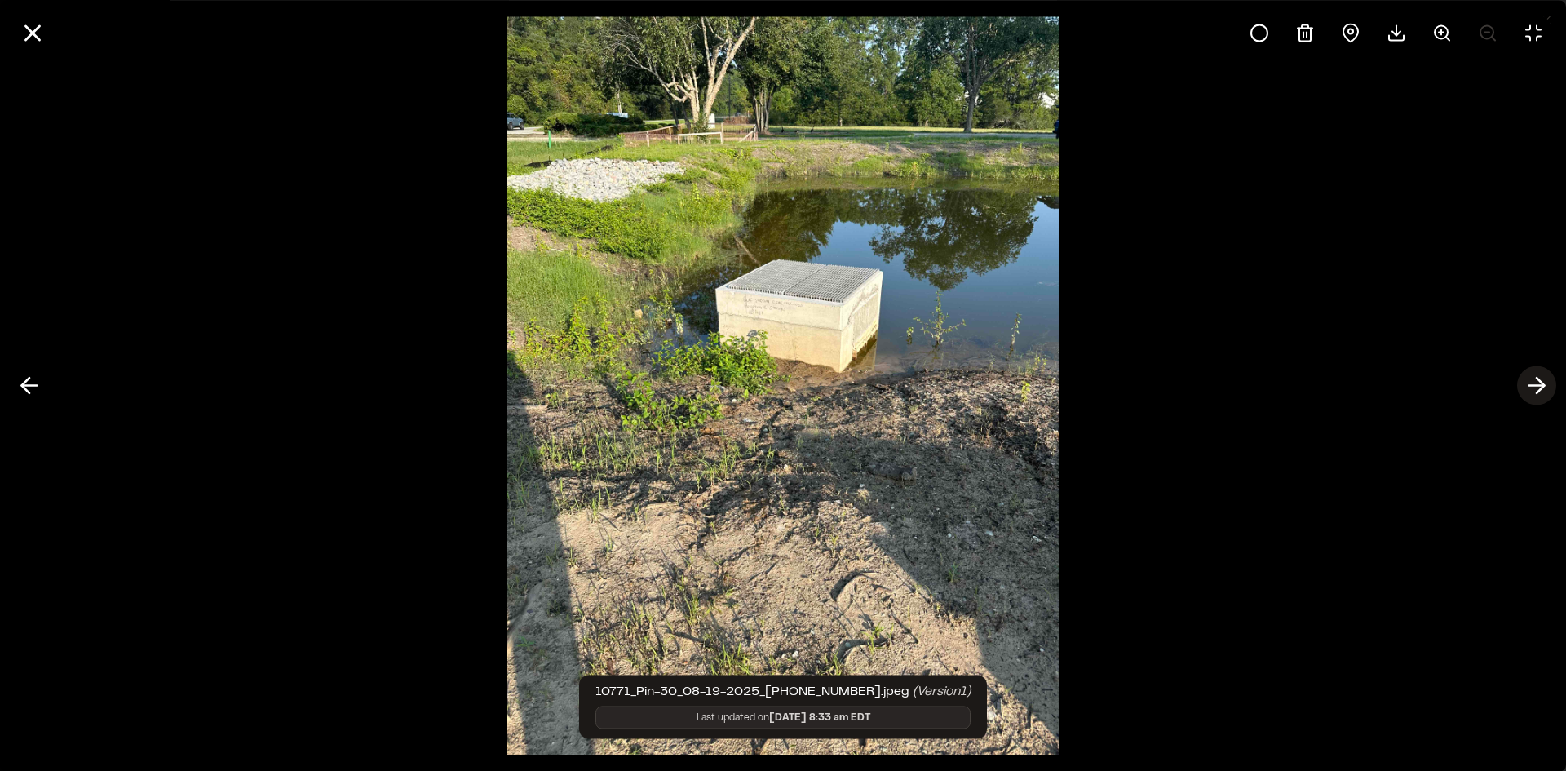
click at [1538, 381] on polyline at bounding box center [1540, 385] width 7 height 15
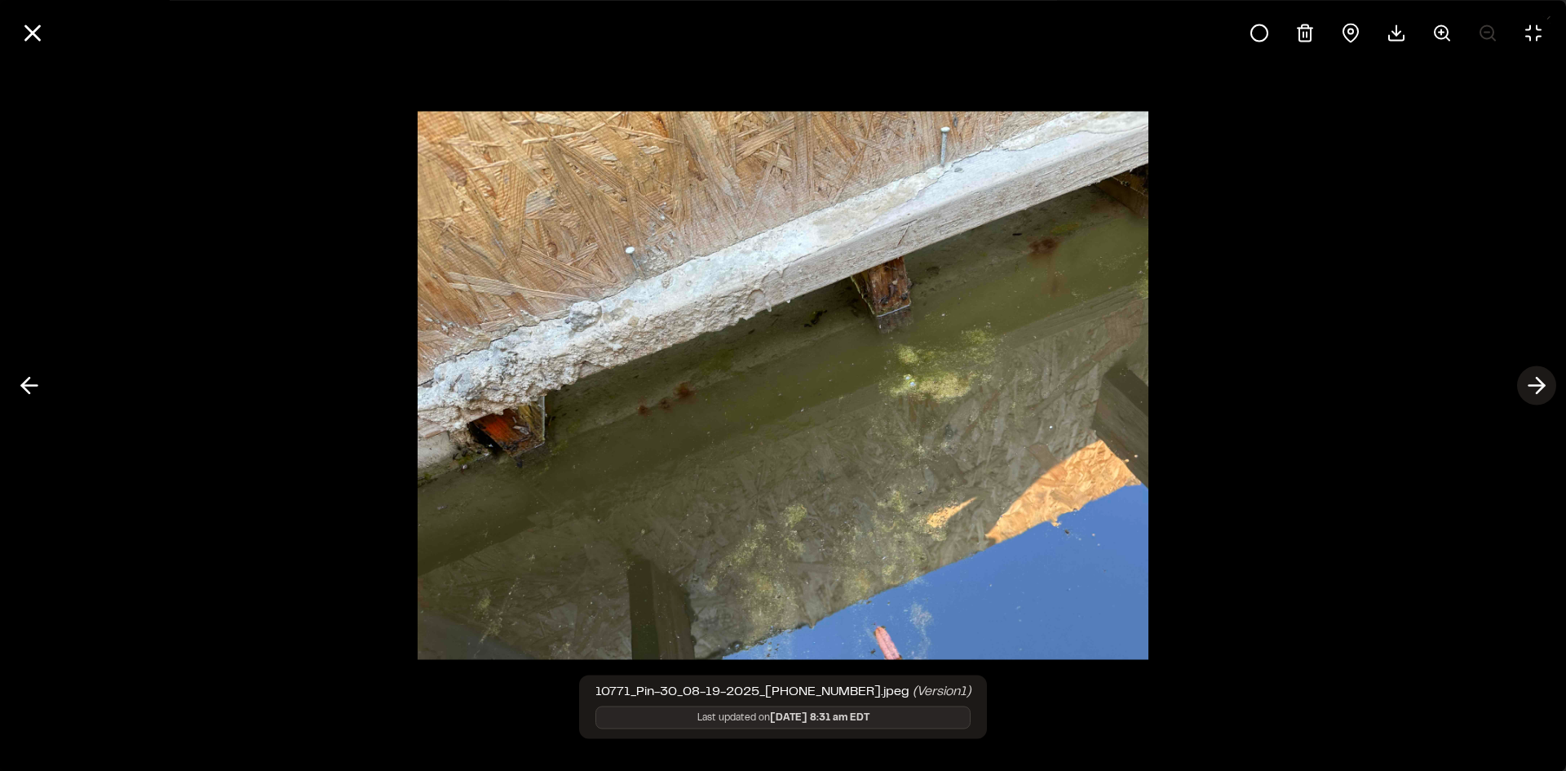
click at [1538, 381] on polyline at bounding box center [1540, 385] width 7 height 15
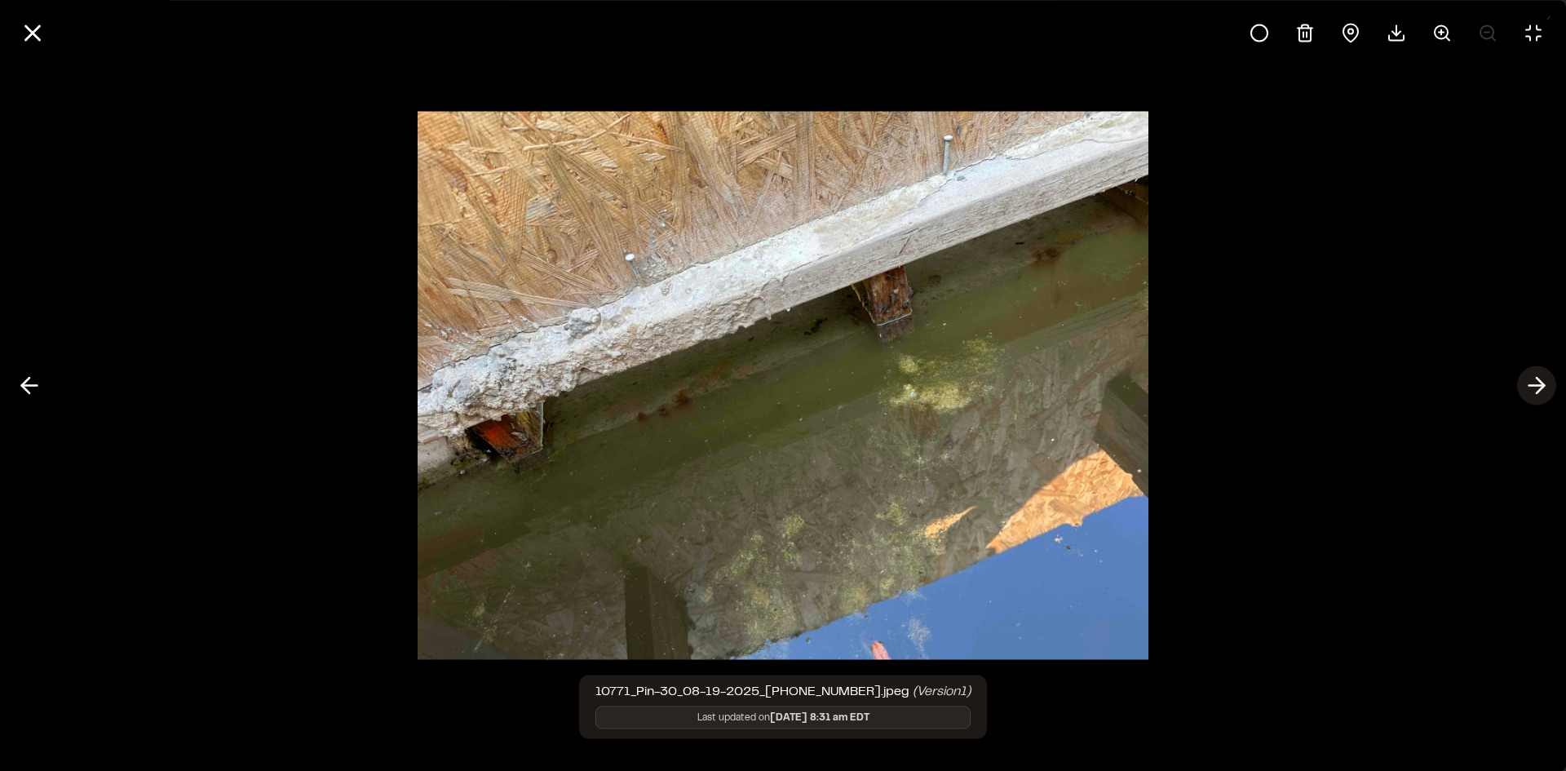
click at [1538, 381] on polyline at bounding box center [1540, 385] width 7 height 15
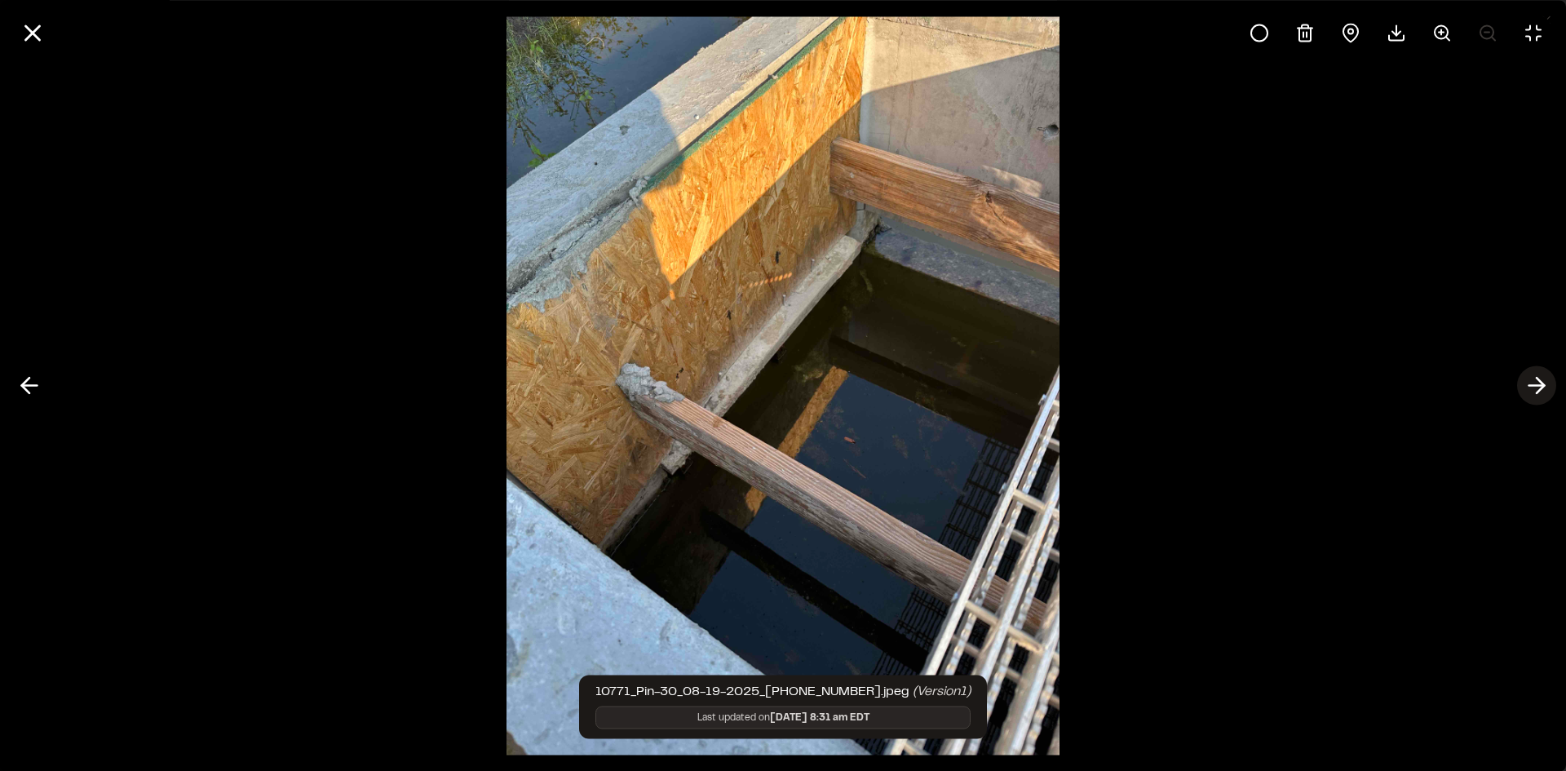
click at [1538, 381] on polyline at bounding box center [1540, 385] width 7 height 15
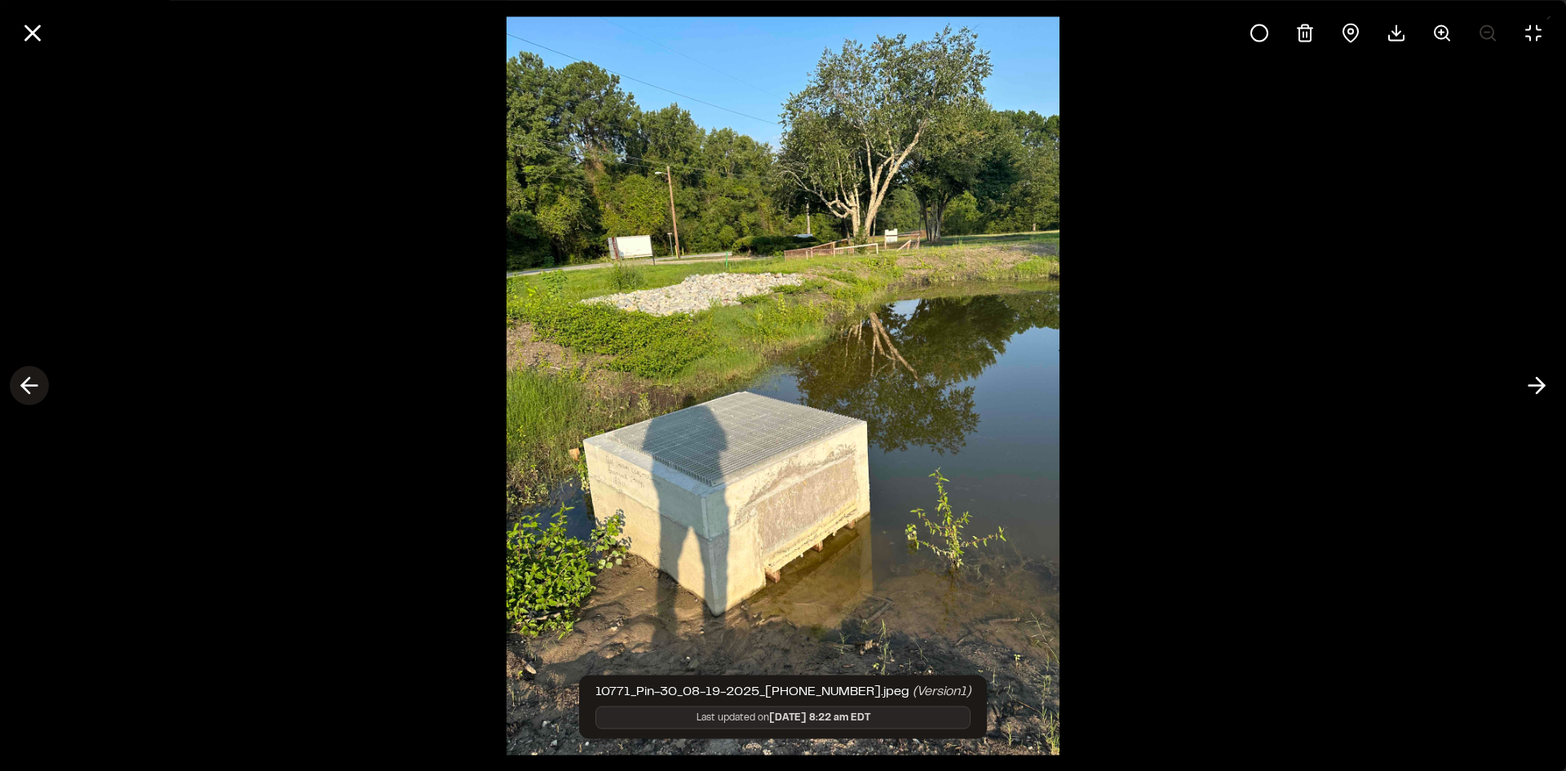
click at [28, 388] on icon at bounding box center [29, 386] width 26 height 28
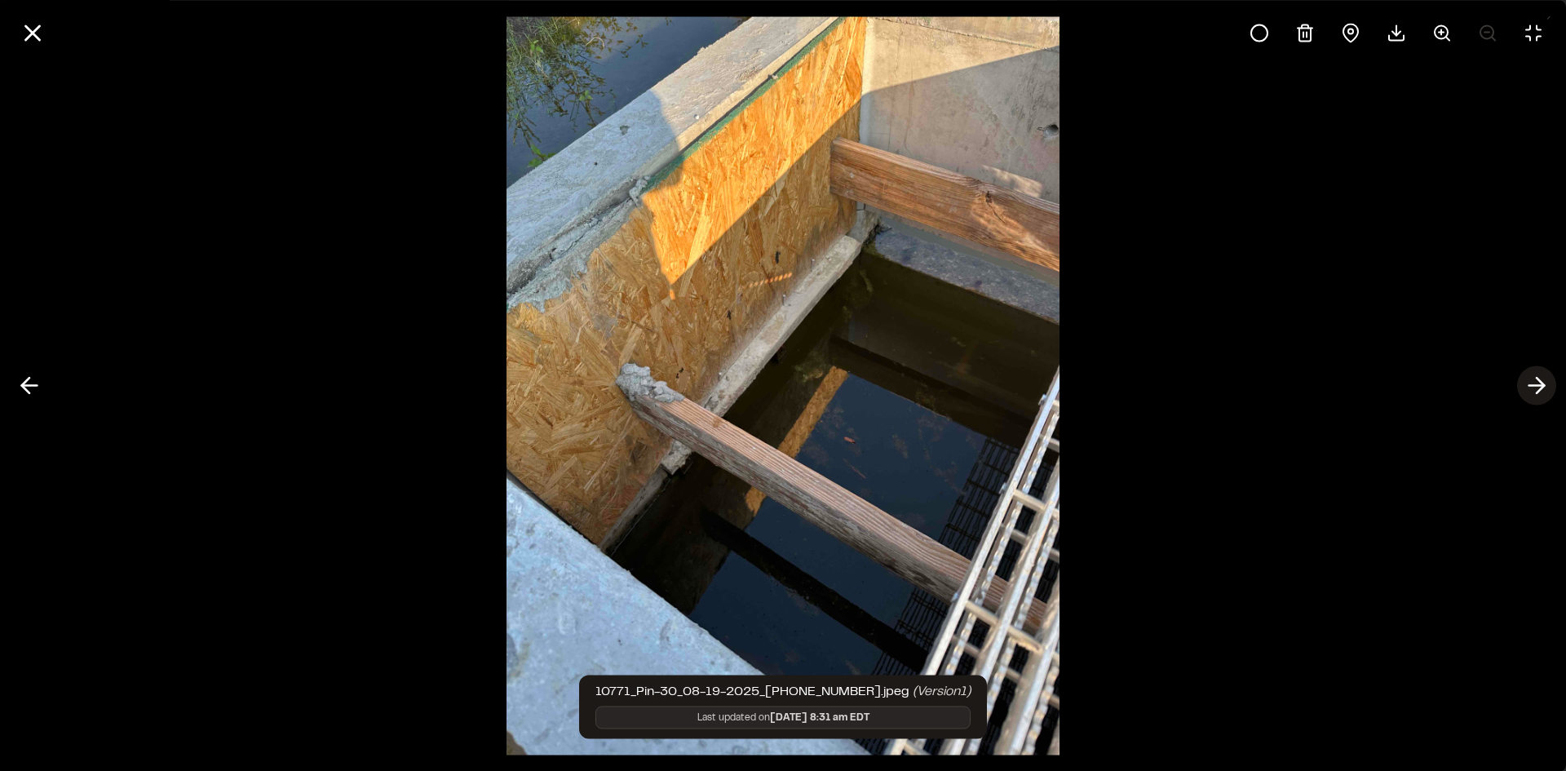
click at [1538, 392] on icon at bounding box center [1537, 386] width 26 height 28
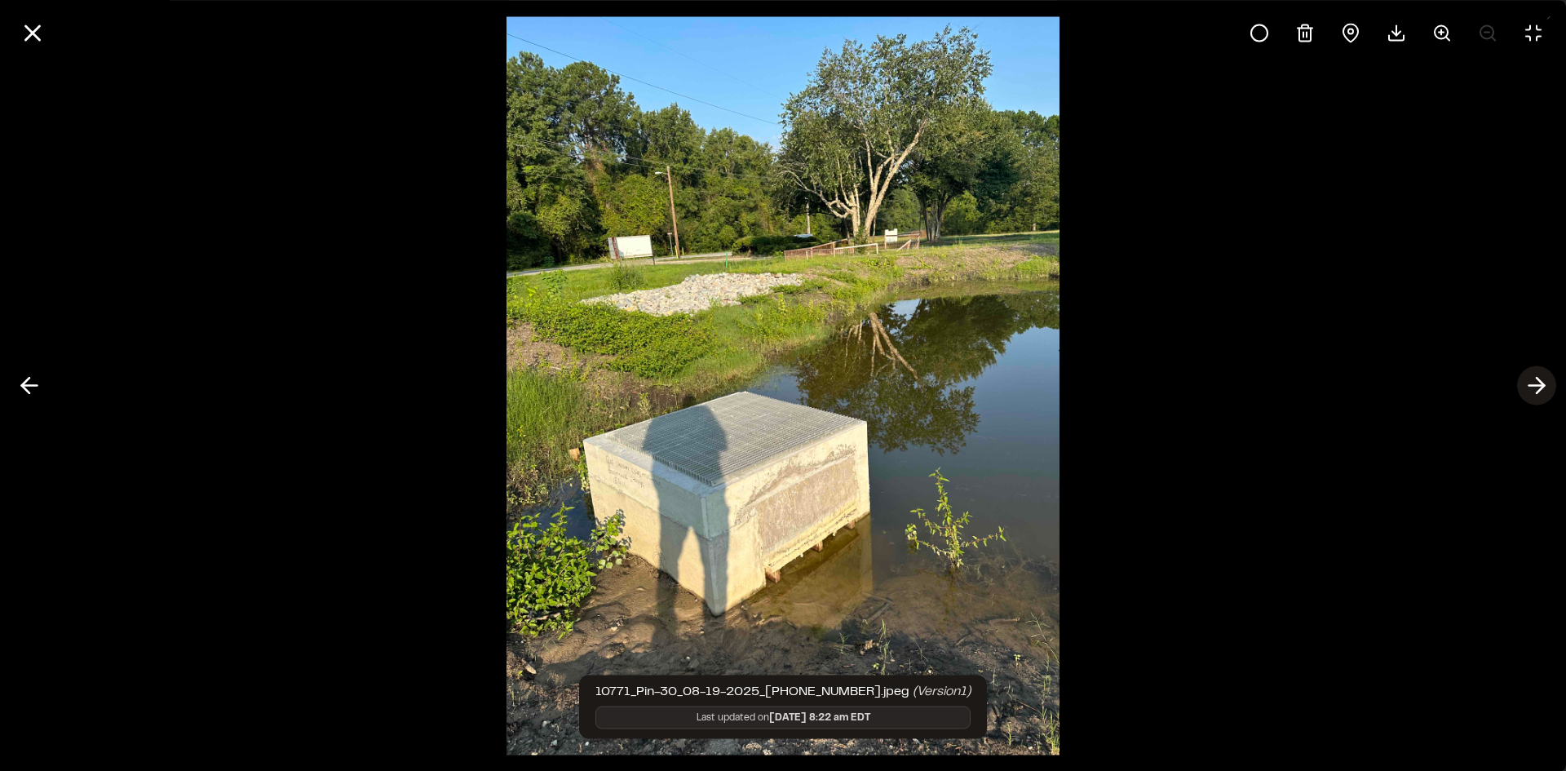
click at [1538, 392] on polyline at bounding box center [1540, 385] width 7 height 15
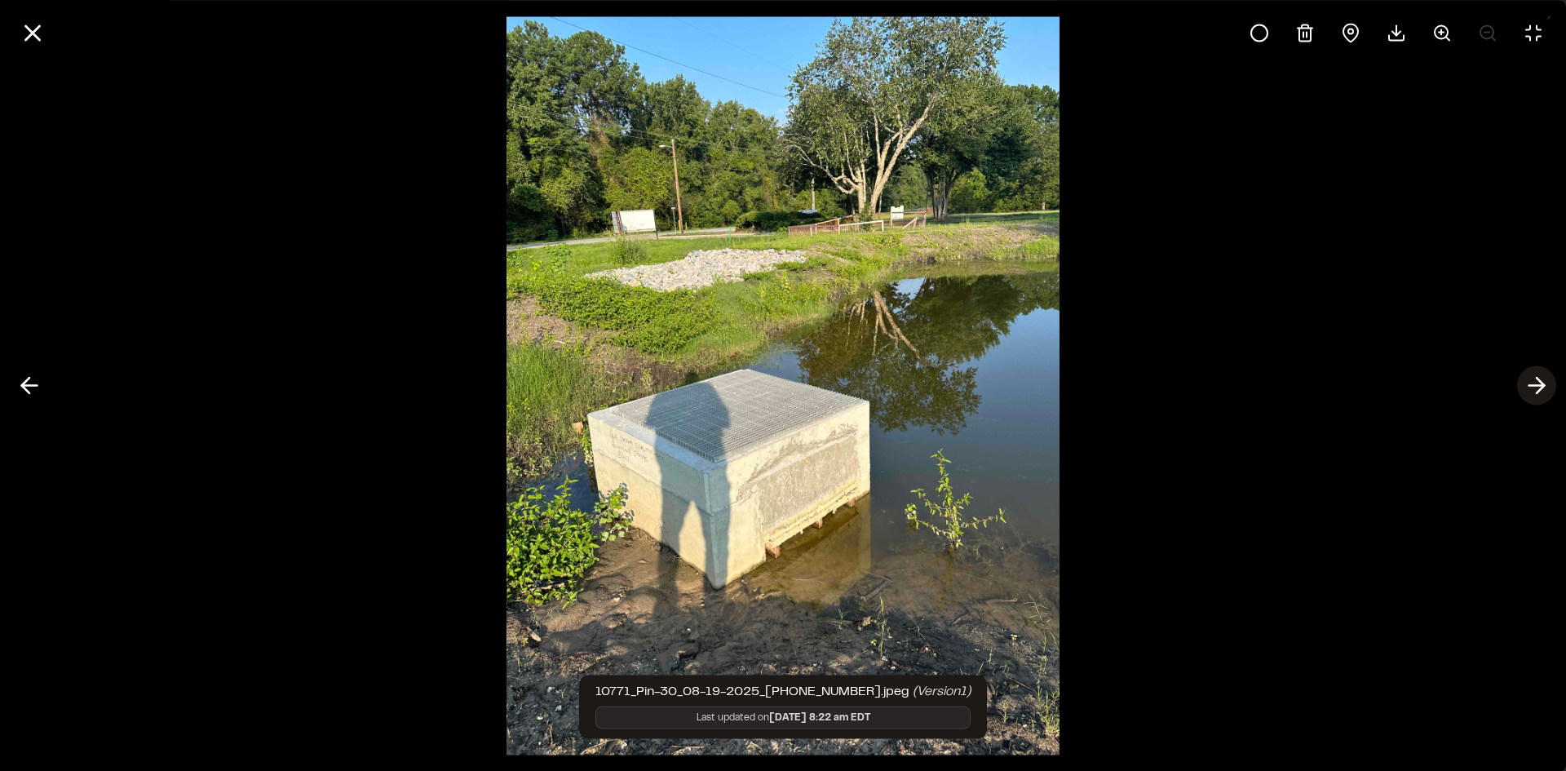
click at [1538, 393] on icon at bounding box center [1537, 386] width 26 height 28
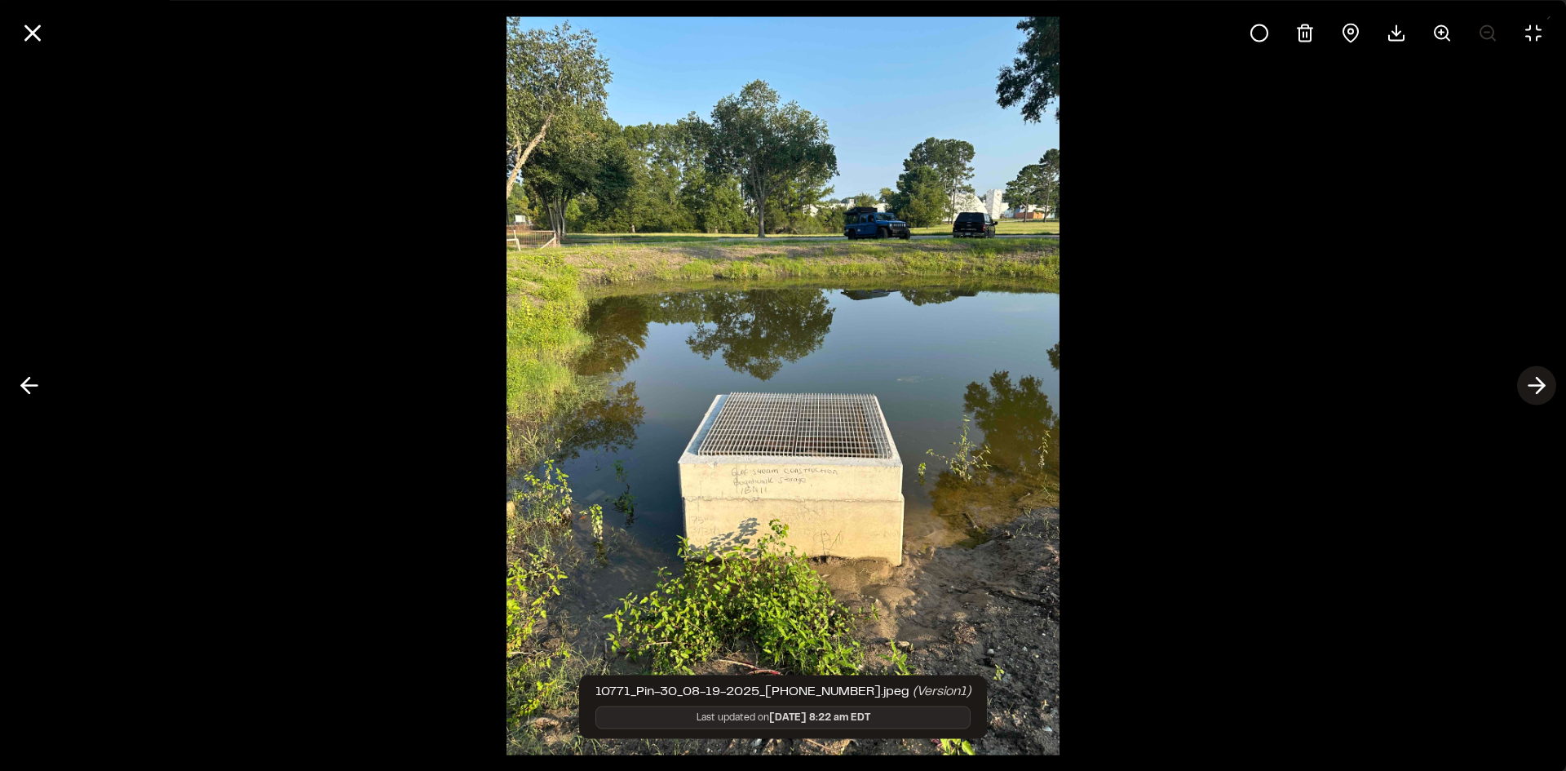
click at [1538, 393] on icon at bounding box center [1537, 386] width 26 height 28
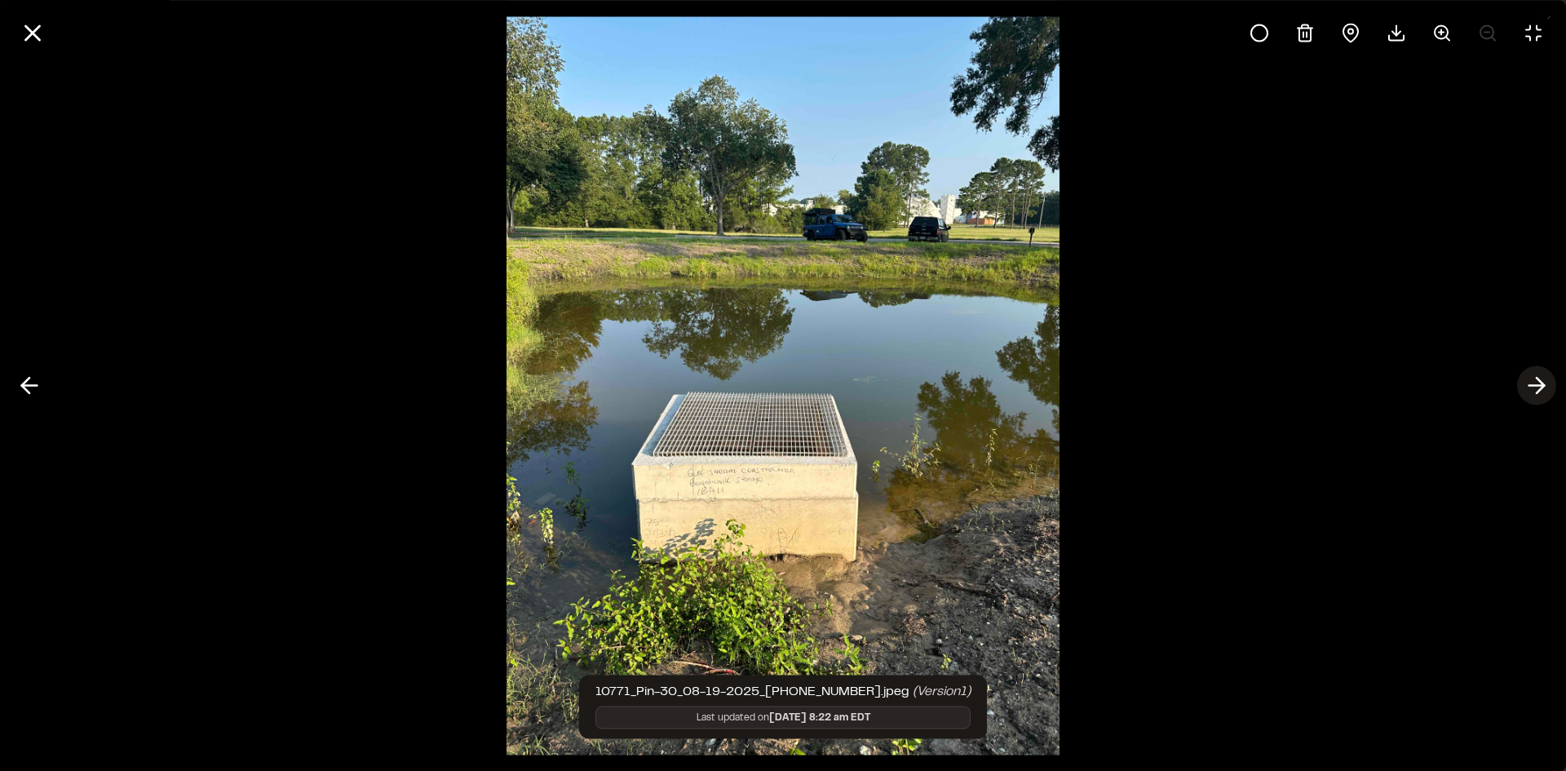
click at [1538, 393] on icon at bounding box center [1537, 386] width 26 height 28
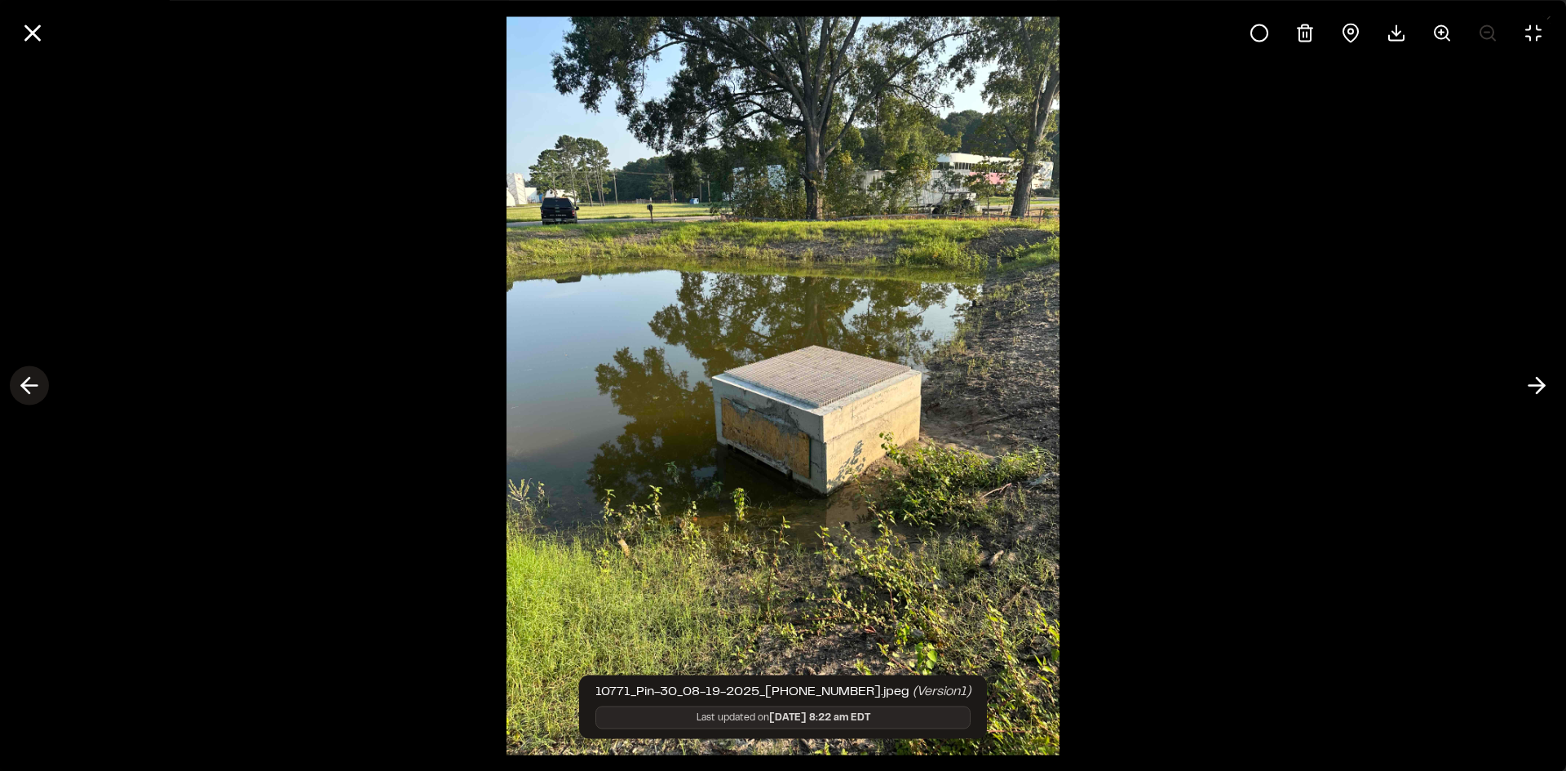
click at [25, 388] on polyline at bounding box center [25, 385] width 7 height 15
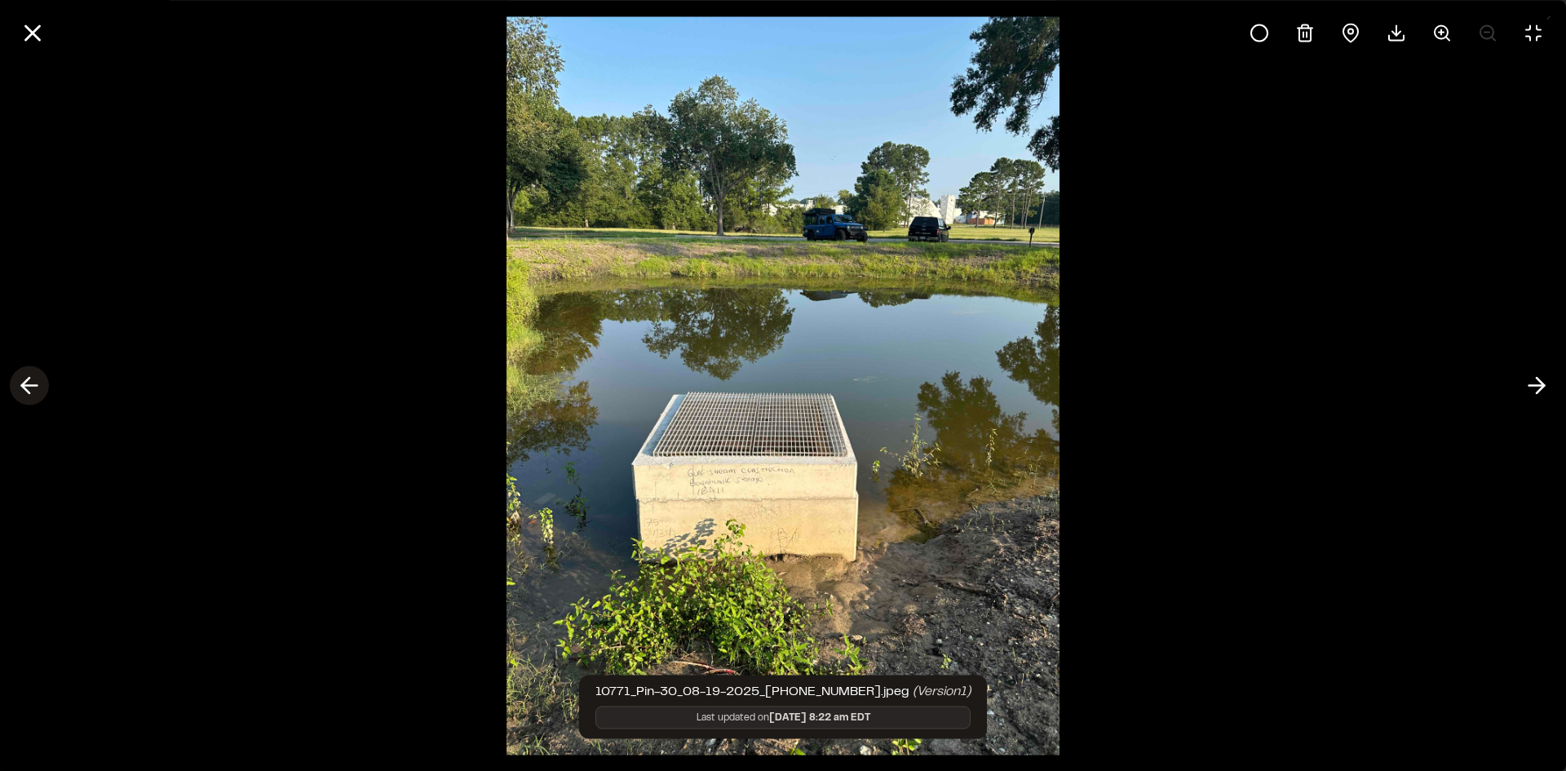
click at [25, 388] on polyline at bounding box center [25, 385] width 7 height 15
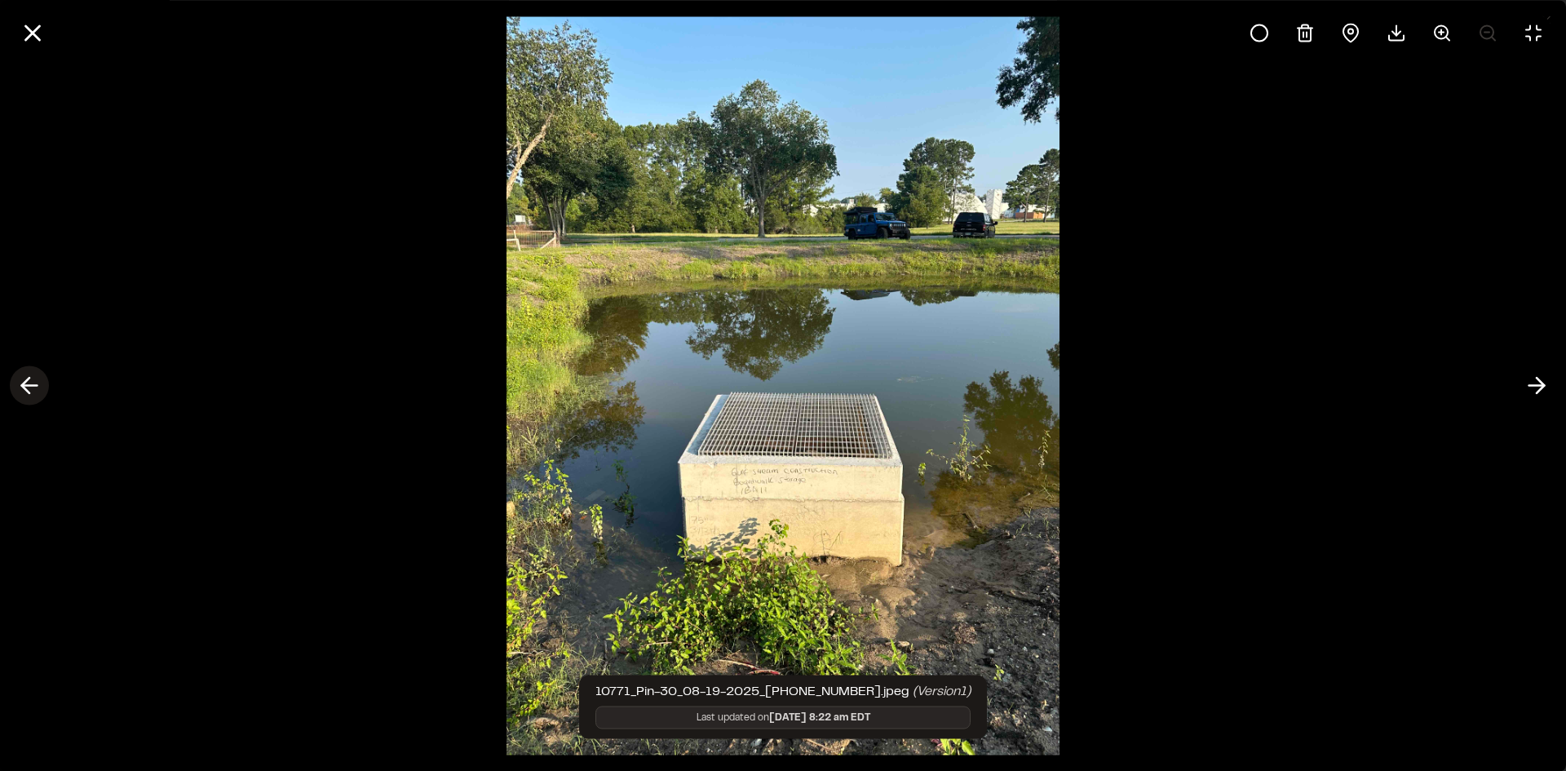
click at [25, 388] on polyline at bounding box center [25, 385] width 7 height 15
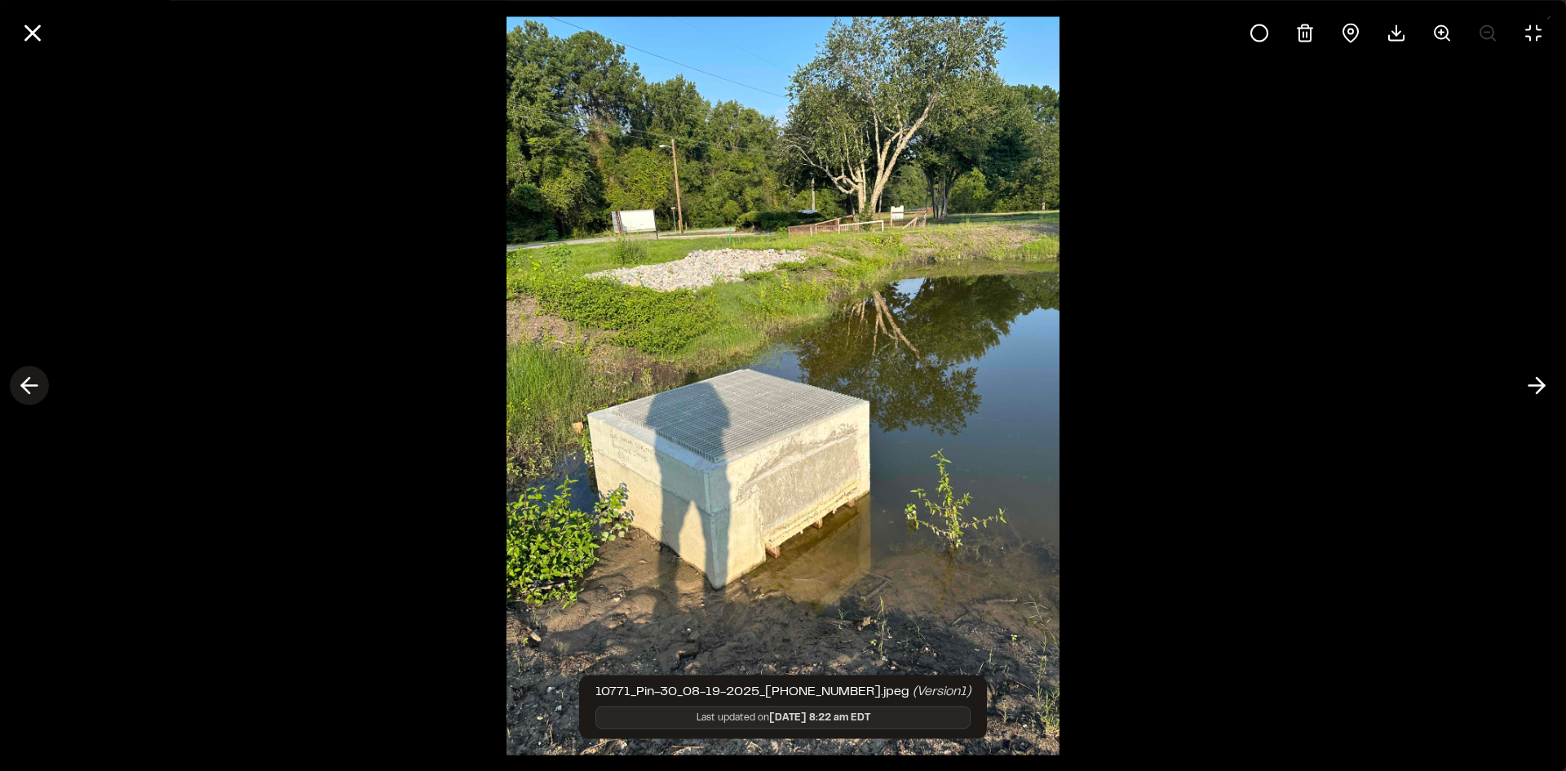
click at [25, 388] on polyline at bounding box center [25, 385] width 7 height 15
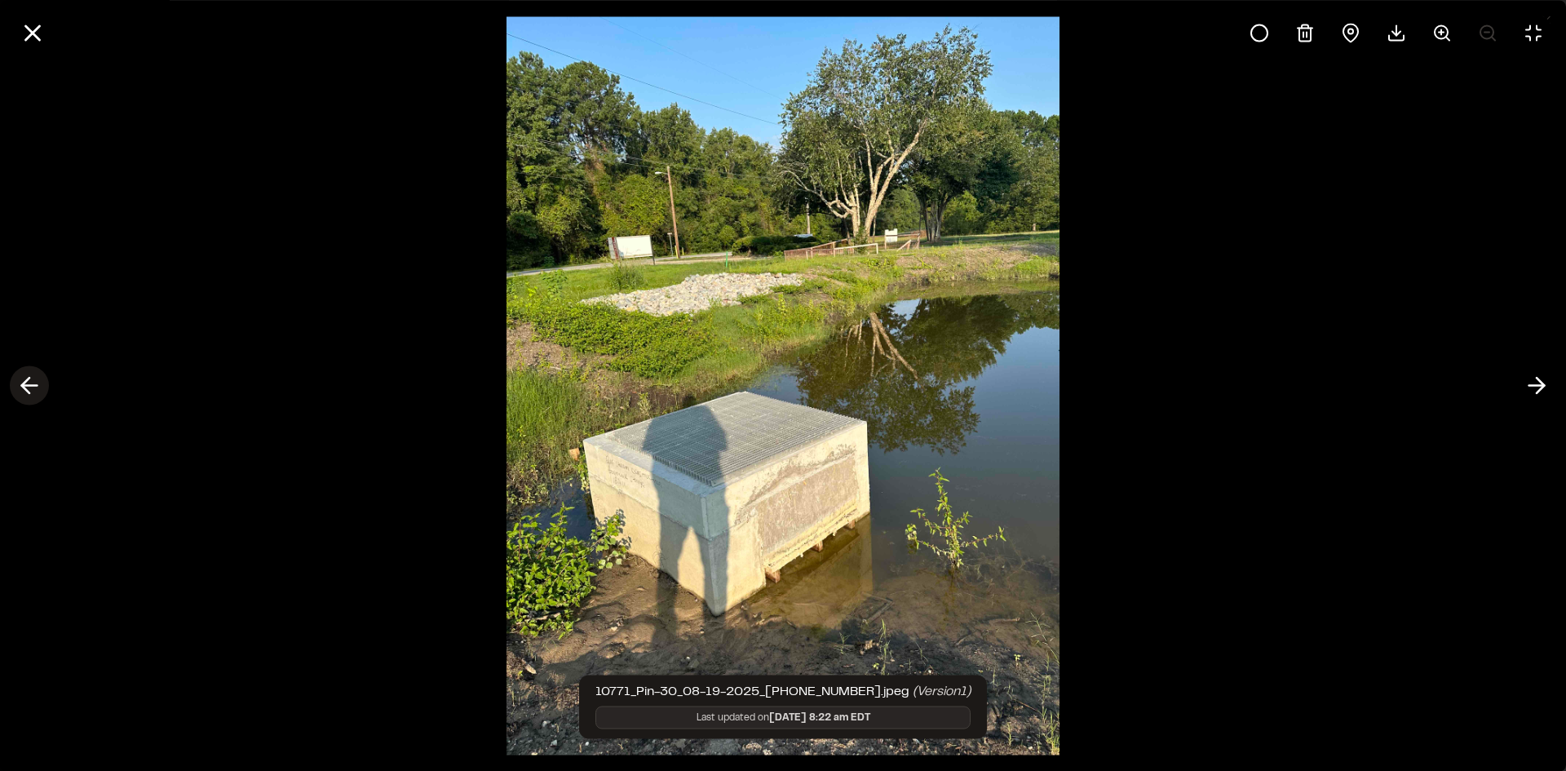
click at [27, 392] on polyline at bounding box center [25, 385] width 7 height 15
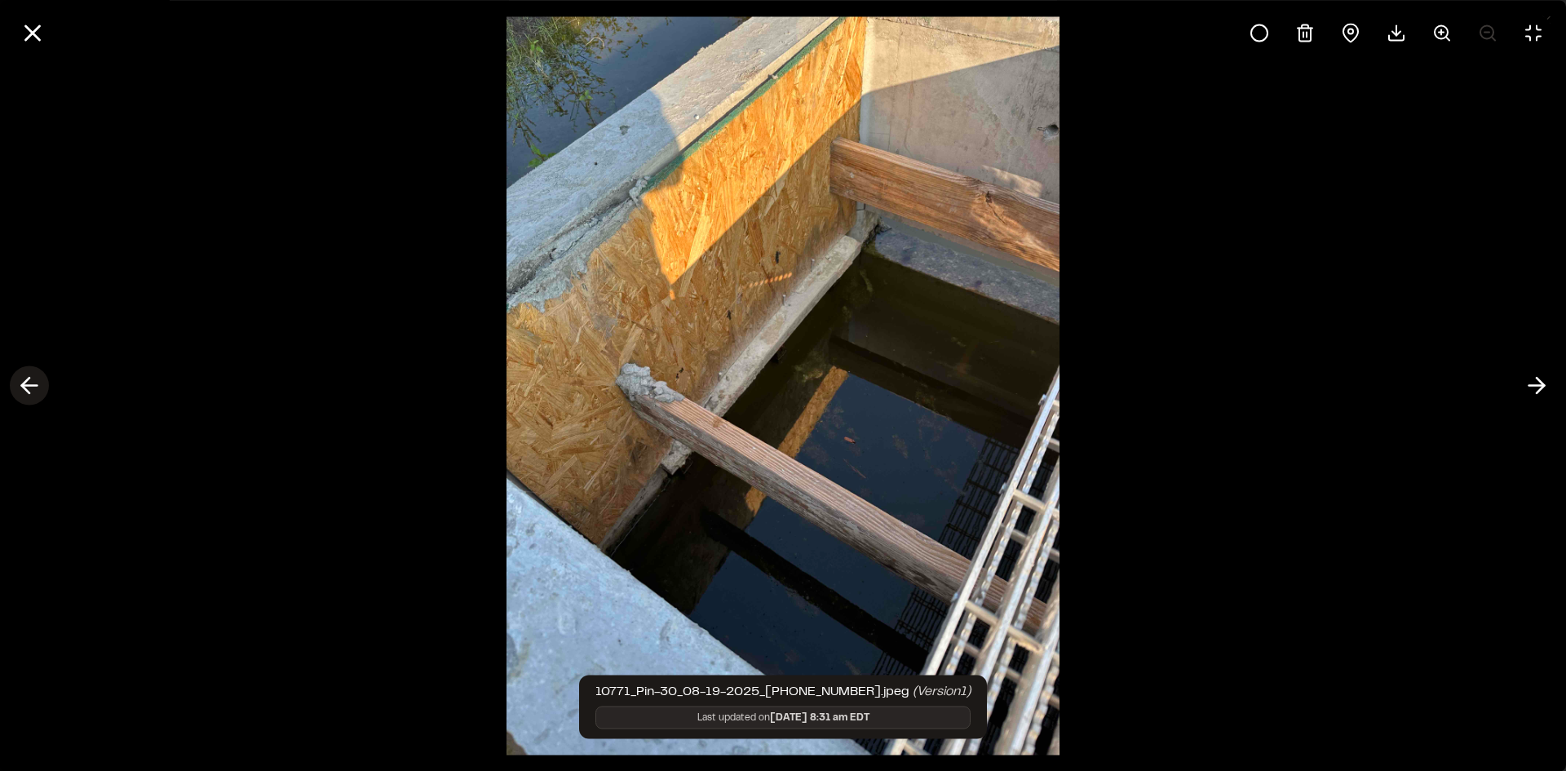
click at [30, 390] on icon at bounding box center [29, 386] width 26 height 28
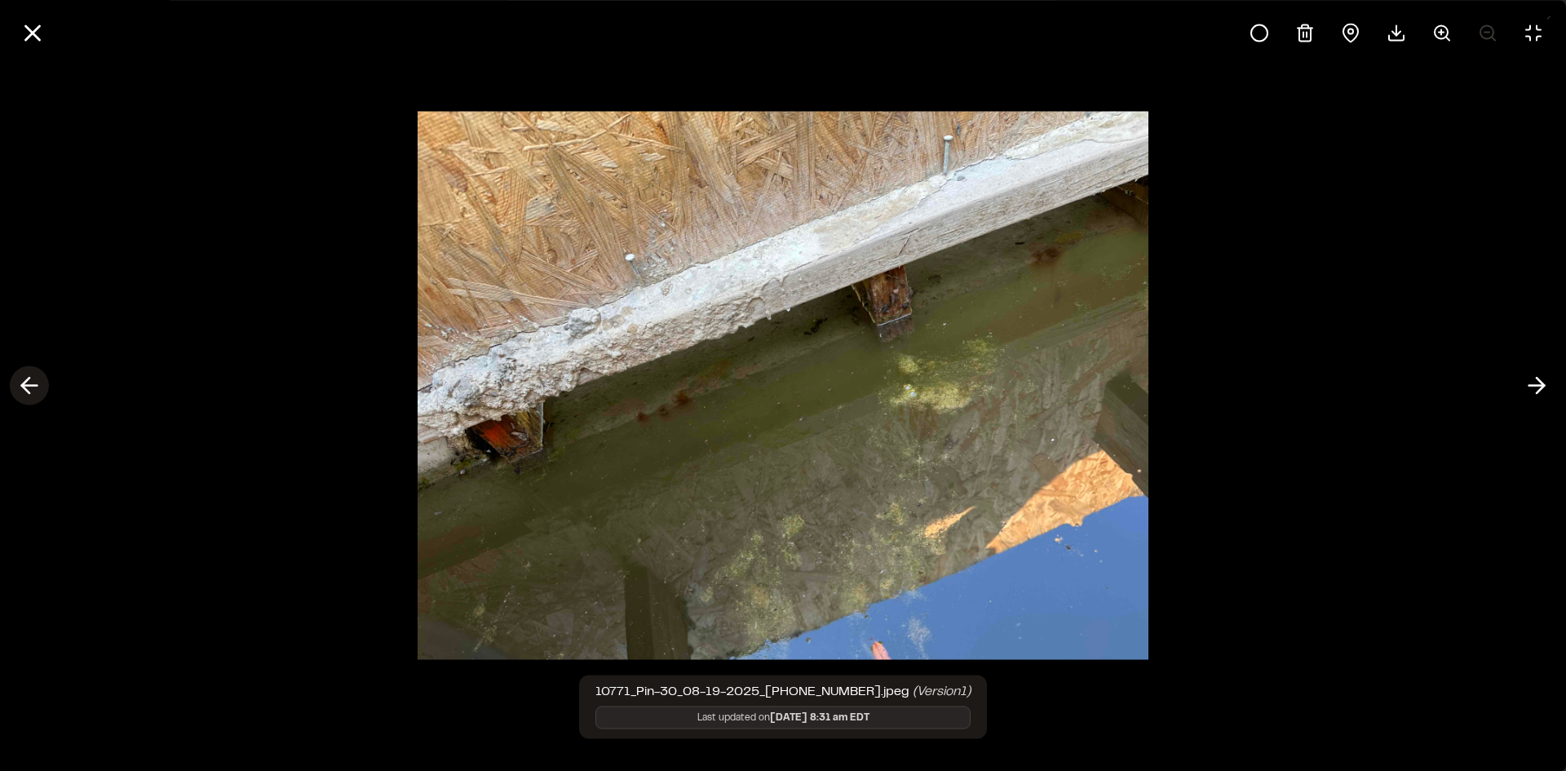
click at [31, 389] on icon at bounding box center [29, 386] width 26 height 28
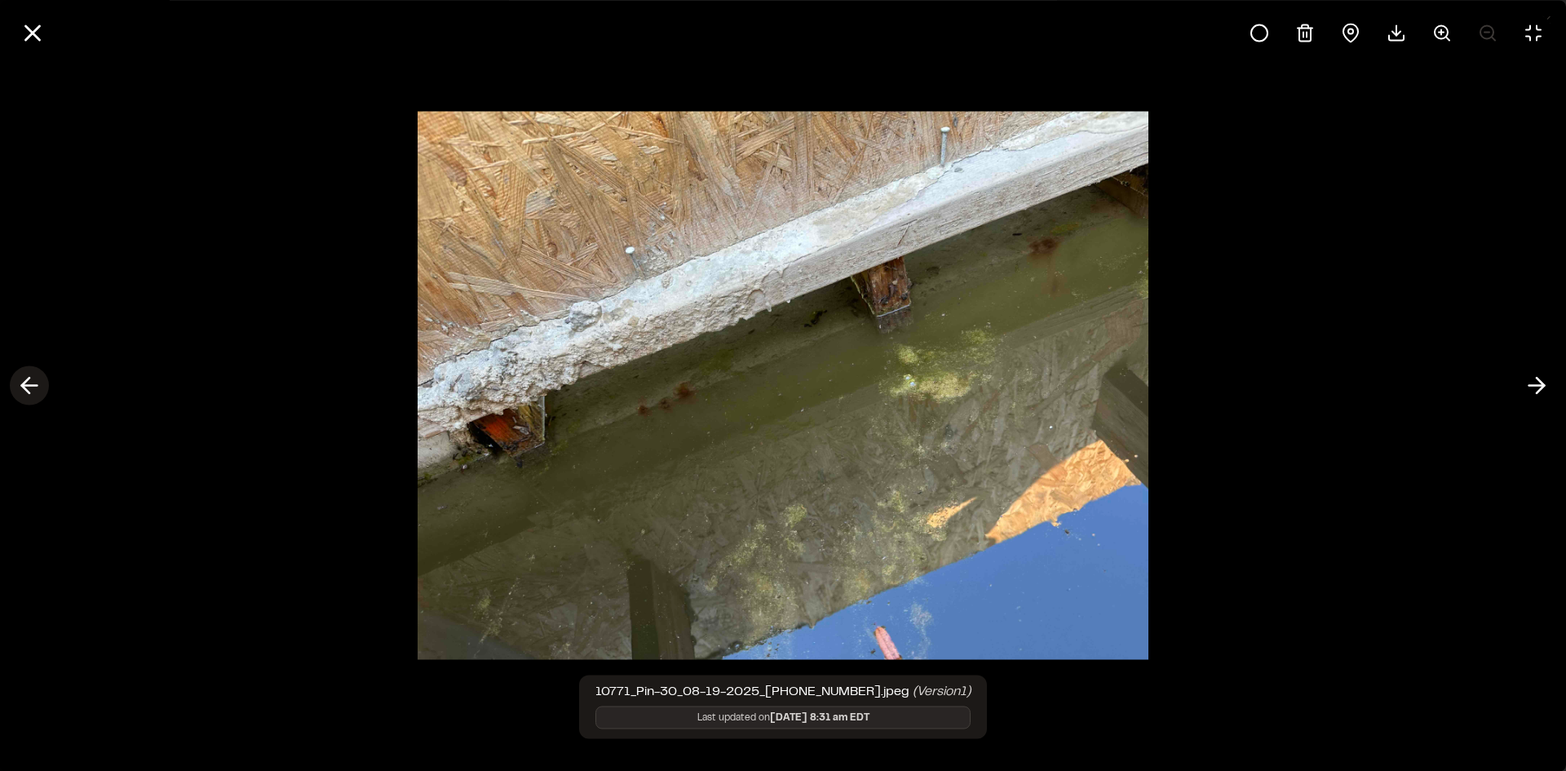
click at [31, 389] on icon at bounding box center [29, 386] width 26 height 28
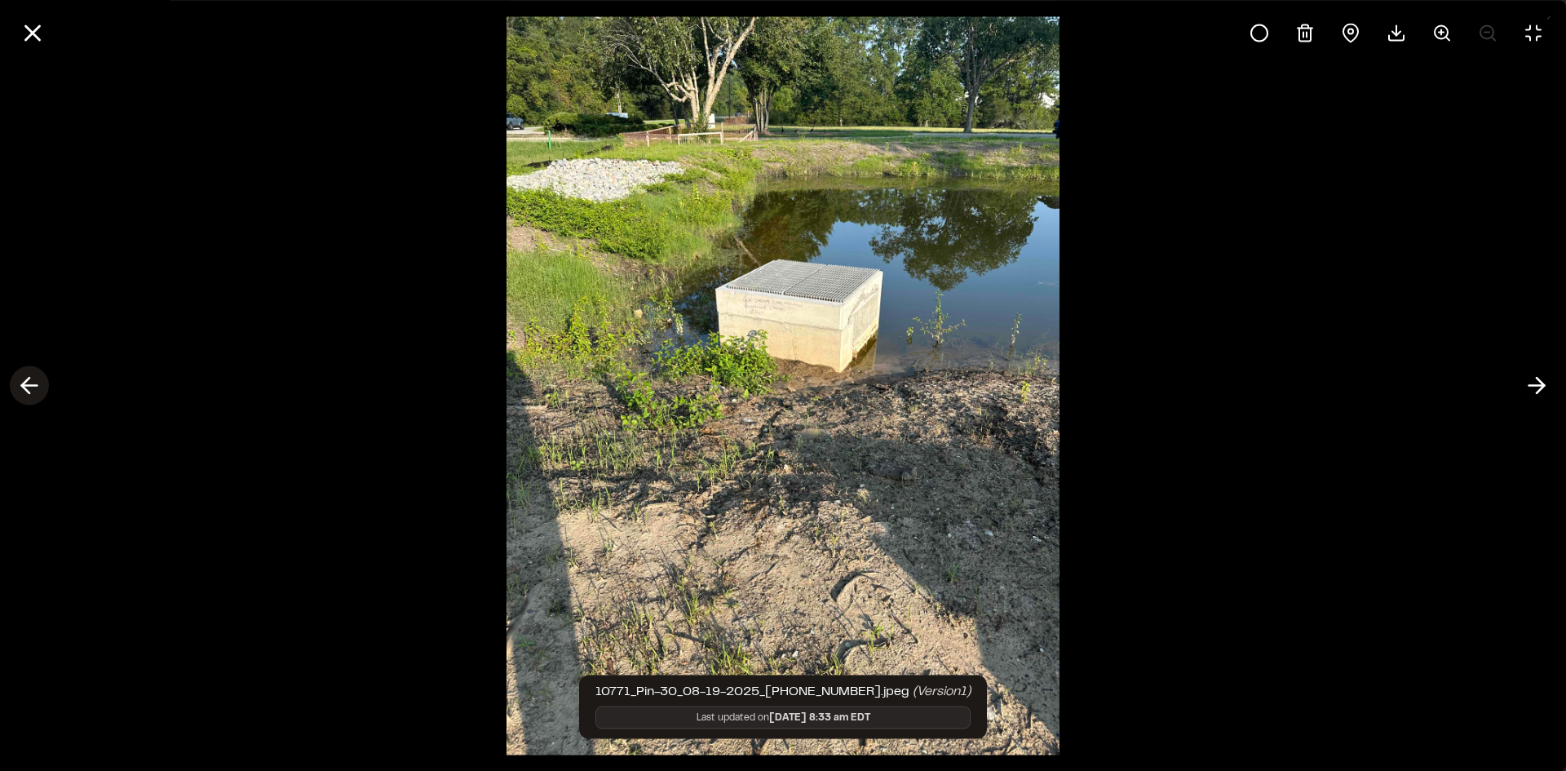
click at [32, 388] on icon at bounding box center [29, 386] width 26 height 28
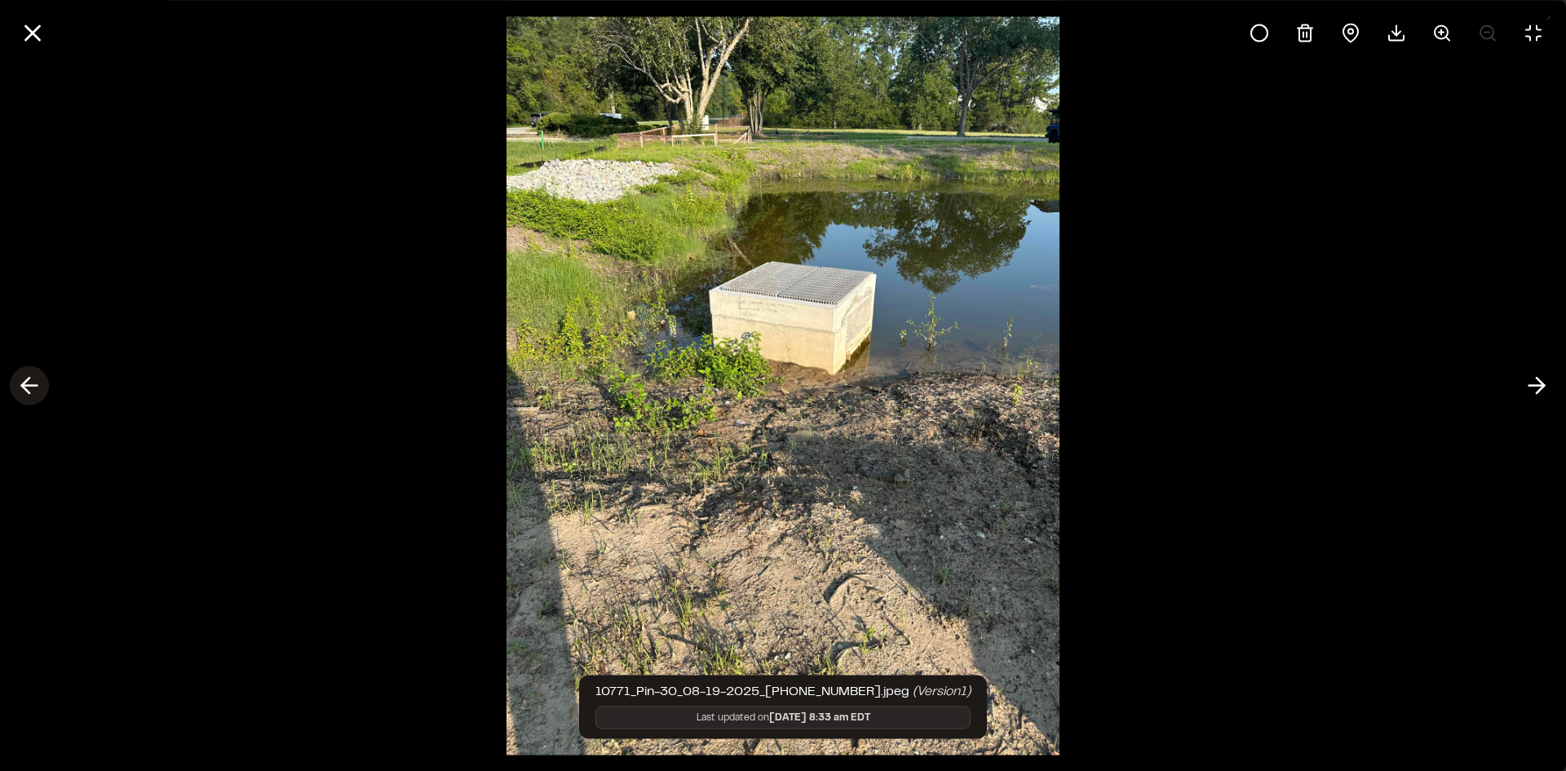
click at [33, 394] on icon at bounding box center [29, 386] width 26 height 28
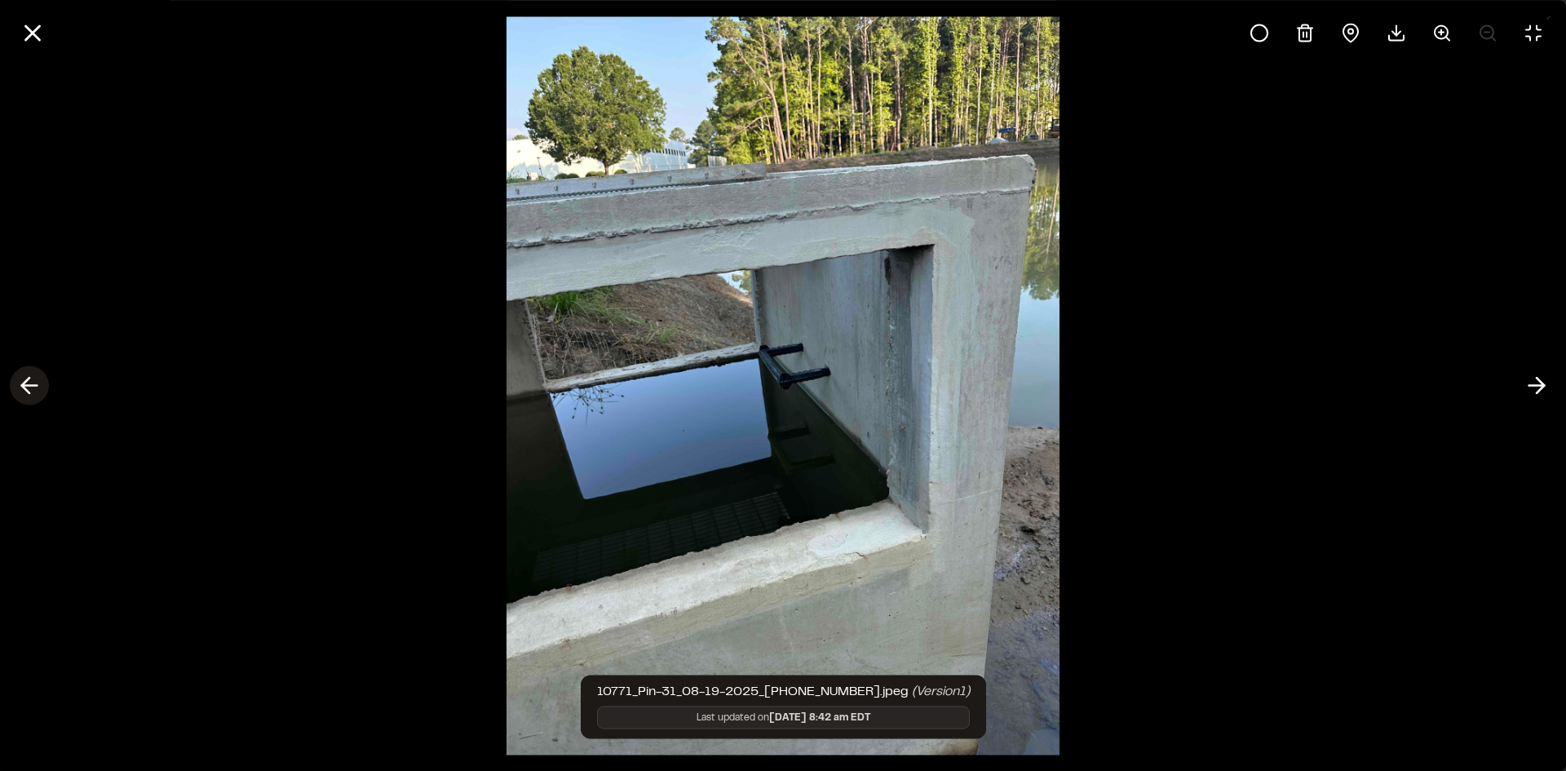
click at [33, 394] on icon at bounding box center [29, 386] width 26 height 28
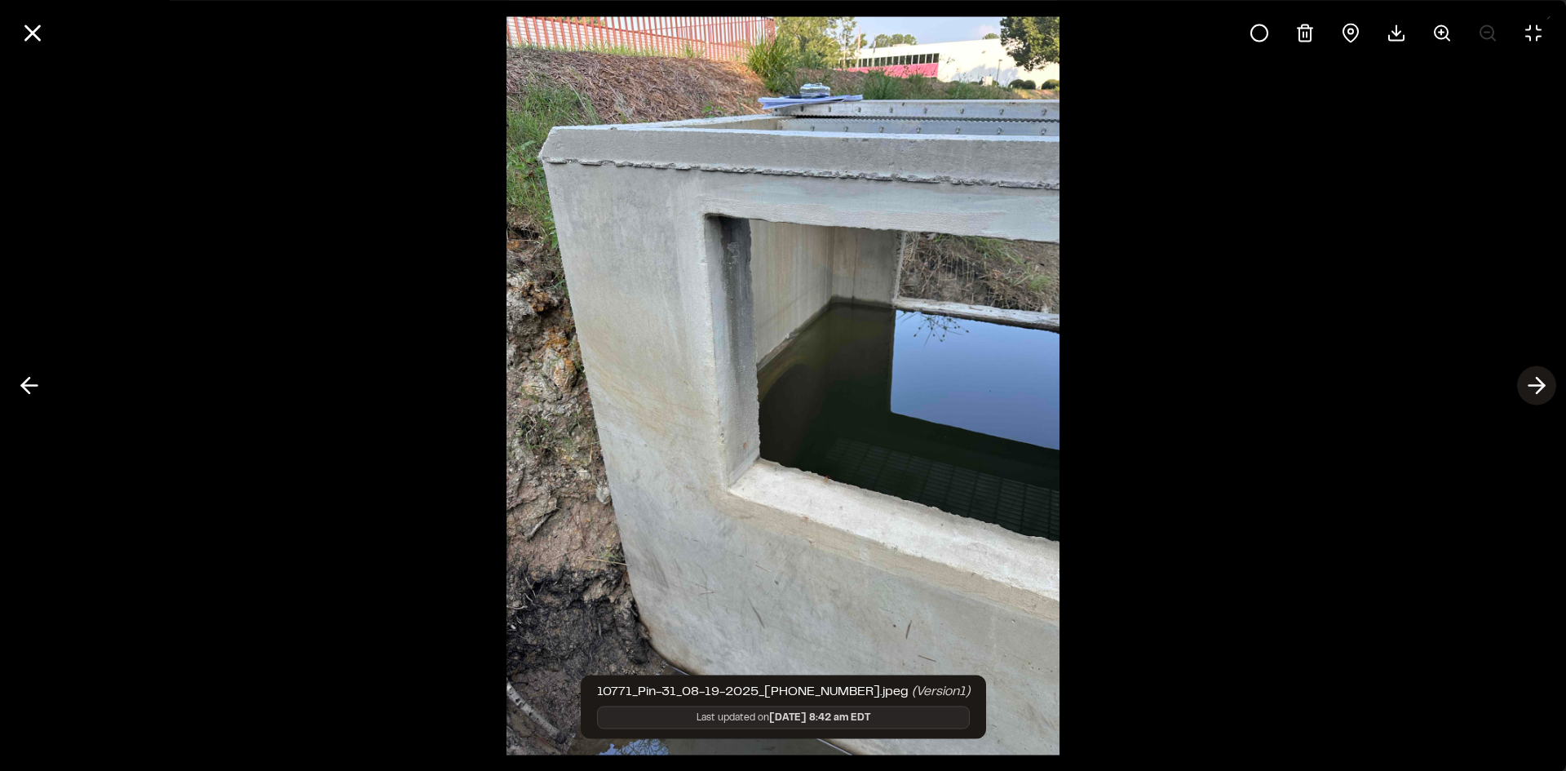
click at [1539, 380] on polyline at bounding box center [1540, 385] width 7 height 15
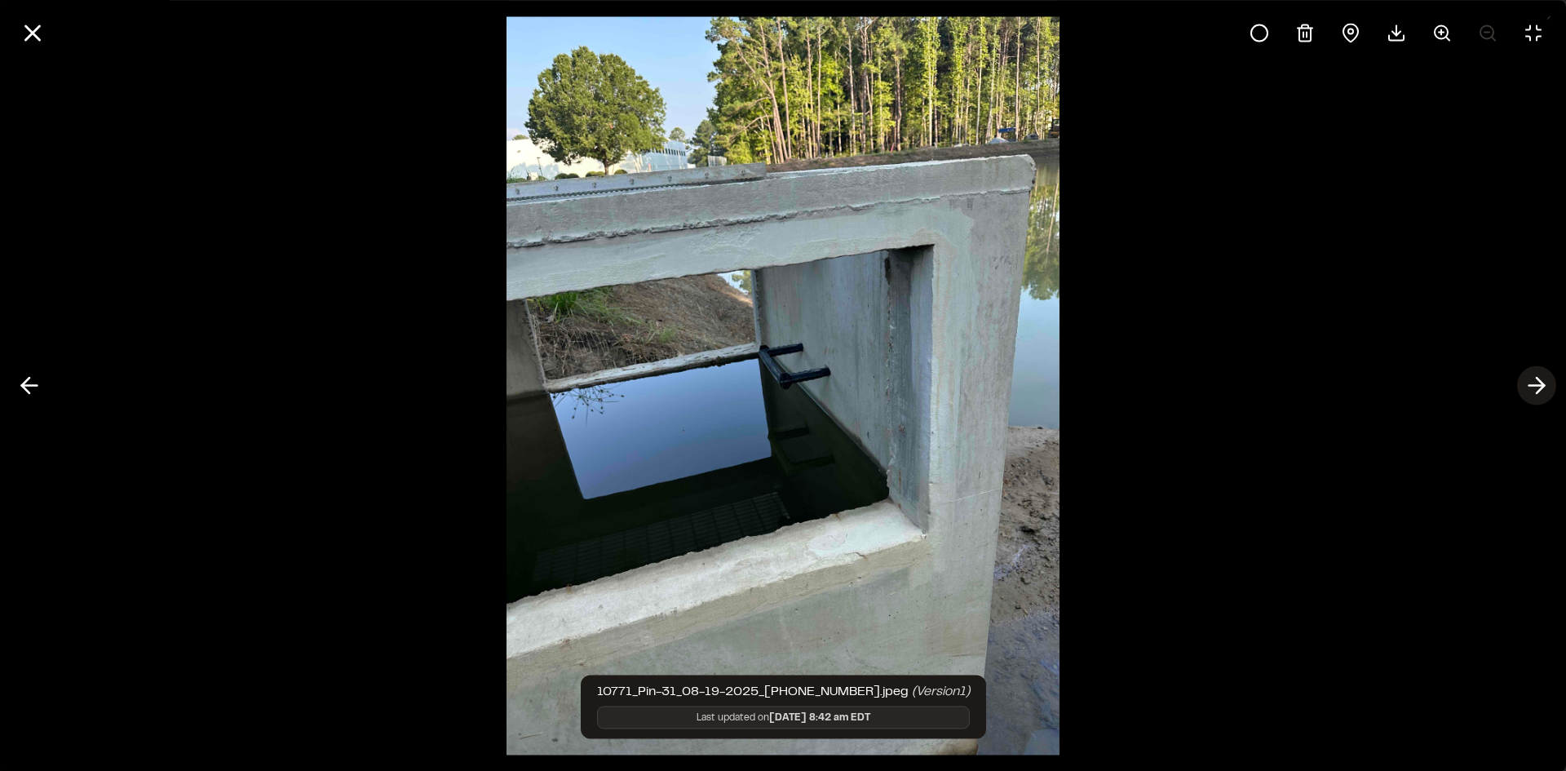
click at [1539, 379] on polyline at bounding box center [1540, 385] width 7 height 15
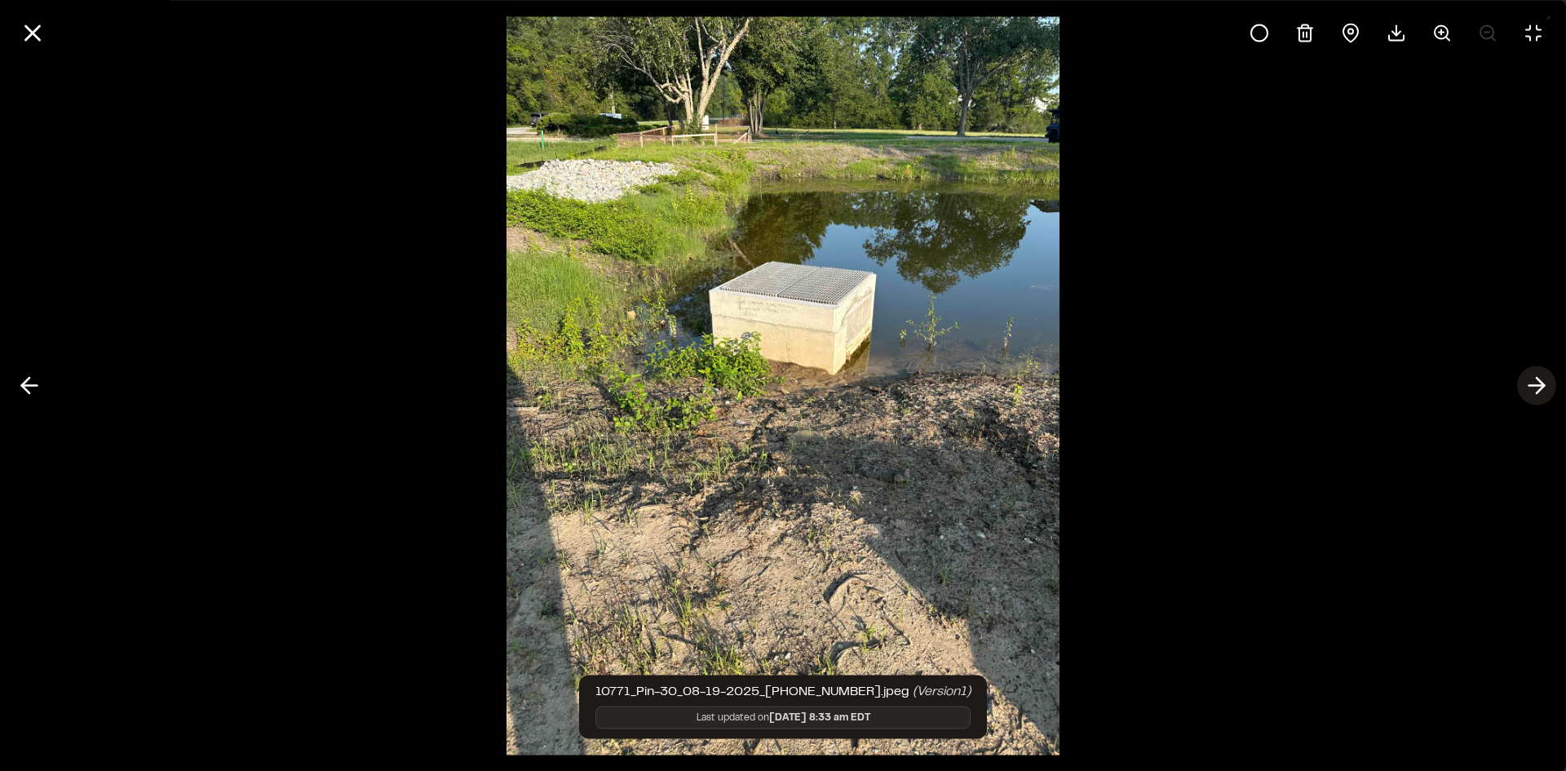
click at [1539, 379] on polyline at bounding box center [1540, 385] width 7 height 15
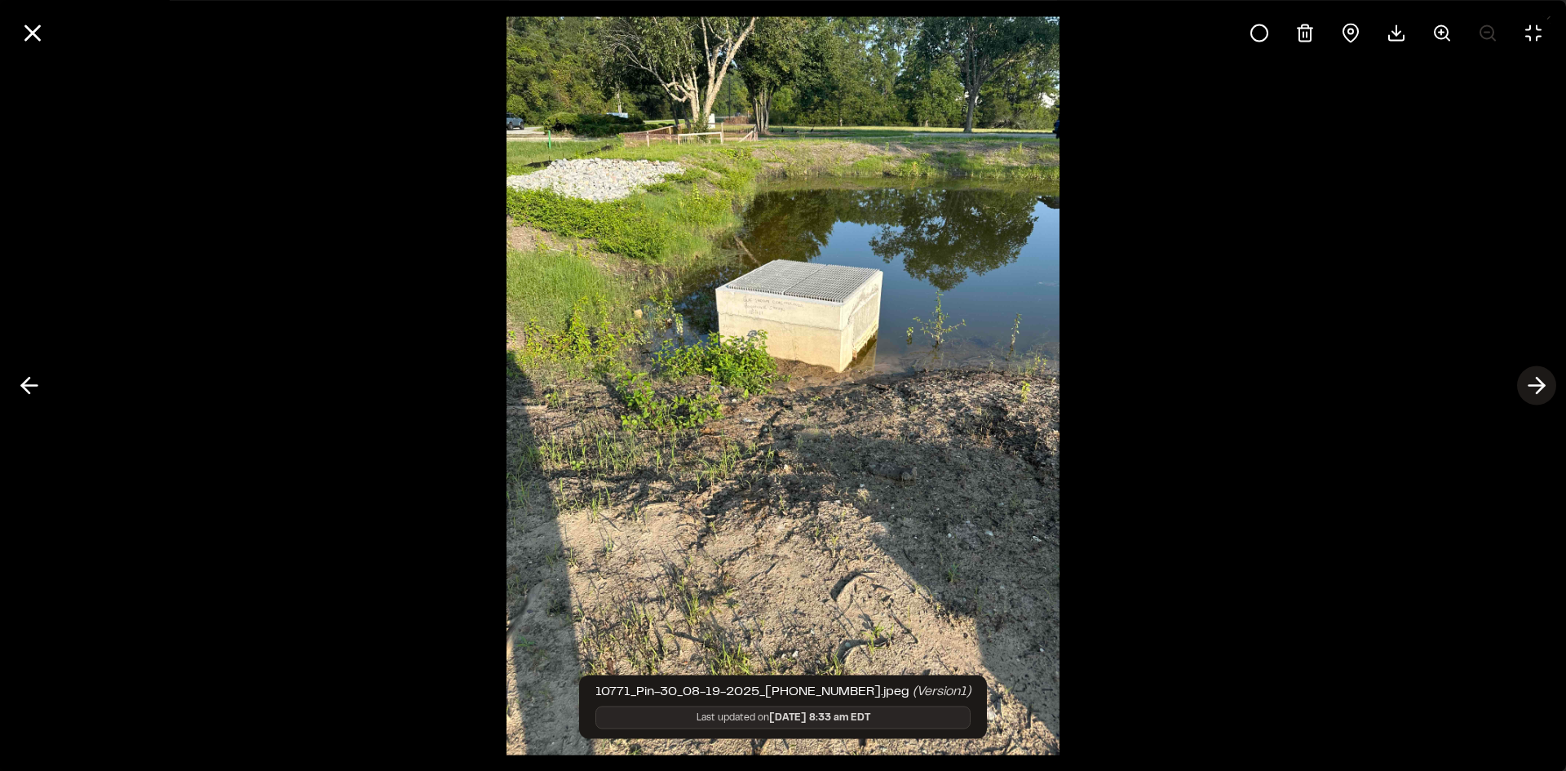
click at [1539, 379] on polyline at bounding box center [1540, 385] width 7 height 15
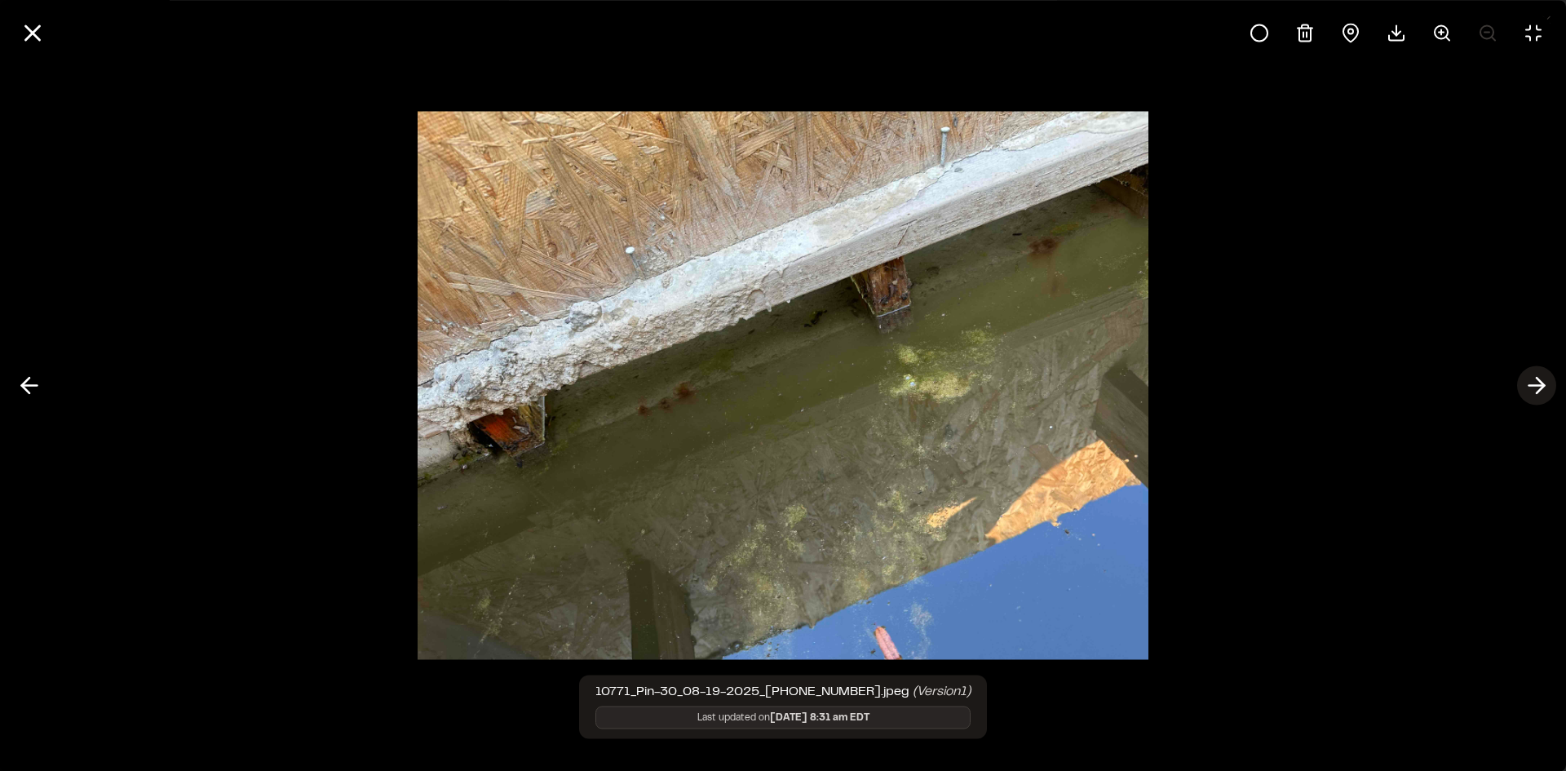
click at [1539, 379] on polyline at bounding box center [1540, 385] width 7 height 15
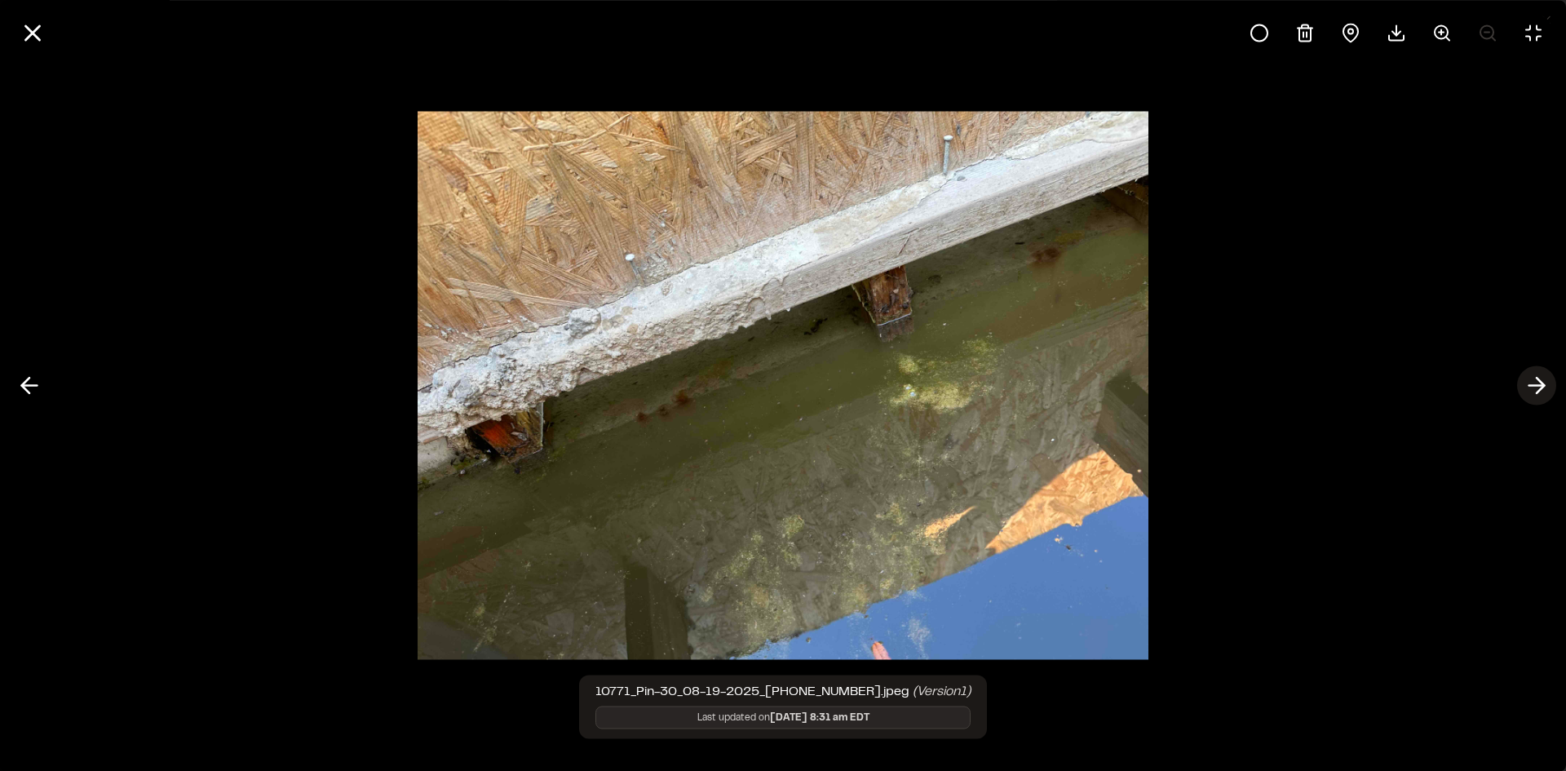
click at [1539, 379] on polyline at bounding box center [1540, 385] width 7 height 15
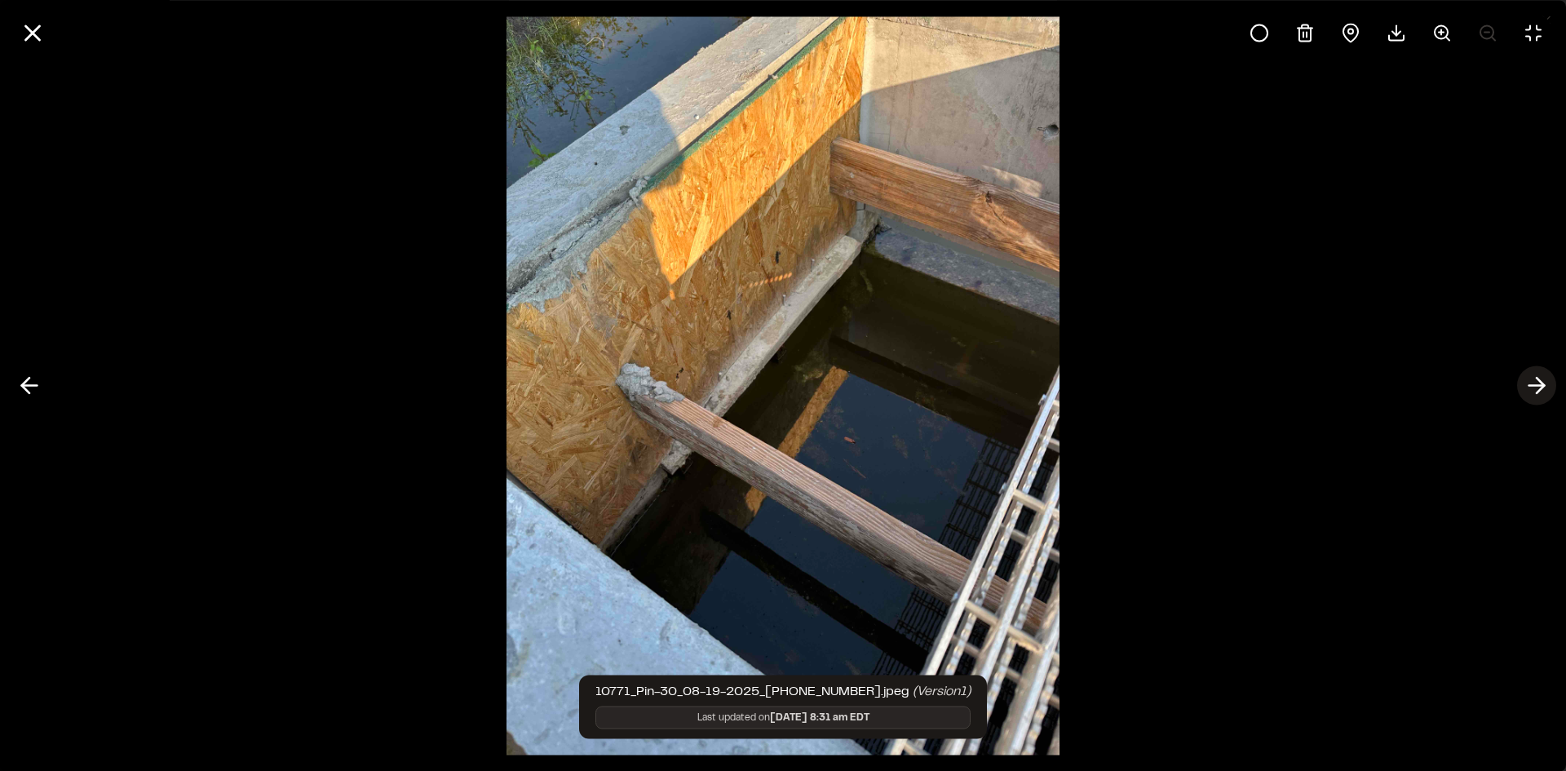
click at [1541, 381] on polyline at bounding box center [1540, 385] width 7 height 15
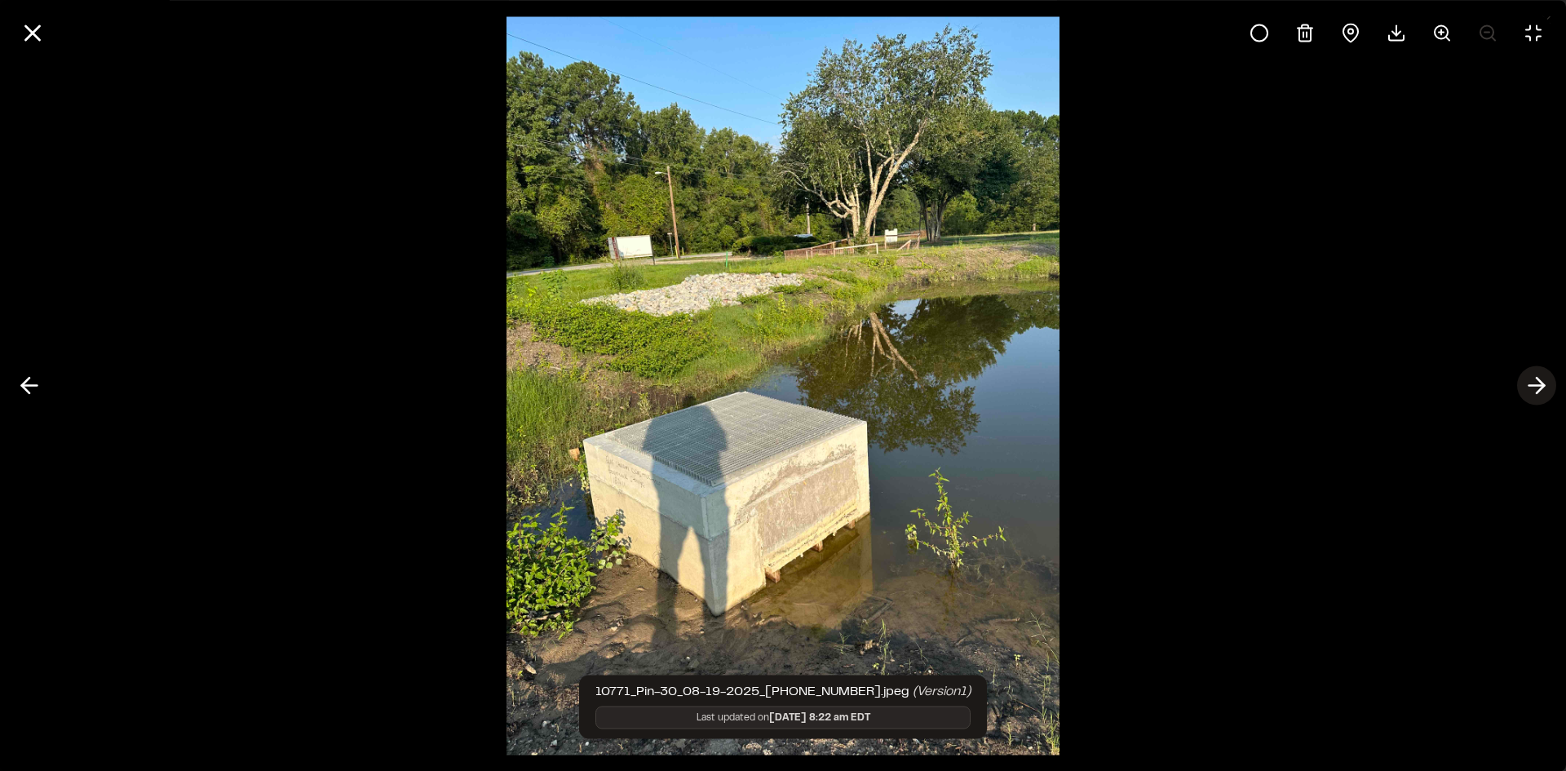
click at [1541, 381] on polyline at bounding box center [1540, 385] width 7 height 15
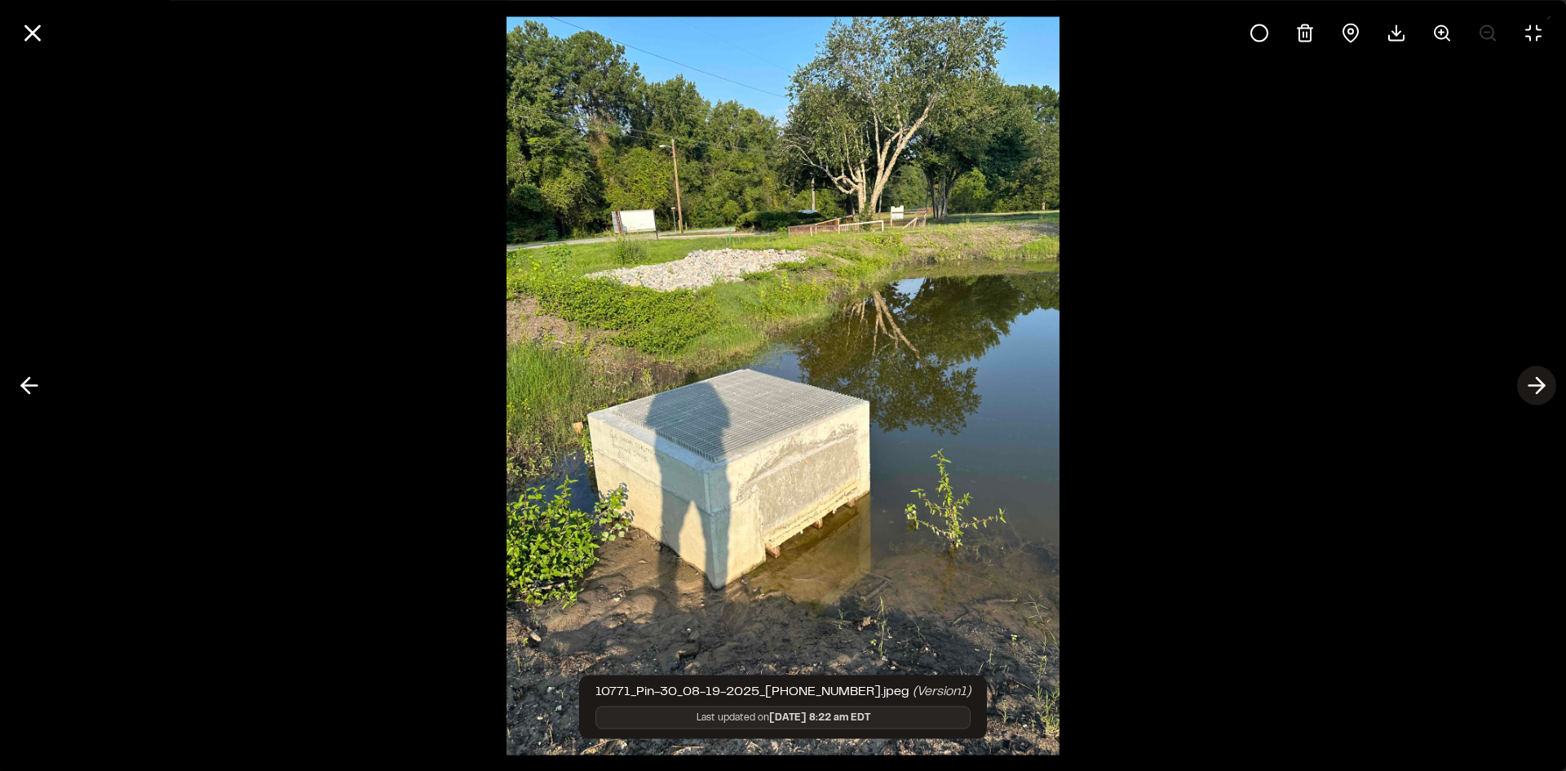
click at [1541, 381] on polyline at bounding box center [1540, 385] width 7 height 15
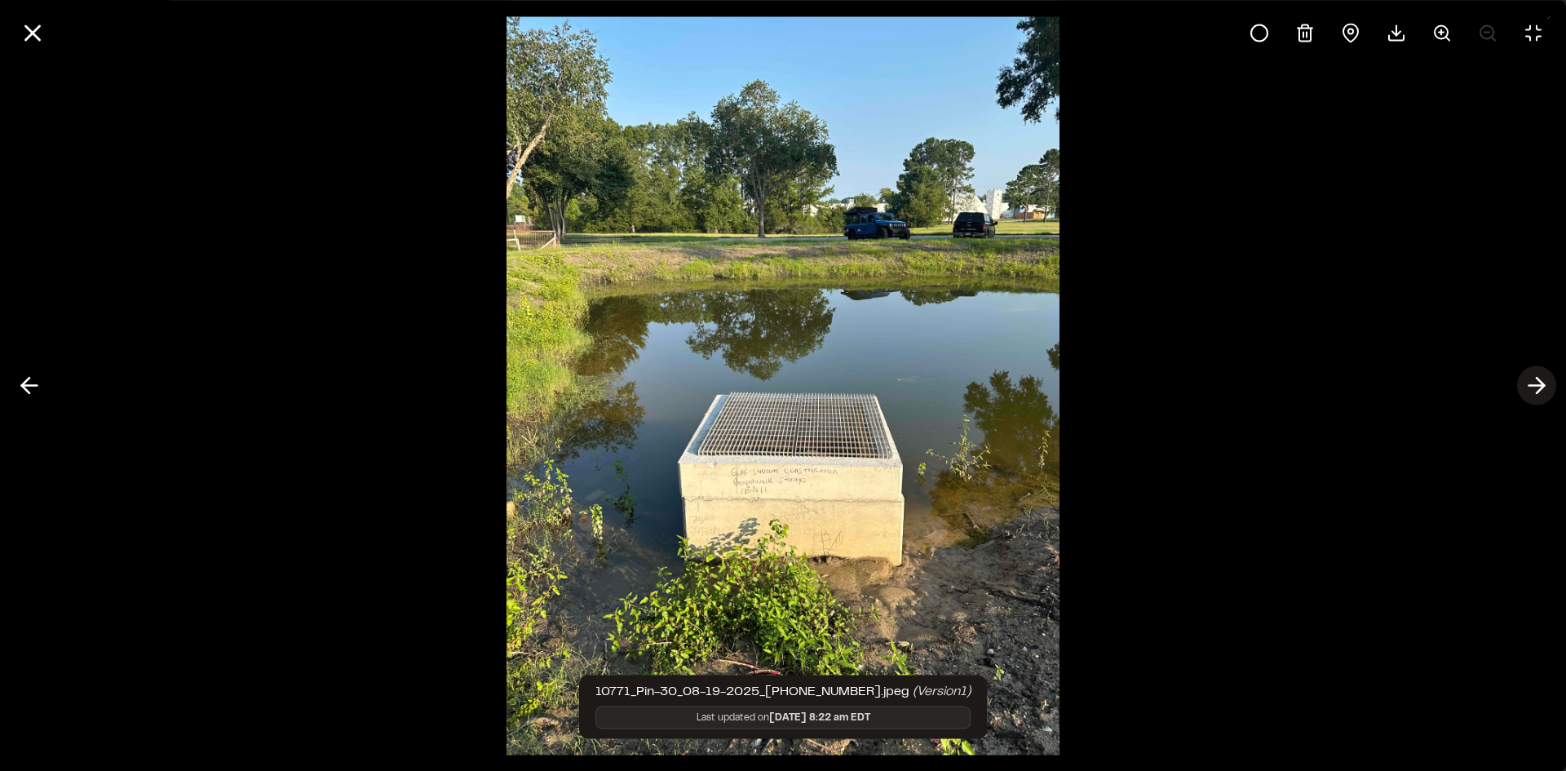
click at [1541, 381] on polyline at bounding box center [1540, 385] width 7 height 15
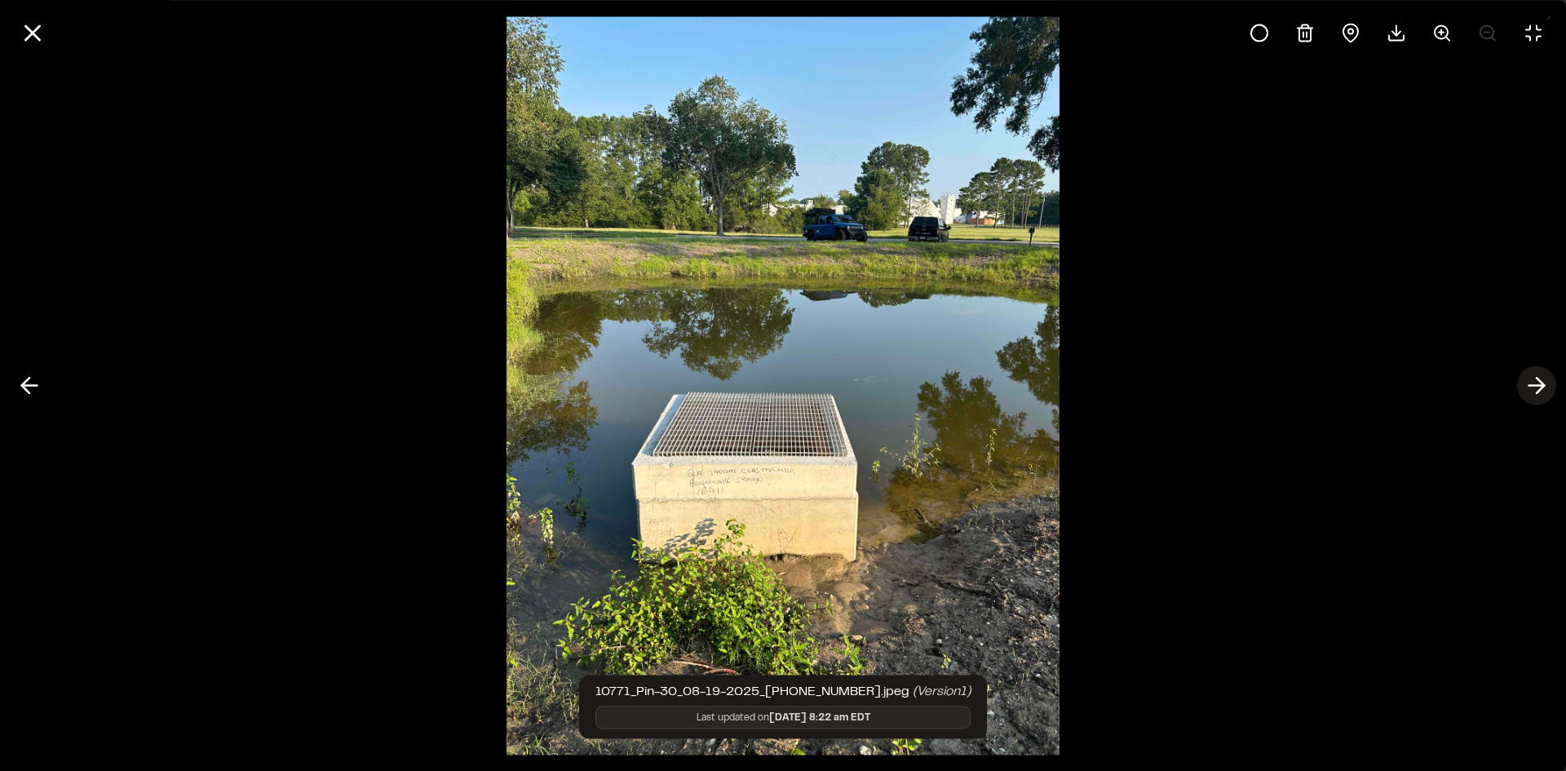
click at [1541, 380] on icon at bounding box center [1537, 386] width 26 height 28
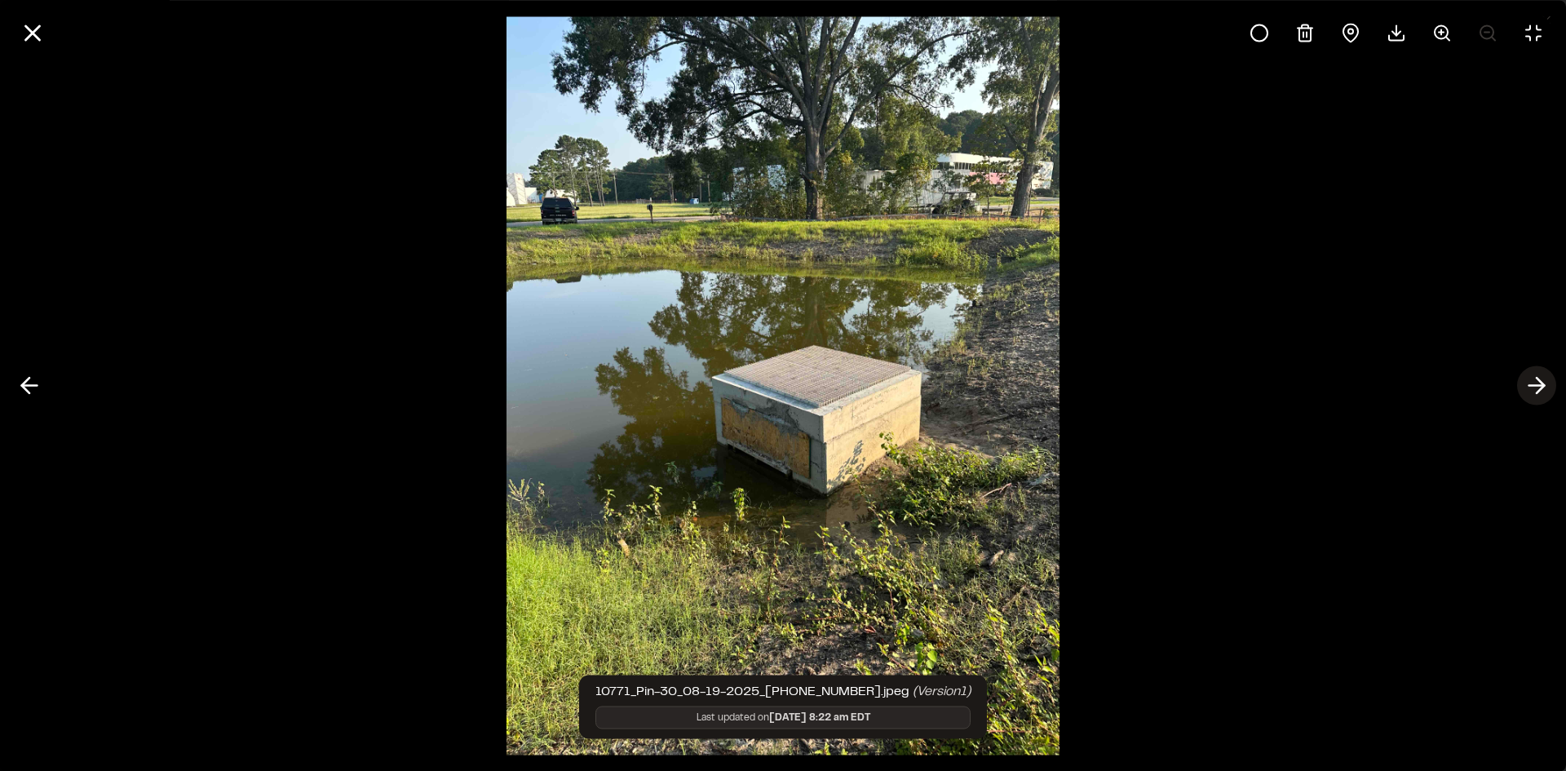
click at [1535, 382] on icon at bounding box center [1537, 386] width 26 height 28
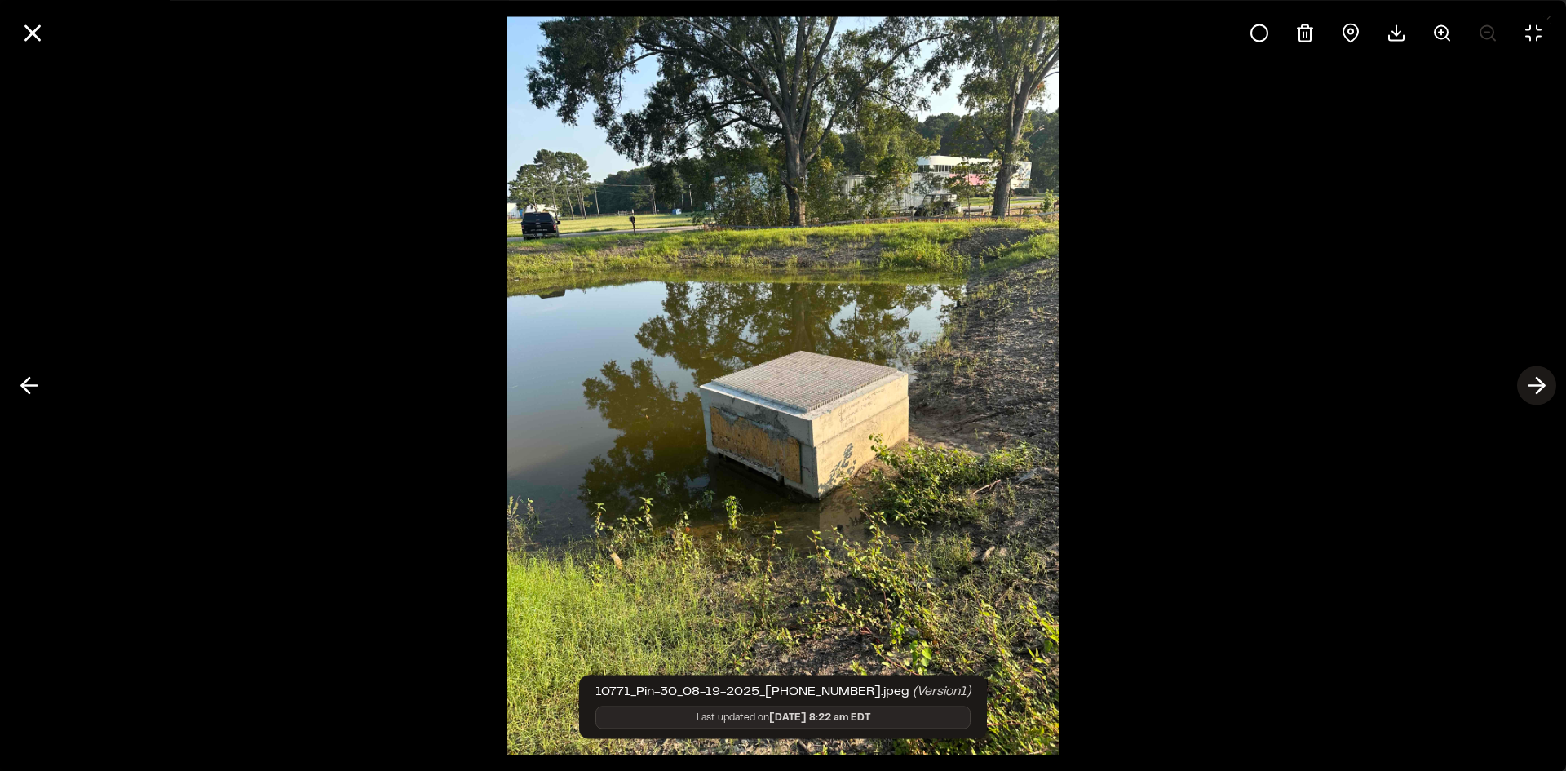
click at [1535, 382] on icon at bounding box center [1537, 386] width 26 height 28
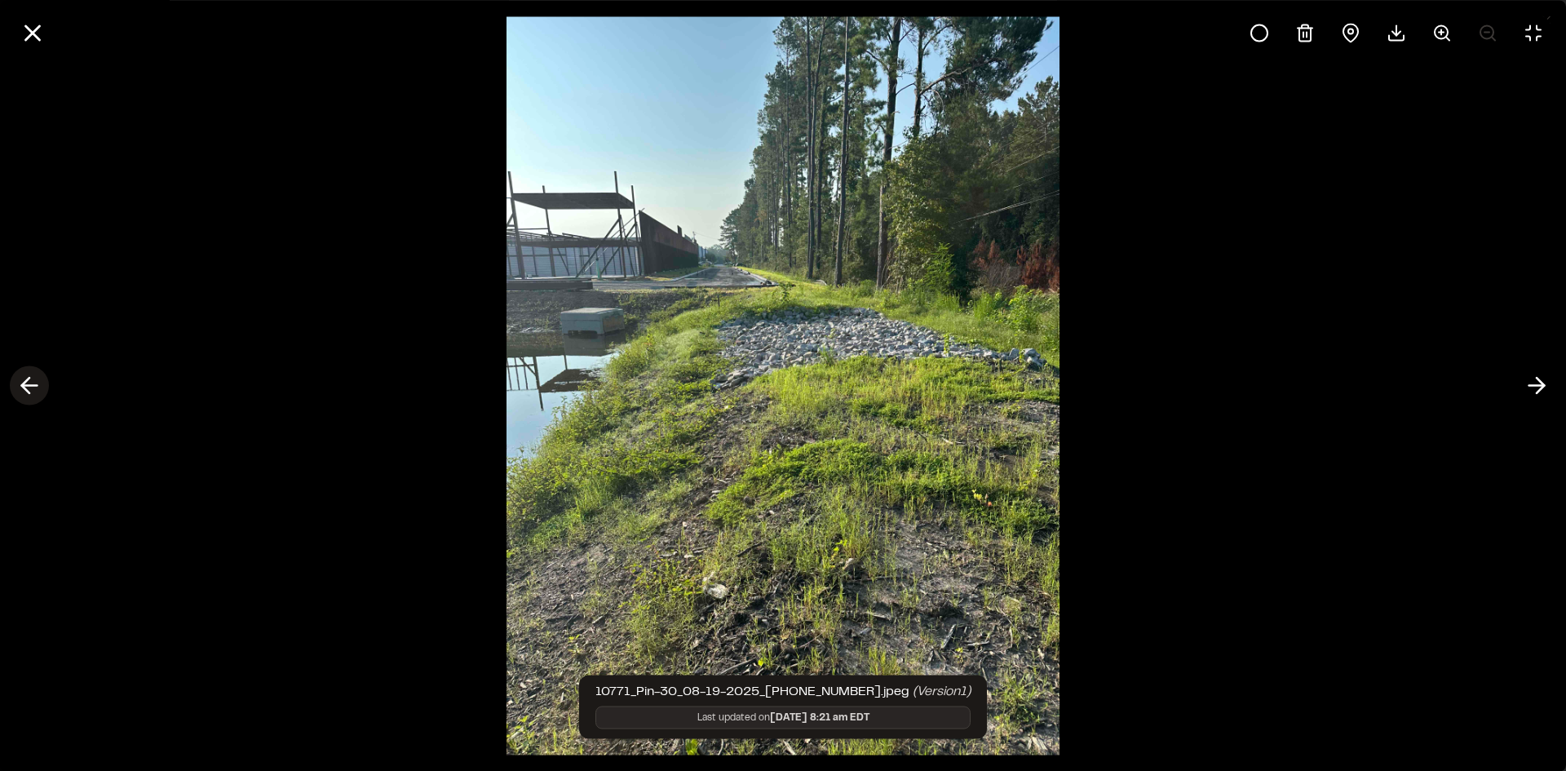
click at [21, 384] on icon at bounding box center [29, 386] width 26 height 28
